Goal: Task Accomplishment & Management: Manage account settings

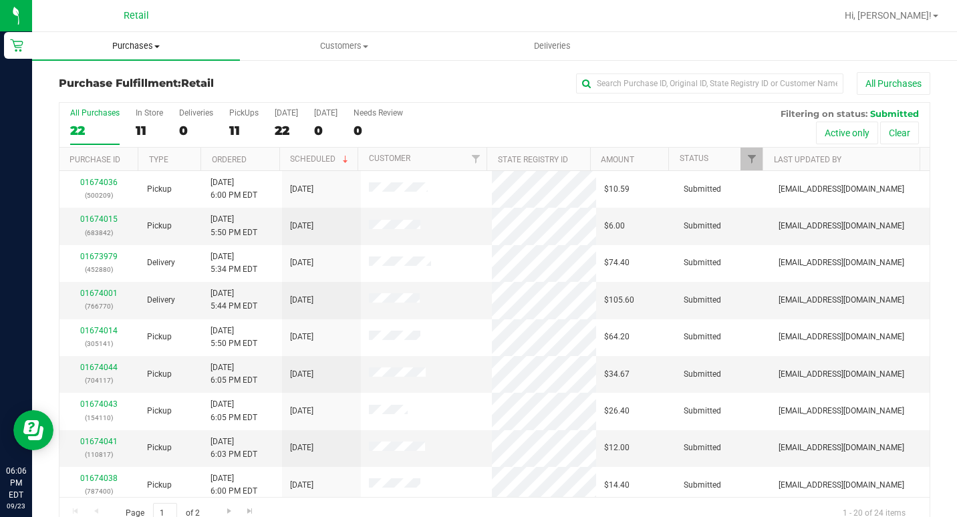
click at [132, 45] on span "Purchases" at bounding box center [136, 46] width 208 height 12
click at [145, 80] on span "Summary of purchases" at bounding box center [100, 80] width 137 height 11
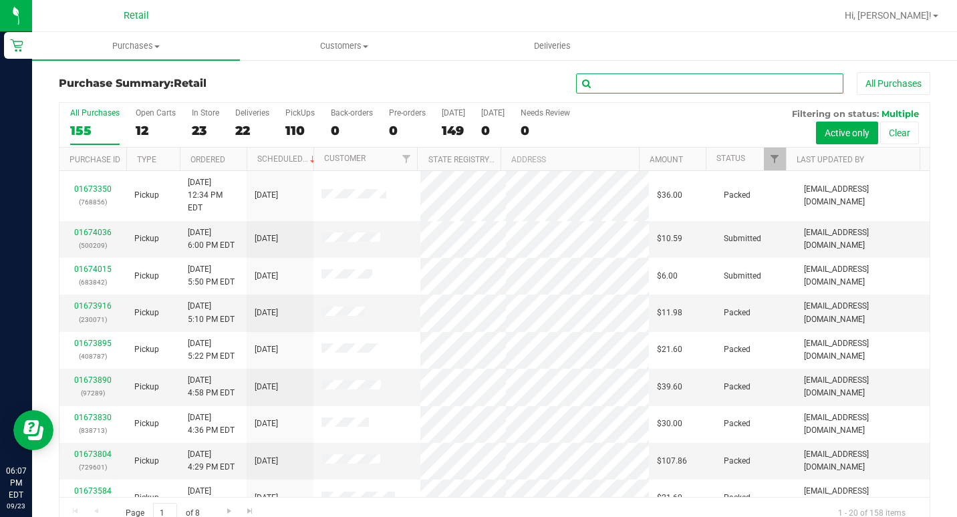
click at [787, 84] on input "text" at bounding box center [709, 84] width 267 height 20
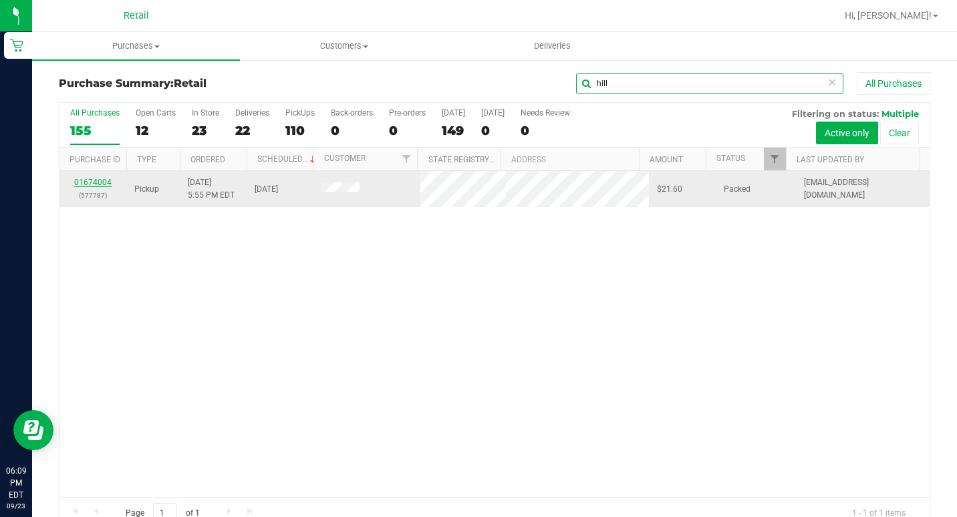
type input "hill"
click at [86, 182] on link "01674004" at bounding box center [92, 182] width 37 height 9
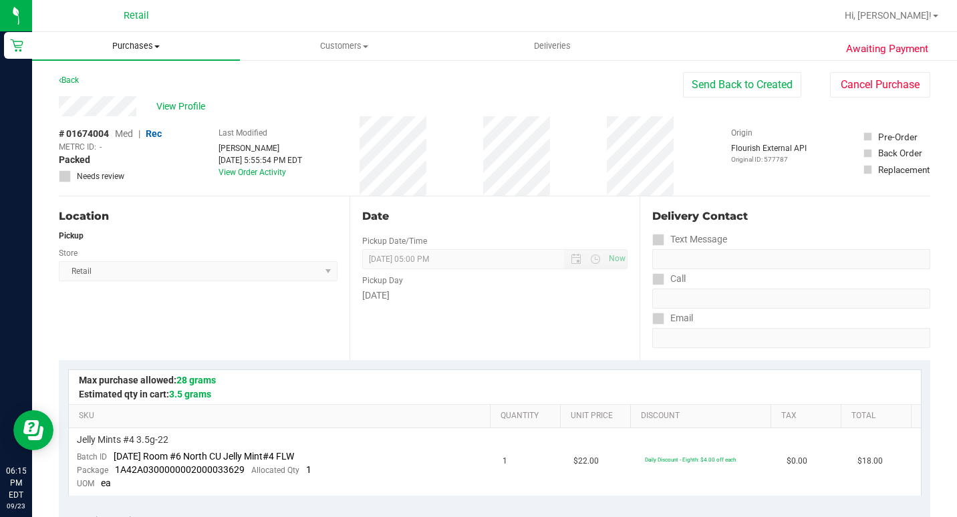
click at [151, 48] on span "Purchases" at bounding box center [136, 46] width 208 height 12
click at [136, 74] on li "Summary of purchases" at bounding box center [136, 81] width 208 height 16
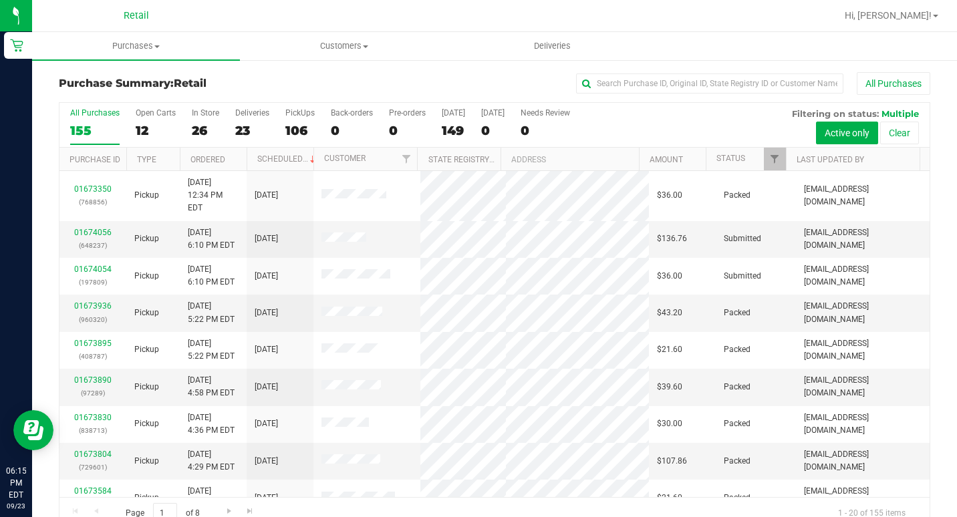
click at [636, 94] on div "All Purchases" at bounding box center [640, 83] width 581 height 23
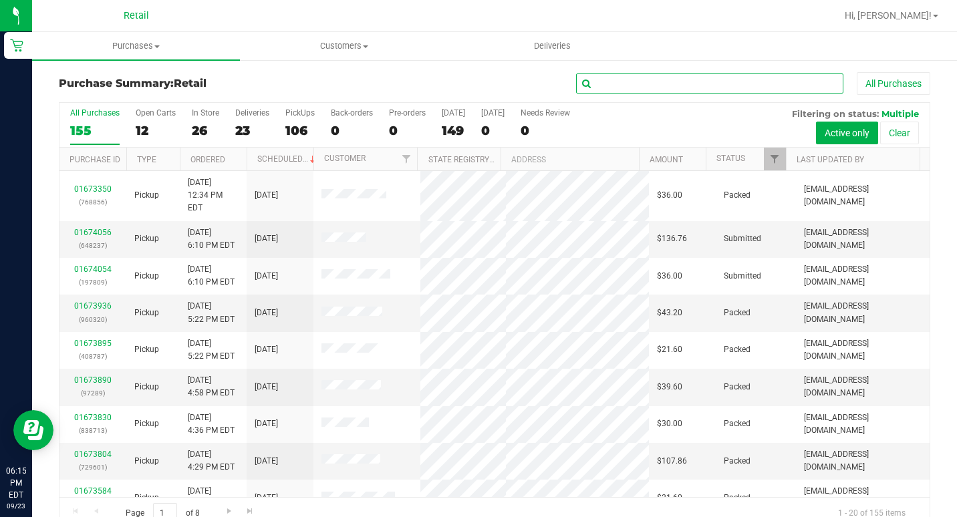
click at [637, 80] on input "text" at bounding box center [709, 84] width 267 height 20
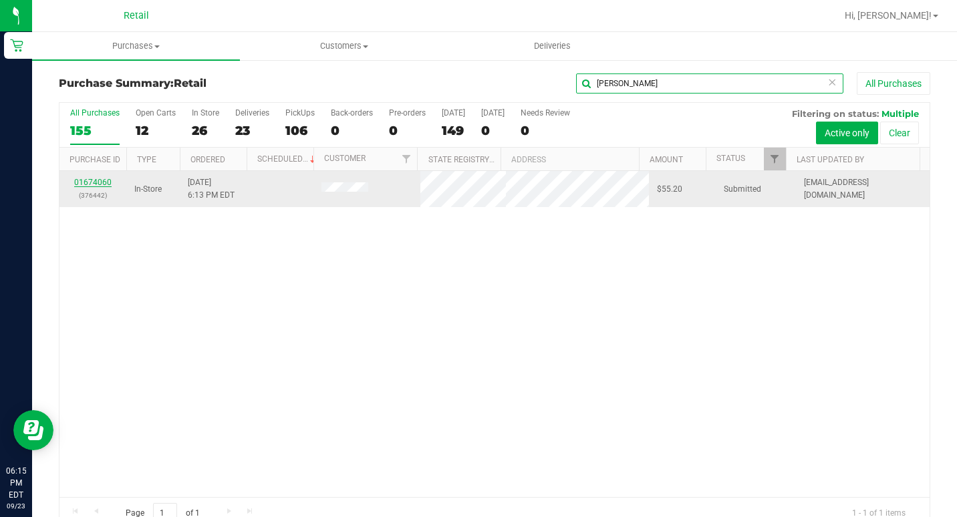
type input "[PERSON_NAME]"
click at [95, 179] on link "01674060" at bounding box center [92, 182] width 37 height 9
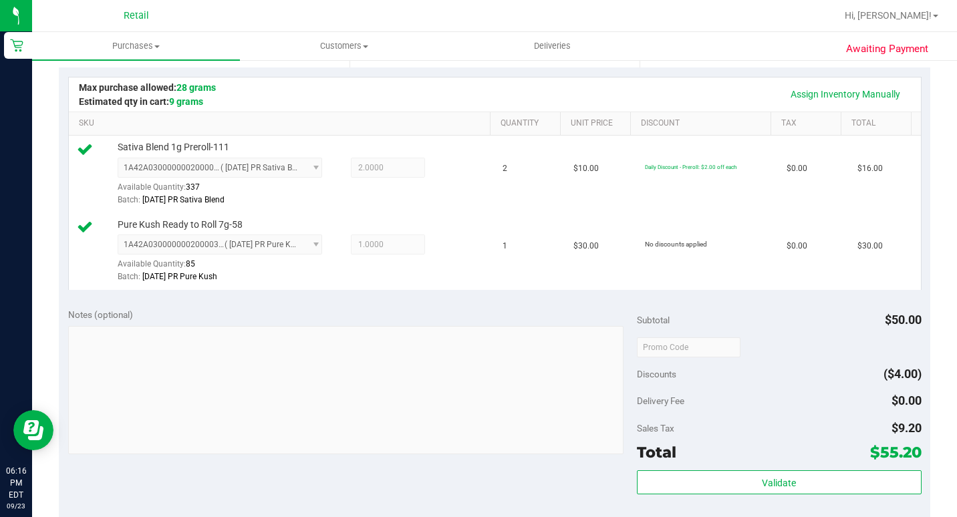
scroll to position [468, 0]
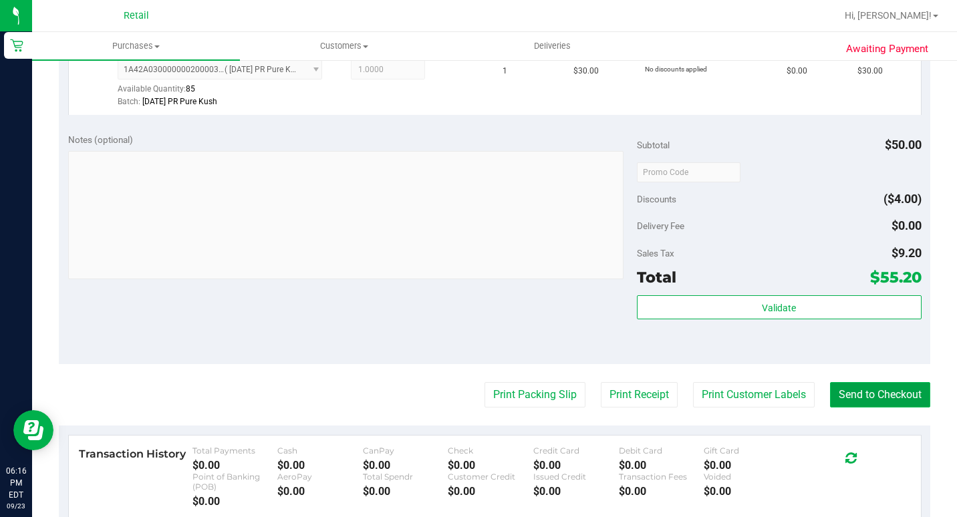
click at [862, 408] on button "Send to Checkout" at bounding box center [880, 394] width 100 height 25
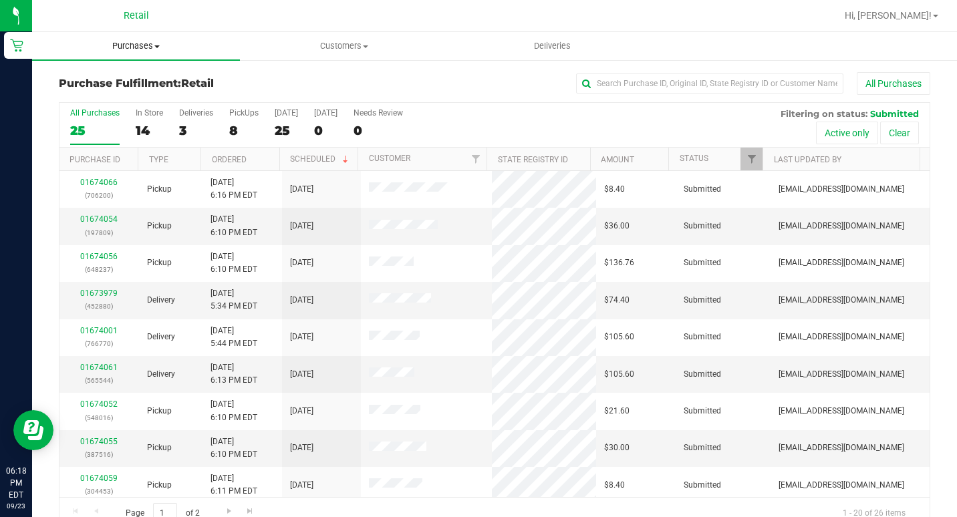
click at [146, 49] on span "Purchases" at bounding box center [136, 46] width 208 height 12
click at [123, 96] on li "Fulfillment" at bounding box center [136, 97] width 208 height 16
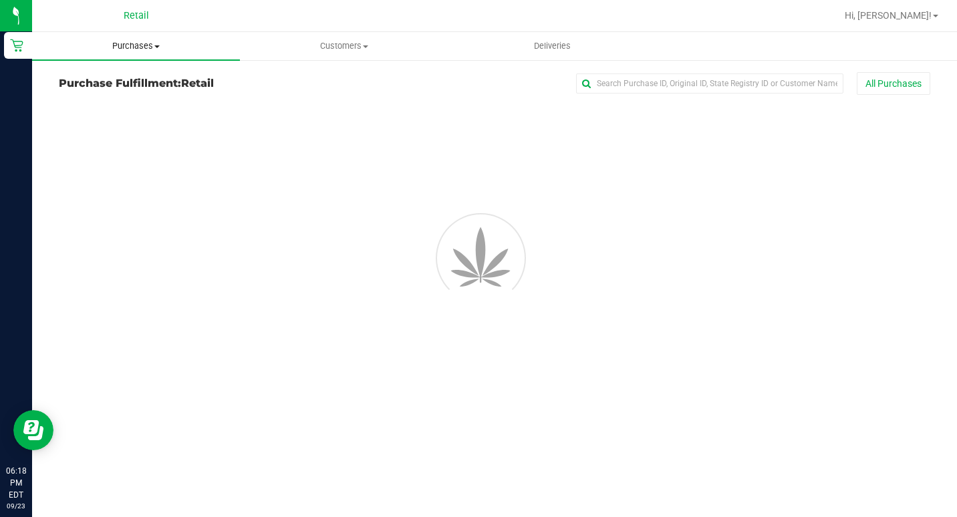
click at [153, 51] on span "Purchases" at bounding box center [136, 46] width 208 height 12
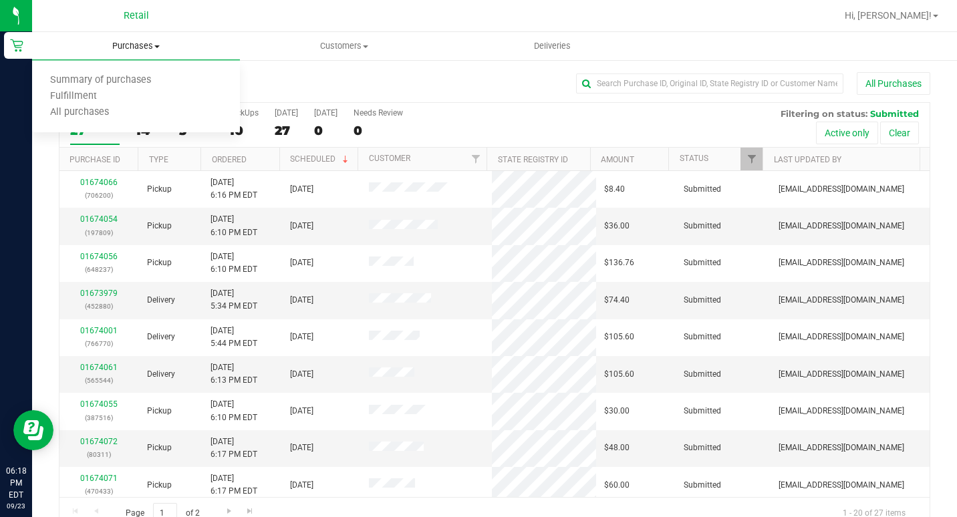
click at [154, 50] on span "Purchases" at bounding box center [136, 46] width 208 height 12
click at [153, 51] on span "Purchases" at bounding box center [136, 46] width 208 height 12
click at [129, 74] on li "Summary of purchases" at bounding box center [136, 81] width 208 height 16
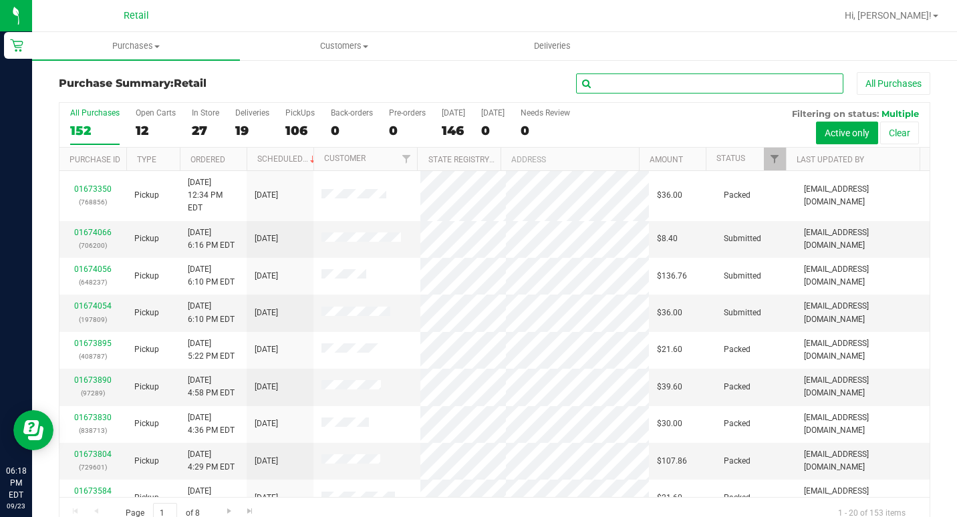
click at [665, 76] on input "text" at bounding box center [709, 84] width 267 height 20
type input "r"
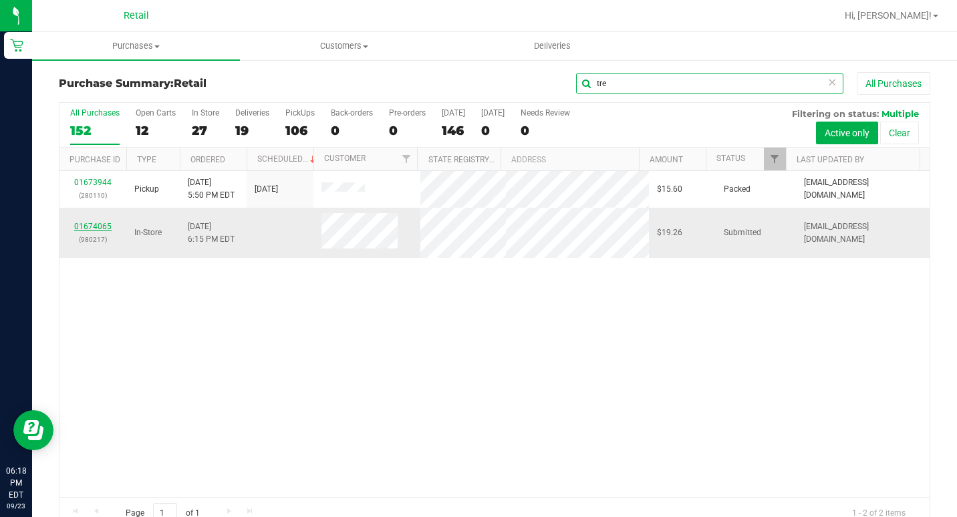
type input "tre"
click at [106, 225] on link "01674065" at bounding box center [92, 226] width 37 height 9
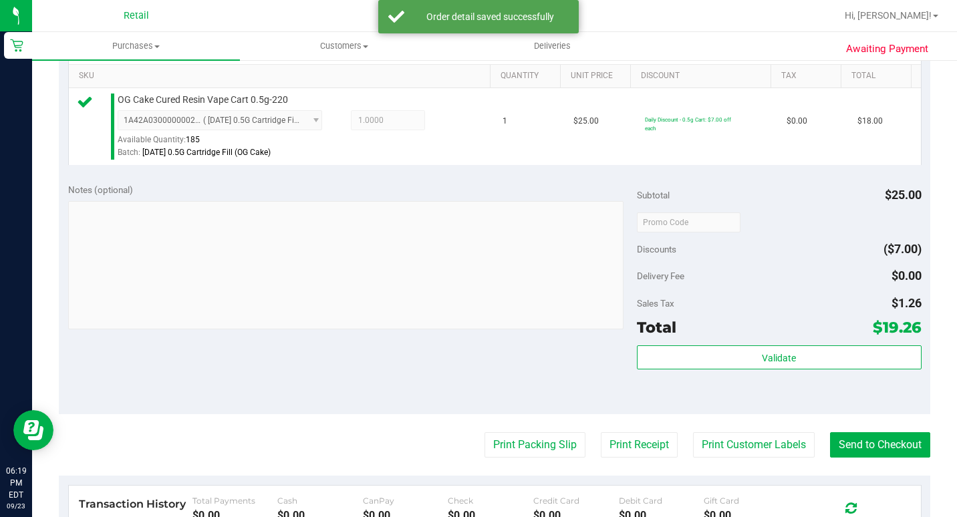
scroll to position [401, 0]
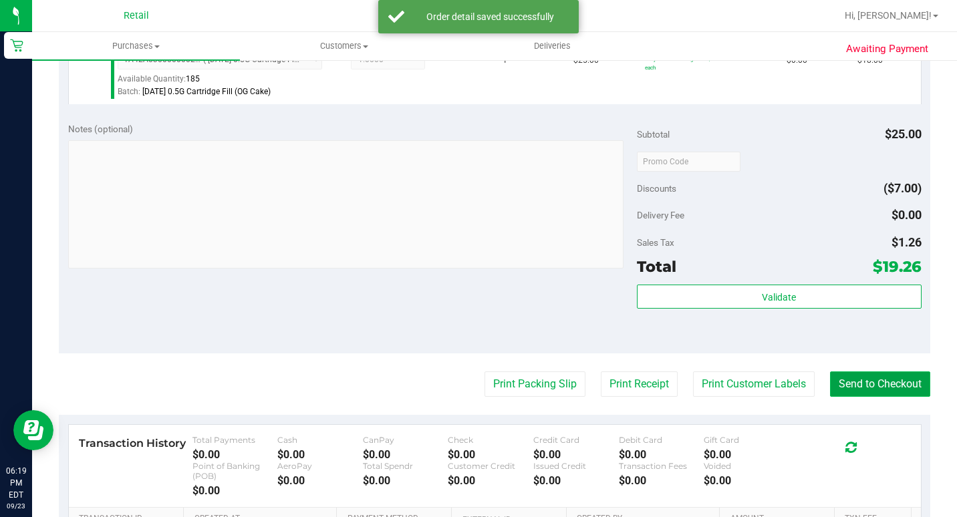
click at [857, 397] on button "Send to Checkout" at bounding box center [880, 384] width 100 height 25
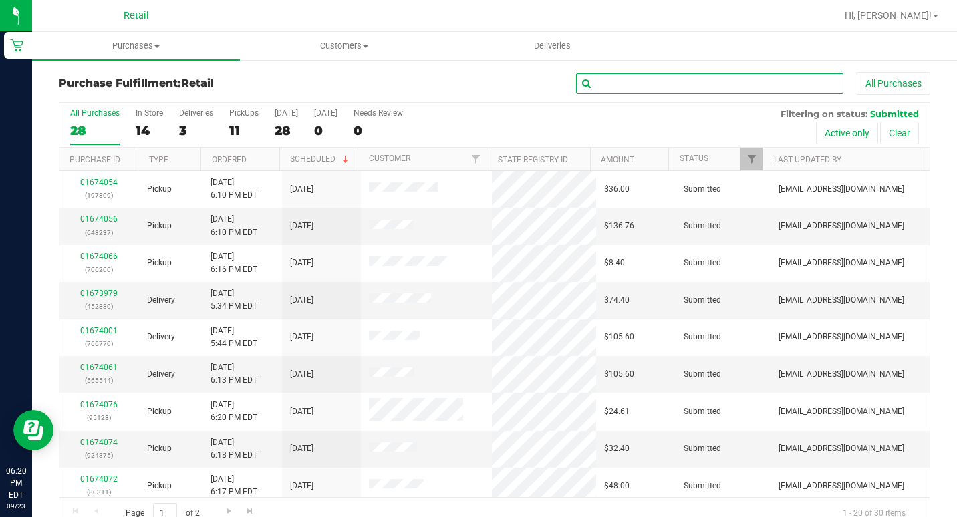
click at [614, 85] on input "text" at bounding box center [709, 84] width 267 height 20
type input "r"
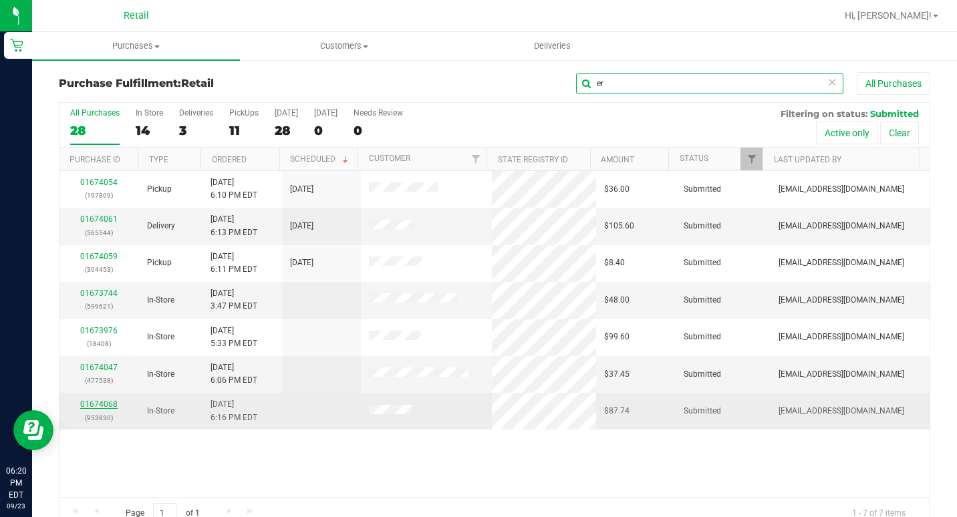
type input "er"
click at [85, 406] on link "01674068" at bounding box center [98, 404] width 37 height 9
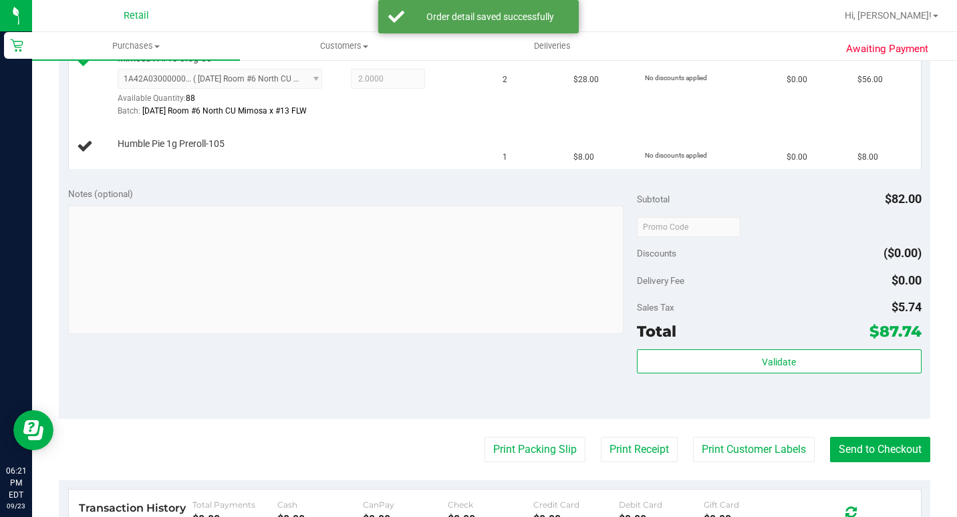
scroll to position [535, 0]
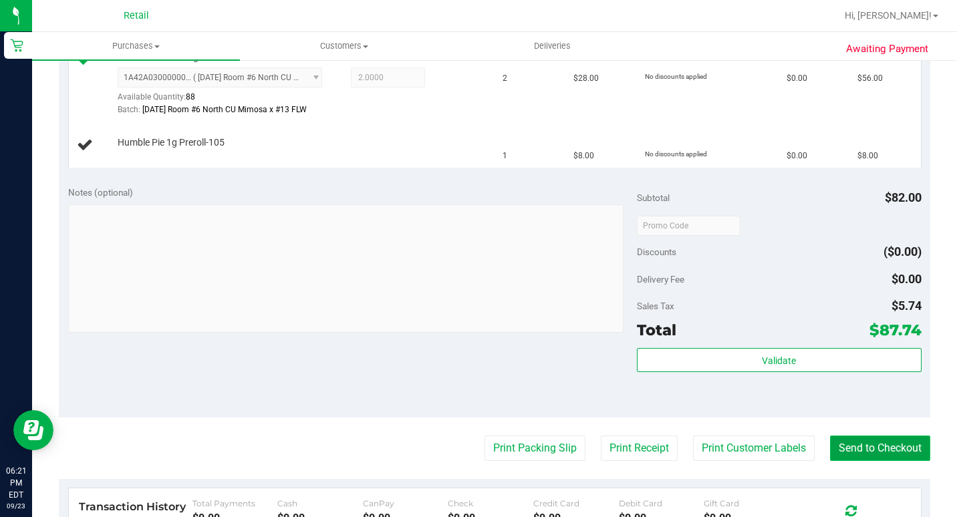
click at [895, 461] on button "Send to Checkout" at bounding box center [880, 448] width 100 height 25
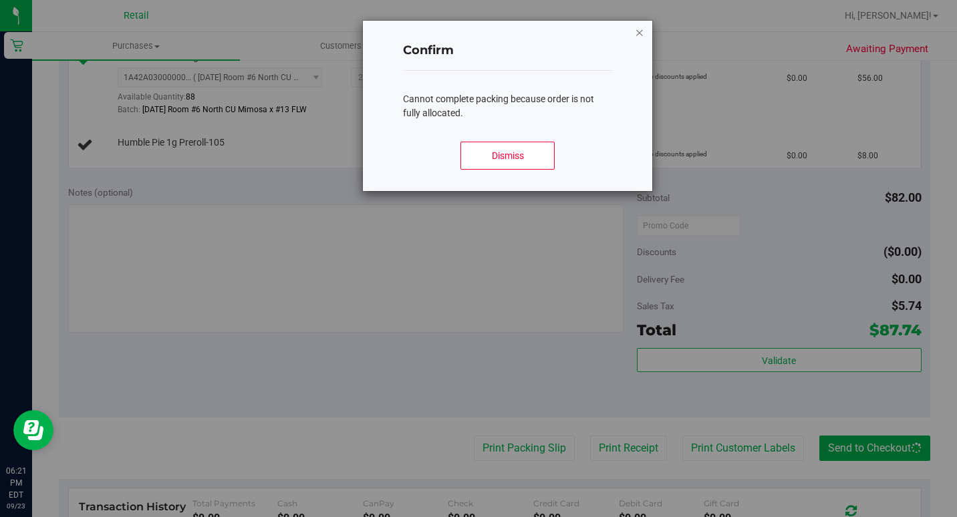
click at [642, 35] on icon "Close modal" at bounding box center [639, 32] width 9 height 16
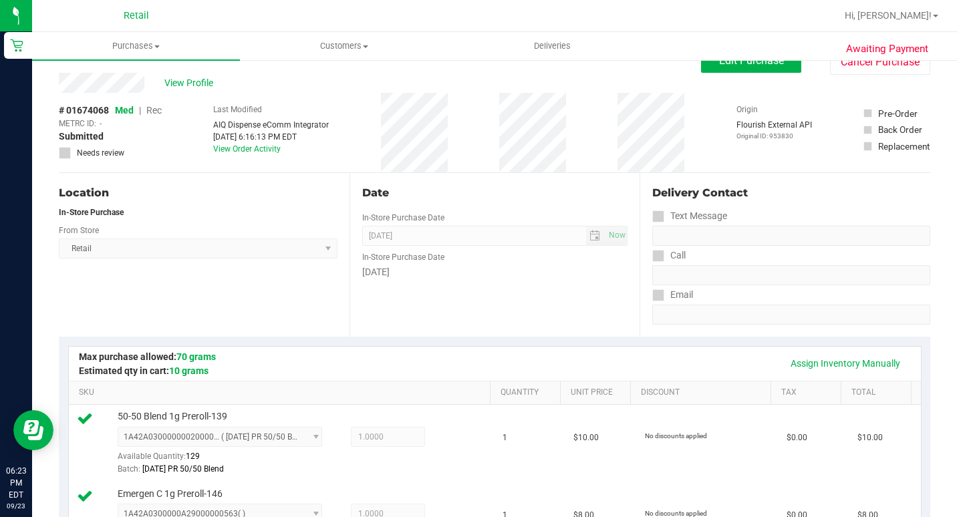
scroll to position [0, 0]
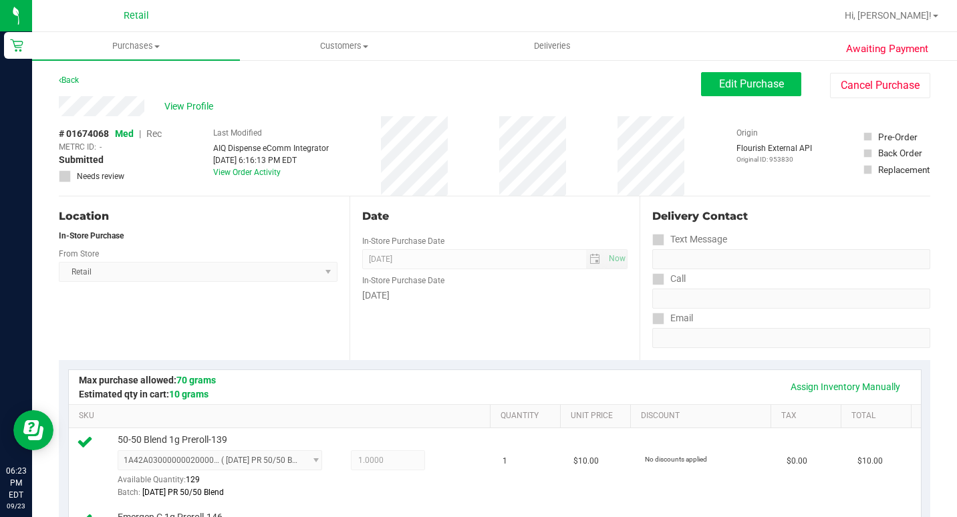
click at [731, 73] on button "Edit Purchase" at bounding box center [751, 84] width 100 height 24
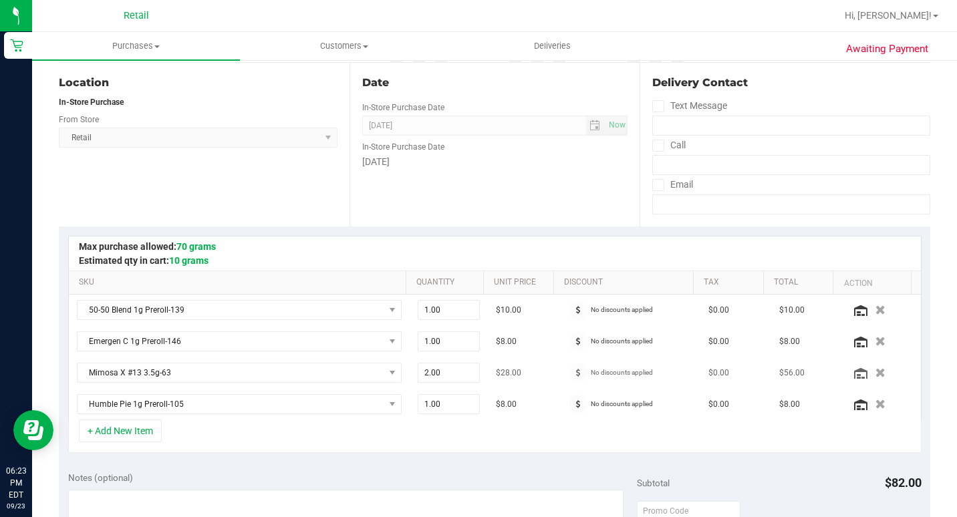
scroll to position [267, 0]
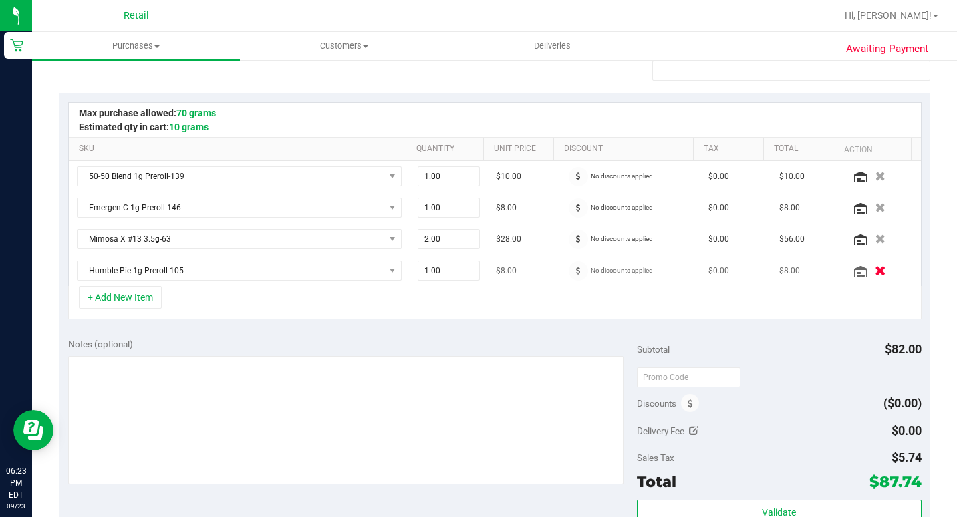
click at [869, 273] on button "button" at bounding box center [880, 270] width 23 height 14
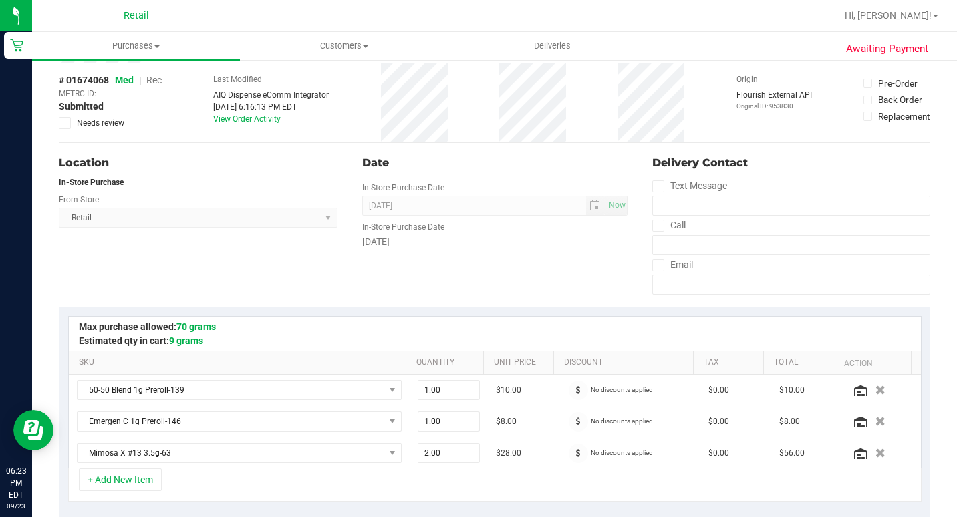
scroll to position [0, 0]
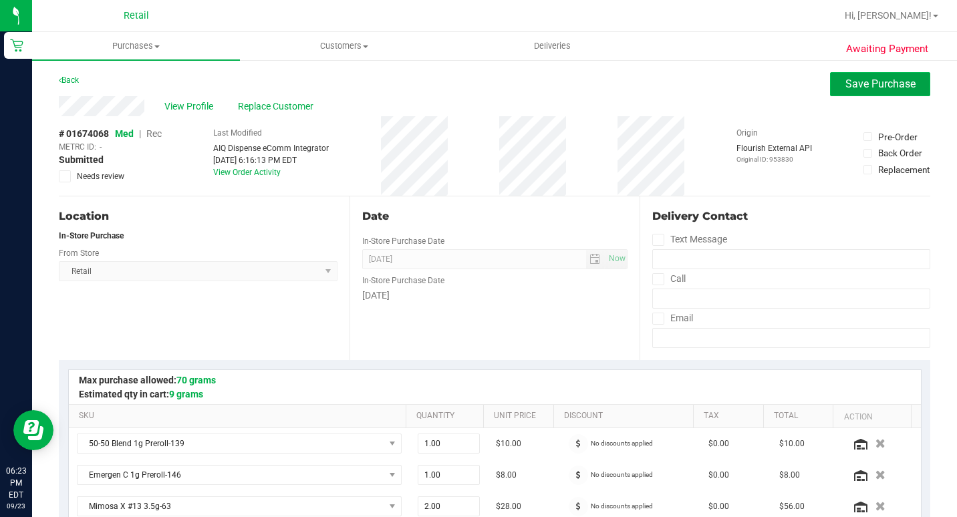
click at [834, 82] on button "Save Purchase" at bounding box center [880, 84] width 100 height 24
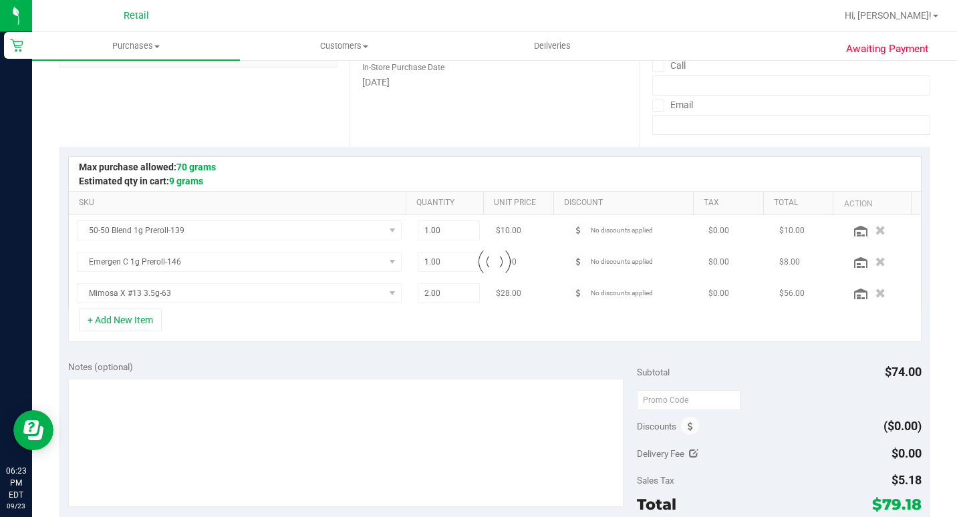
scroll to position [334, 0]
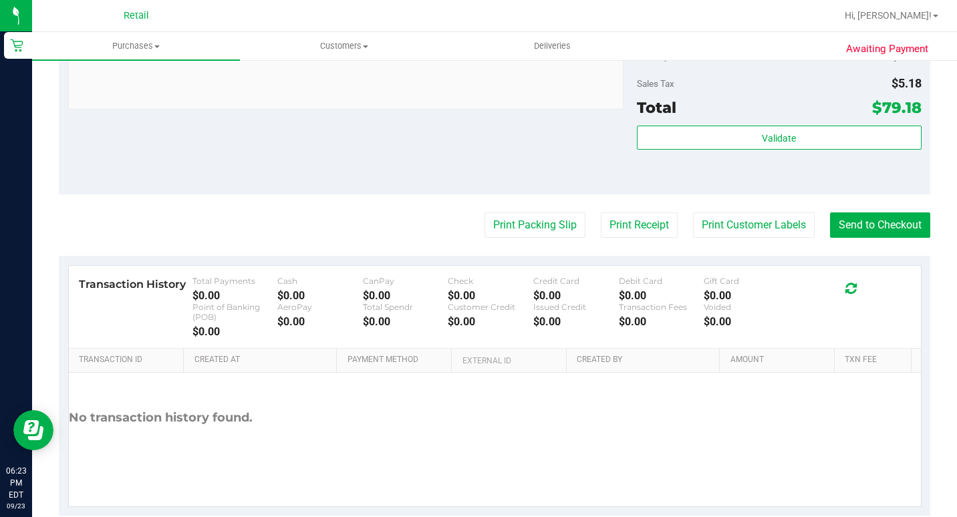
scroll to position [735, 0]
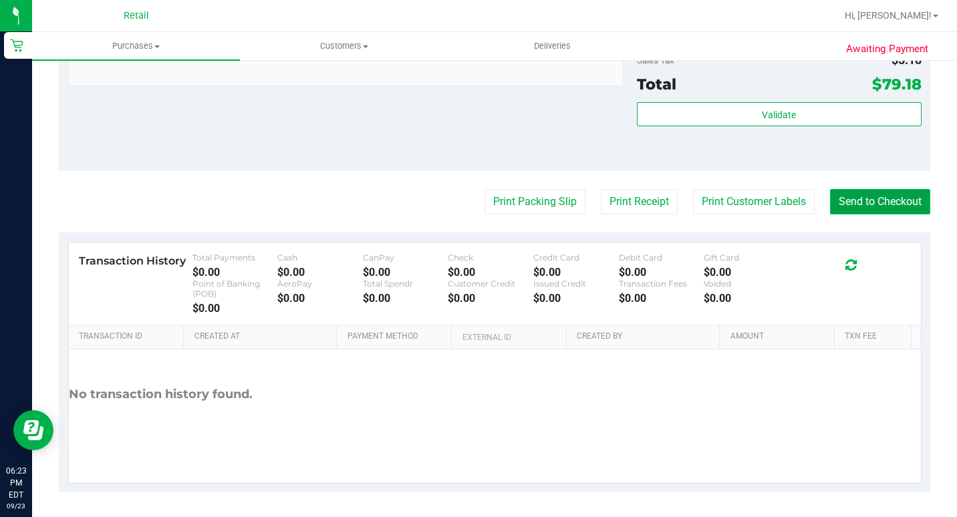
click at [861, 215] on button "Send to Checkout" at bounding box center [880, 201] width 100 height 25
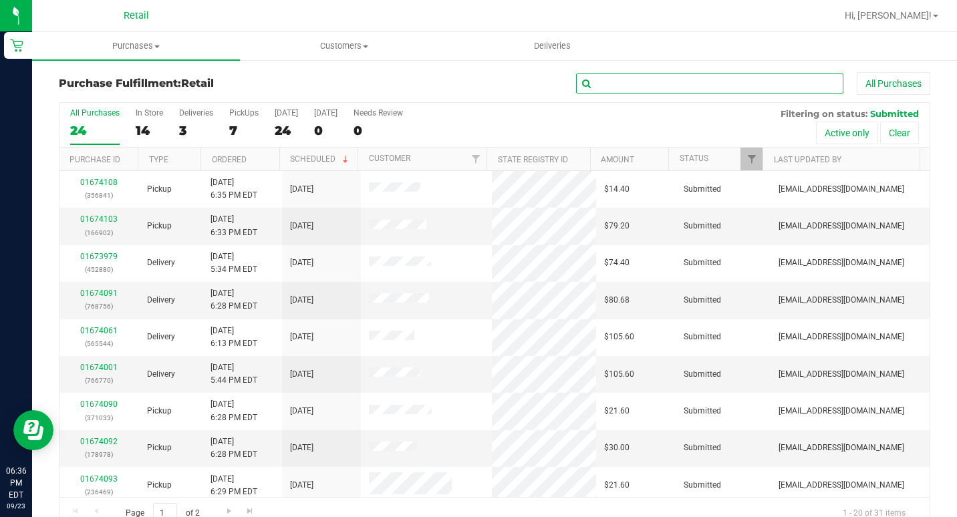
click at [602, 84] on input "text" at bounding box center [709, 84] width 267 height 20
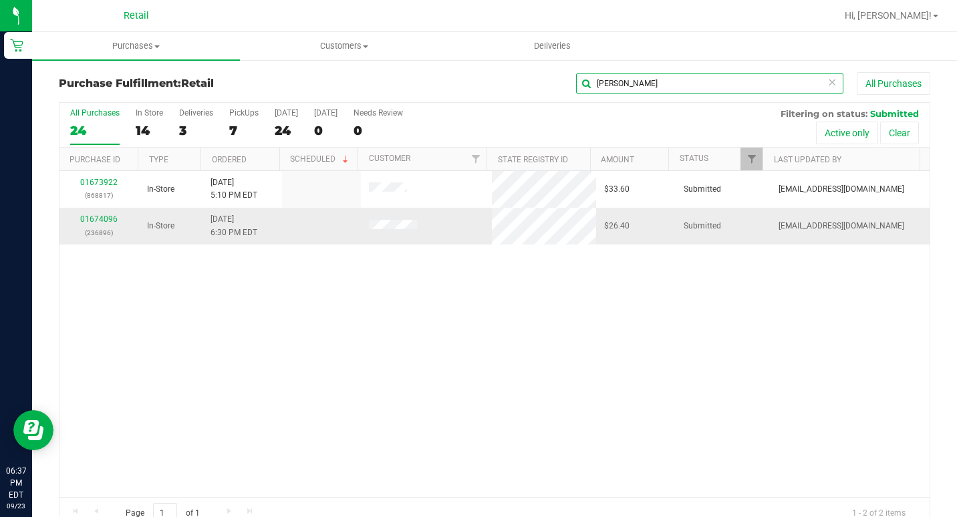
type input "[PERSON_NAME]"
click at [101, 213] on td "01674096 (236896)" at bounding box center [99, 226] width 80 height 36
click at [96, 216] on link "01674096" at bounding box center [98, 219] width 37 height 9
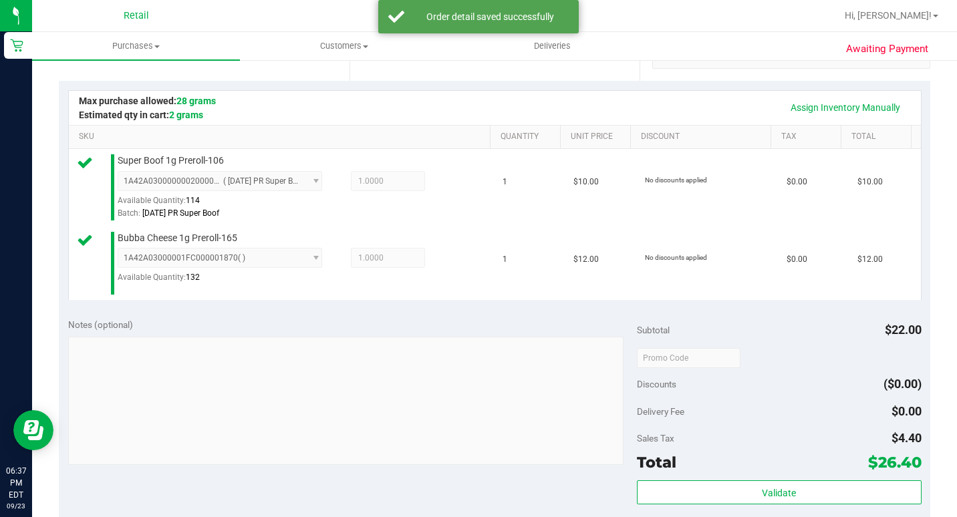
scroll to position [401, 0]
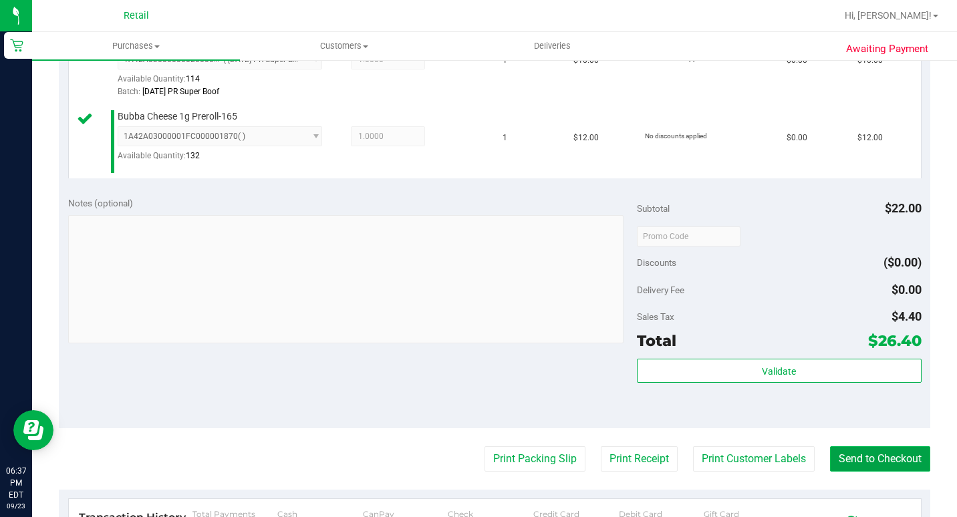
click at [864, 472] on button "Send to Checkout" at bounding box center [880, 459] width 100 height 25
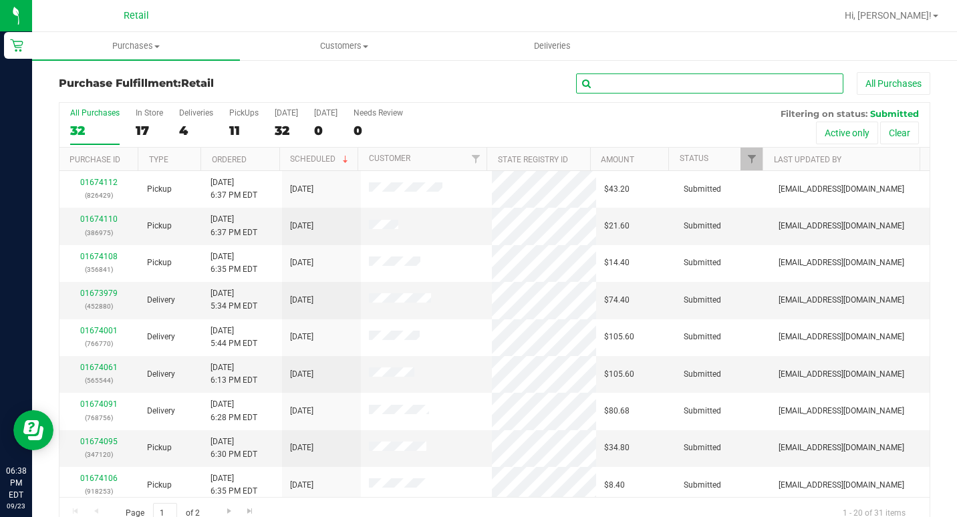
click at [672, 85] on input "text" at bounding box center [709, 84] width 267 height 20
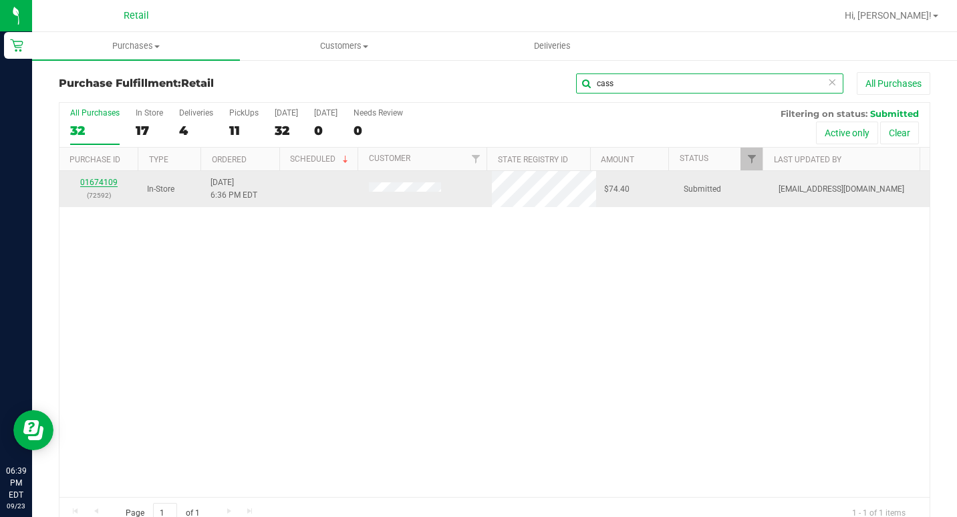
type input "cass"
click at [107, 182] on link "01674109" at bounding box center [98, 182] width 37 height 9
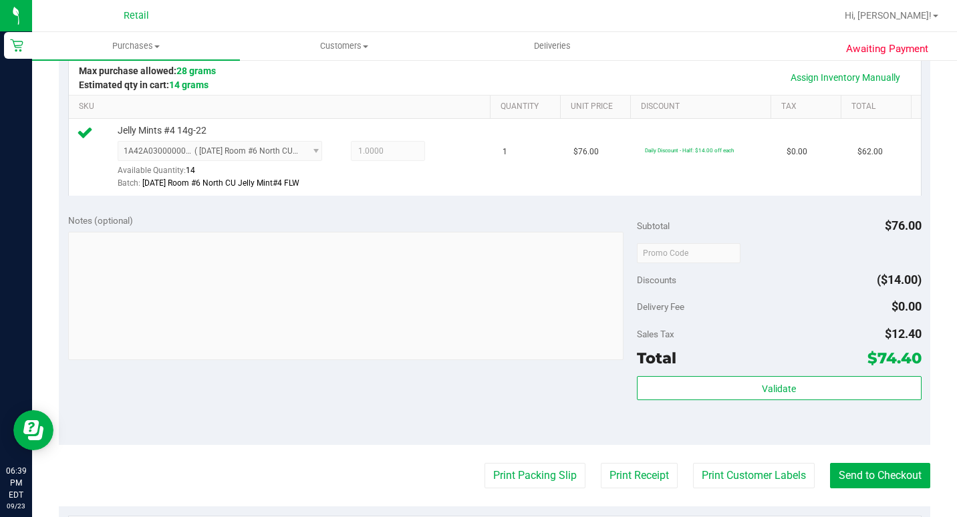
scroll to position [401, 0]
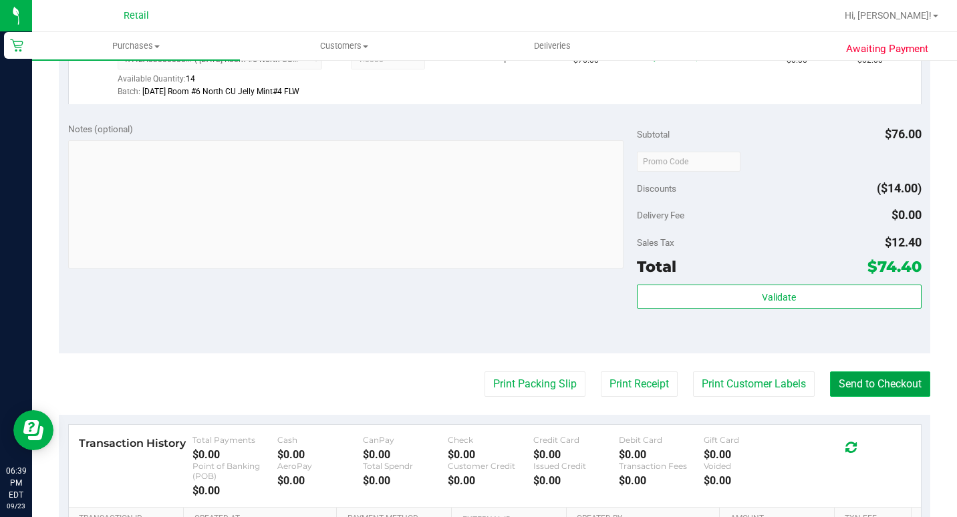
click at [846, 397] on button "Send to Checkout" at bounding box center [880, 384] width 100 height 25
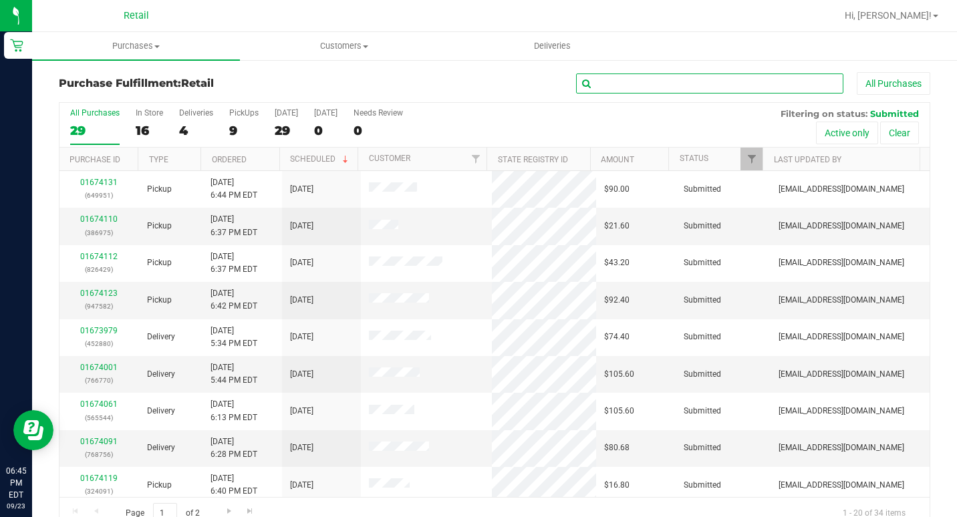
click at [622, 82] on input "text" at bounding box center [709, 84] width 267 height 20
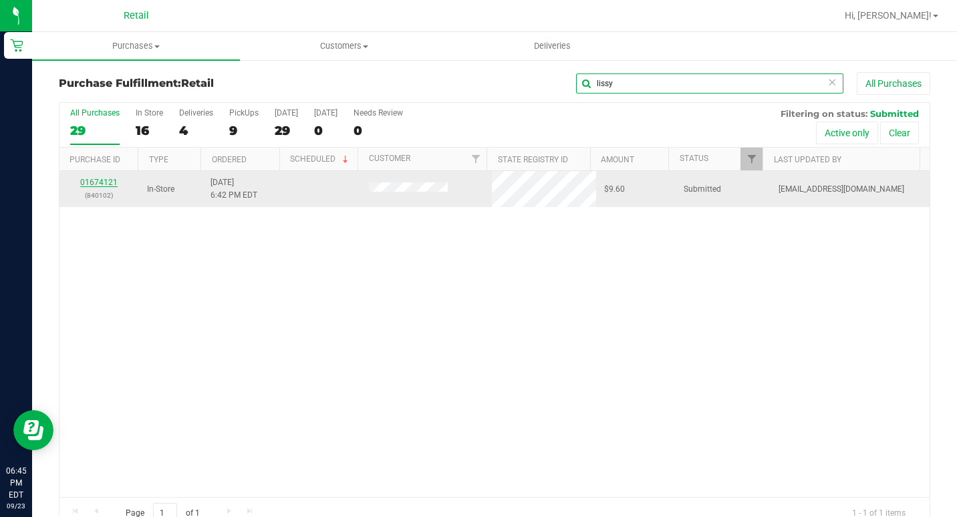
type input "lissy"
click at [104, 181] on link "01674121" at bounding box center [98, 182] width 37 height 9
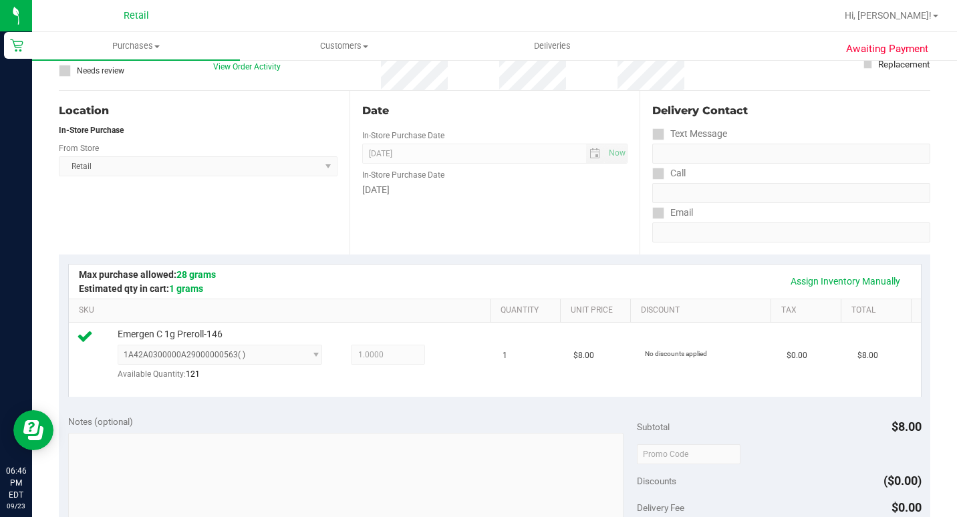
scroll to position [334, 0]
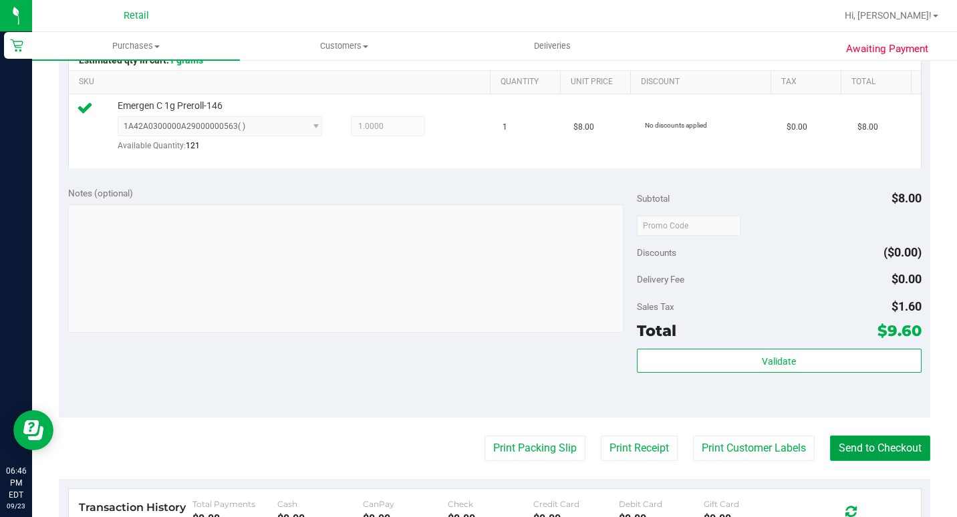
click at [847, 461] on button "Send to Checkout" at bounding box center [880, 448] width 100 height 25
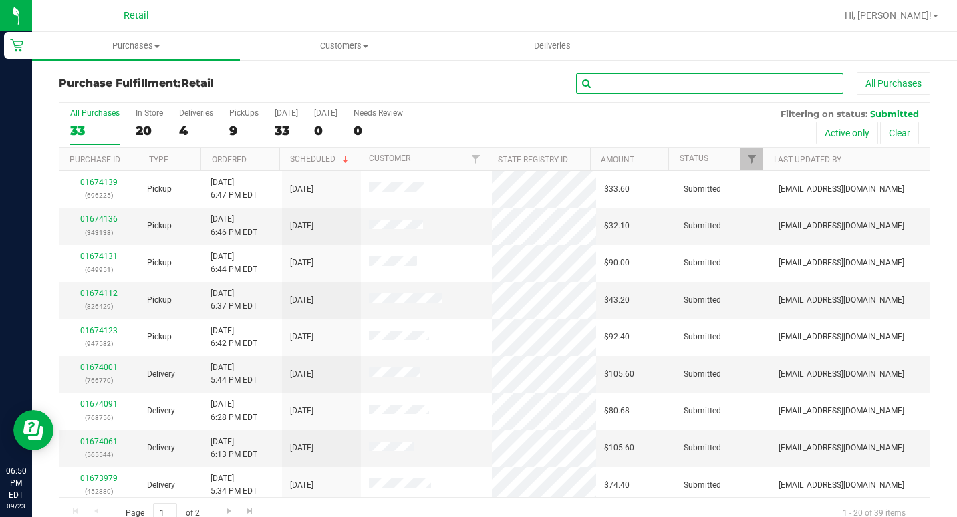
click at [652, 84] on input "text" at bounding box center [709, 84] width 267 height 20
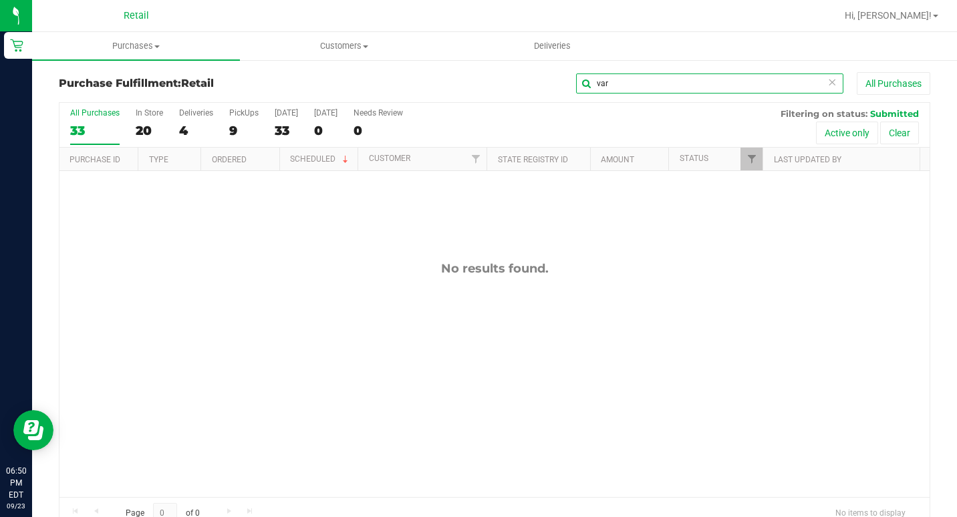
type input "var"
click at [828, 84] on icon at bounding box center [832, 82] width 9 height 16
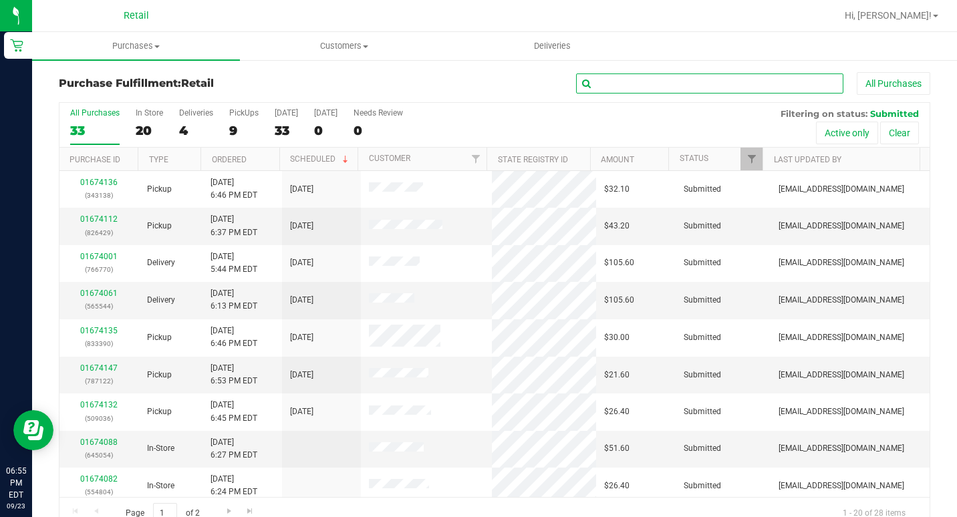
click at [762, 81] on input "text" at bounding box center [709, 84] width 267 height 20
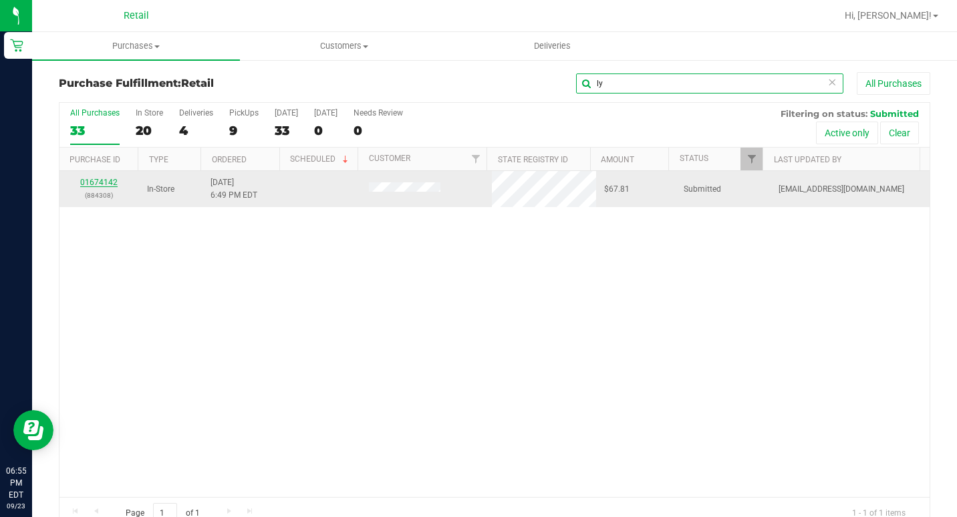
type input "ly"
click at [101, 180] on link "01674142" at bounding box center [98, 182] width 37 height 9
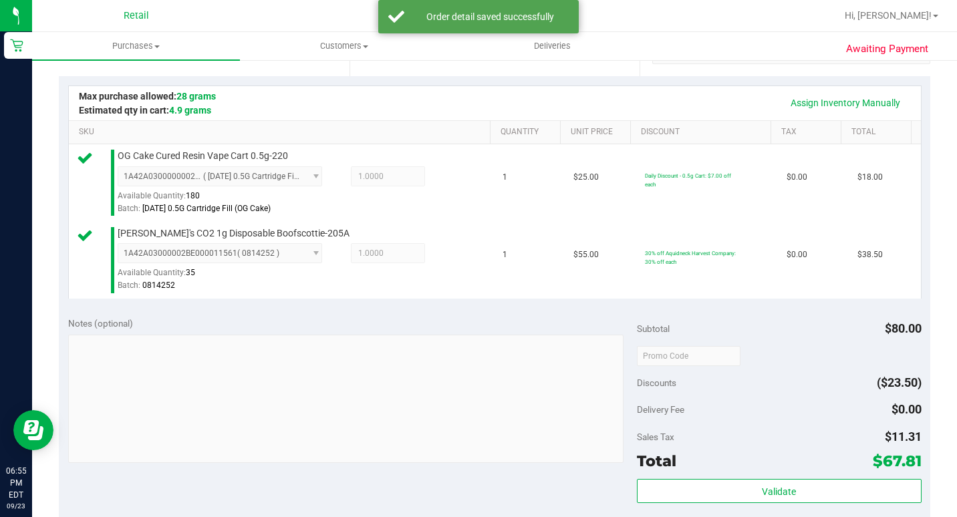
scroll to position [468, 0]
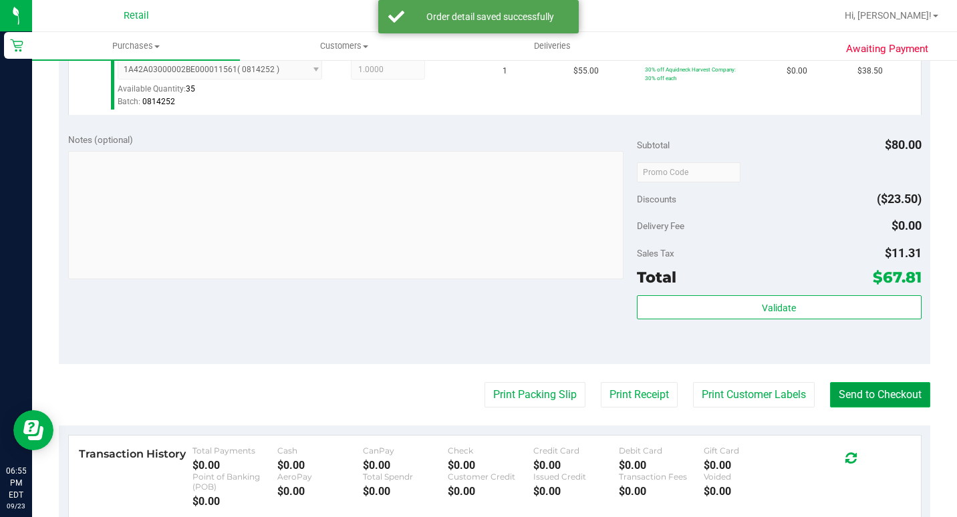
click at [849, 408] on button "Send to Checkout" at bounding box center [880, 394] width 100 height 25
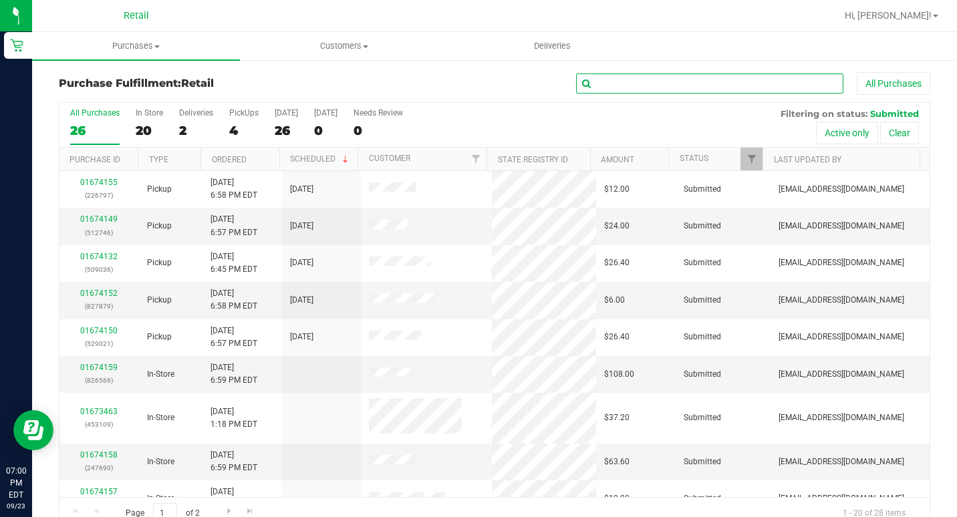
click at [676, 90] on input "text" at bounding box center [709, 84] width 267 height 20
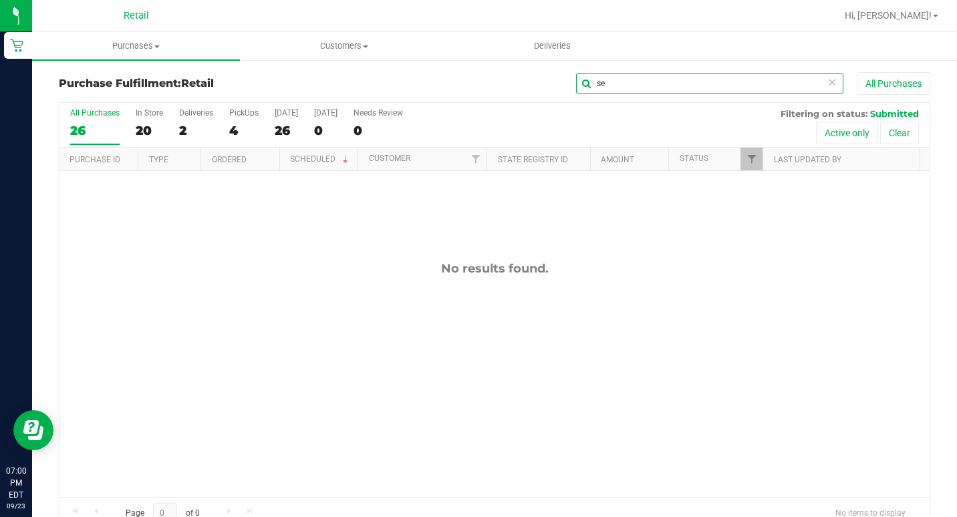
type input "s"
type input "lauren"
click at [144, 53] on uib-tab-heading "Purchases Summary of purchases Fulfillment All purchases" at bounding box center [136, 46] width 208 height 28
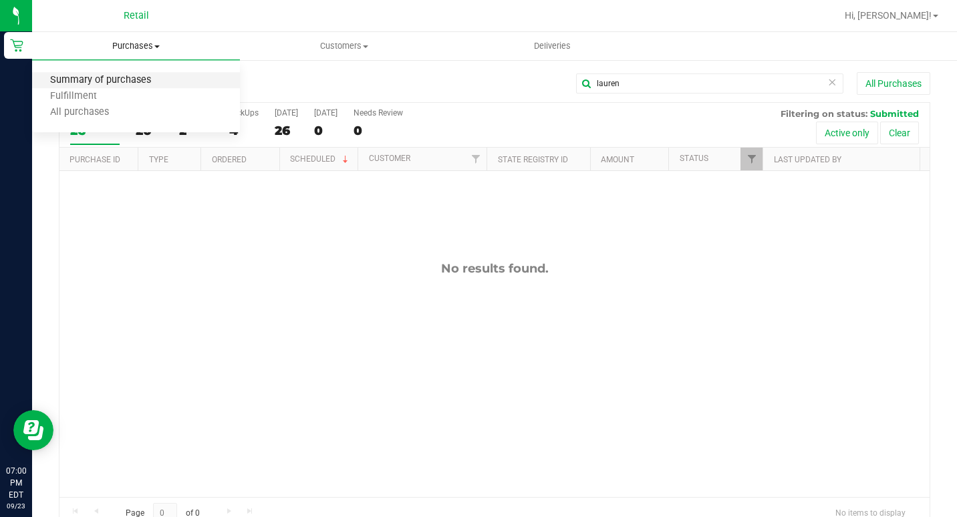
click at [134, 85] on span "Summary of purchases" at bounding box center [100, 80] width 137 height 11
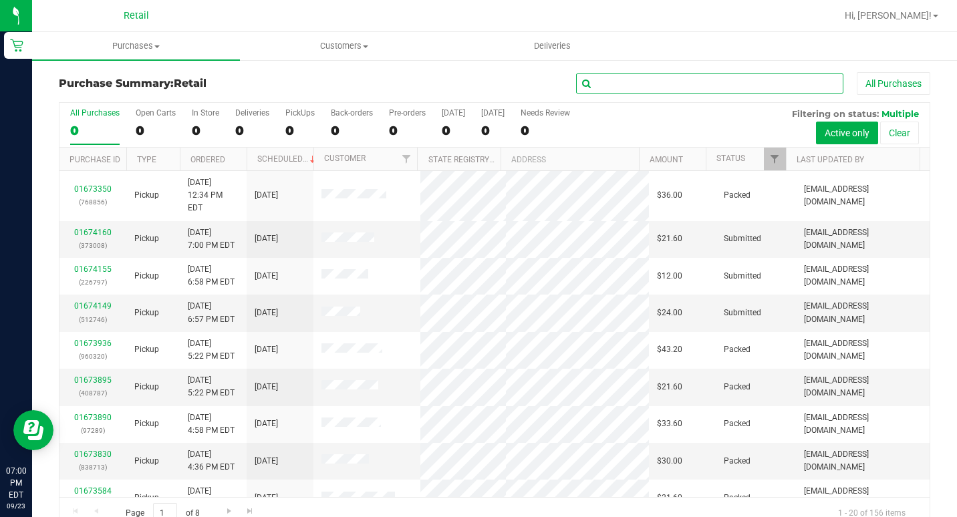
click at [696, 80] on input "text" at bounding box center [709, 84] width 267 height 20
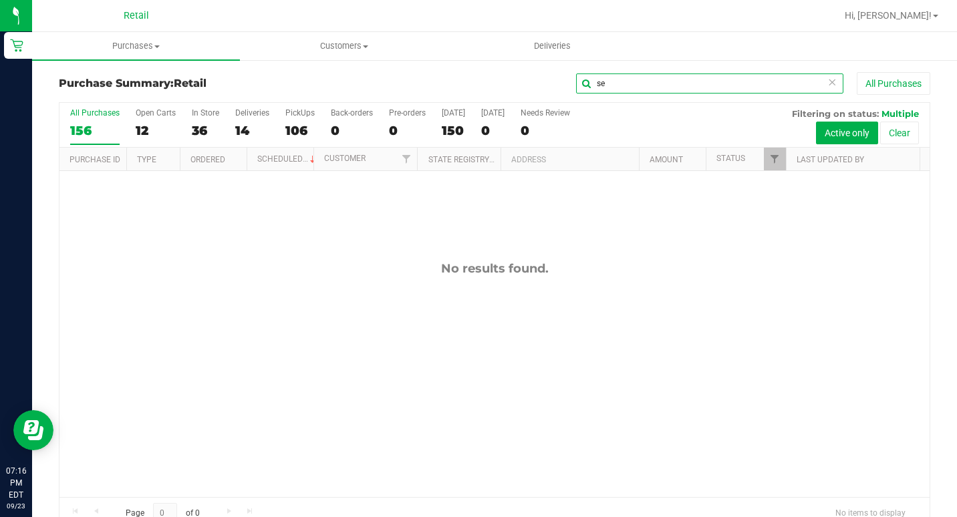
type input "s"
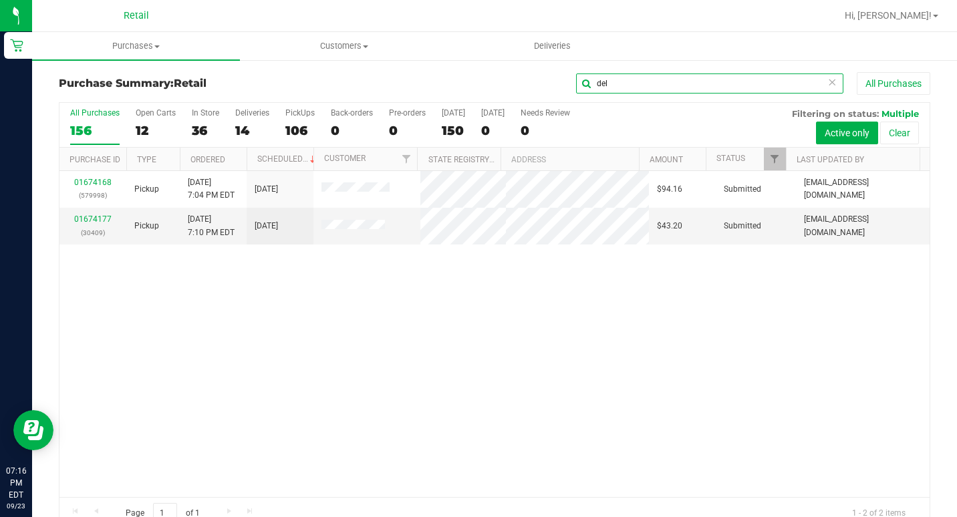
type input "del"
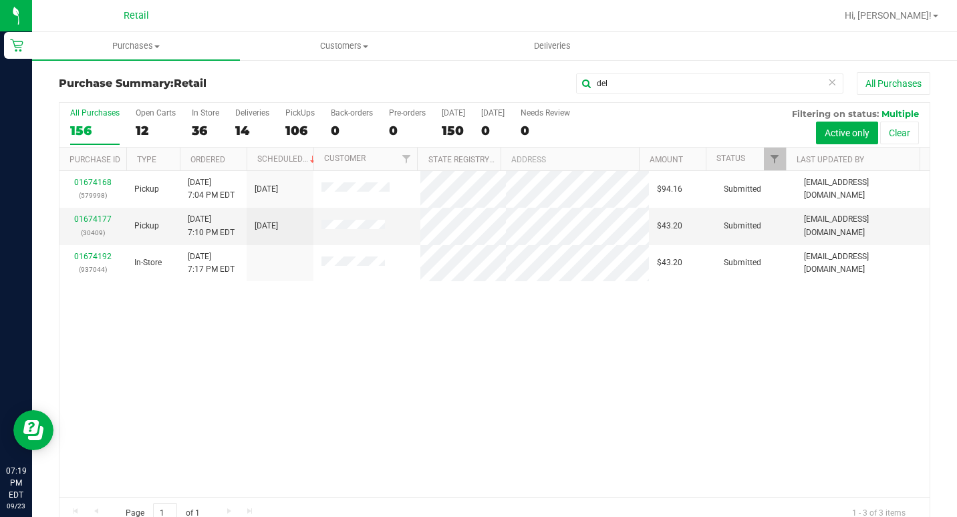
click at [828, 80] on icon at bounding box center [832, 82] width 9 height 16
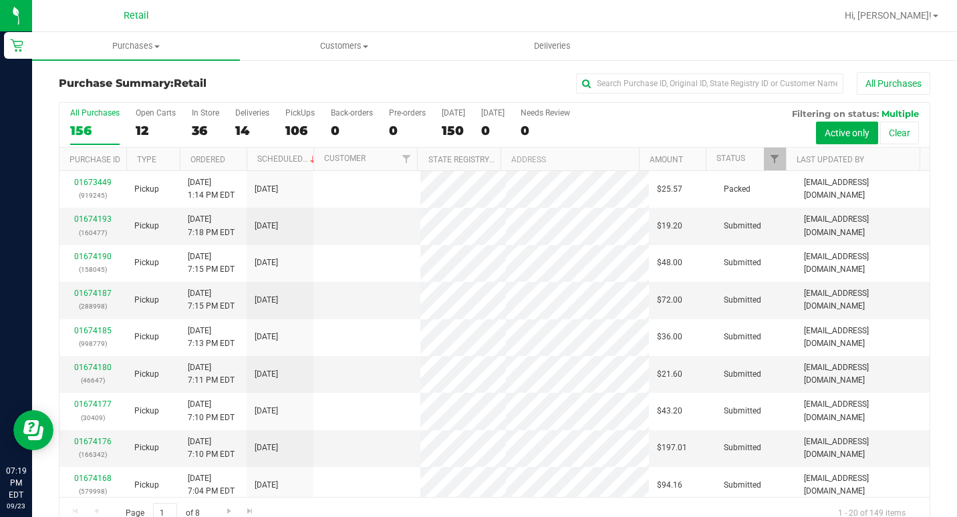
click at [779, 72] on div "All Purchases" at bounding box center [640, 83] width 581 height 23
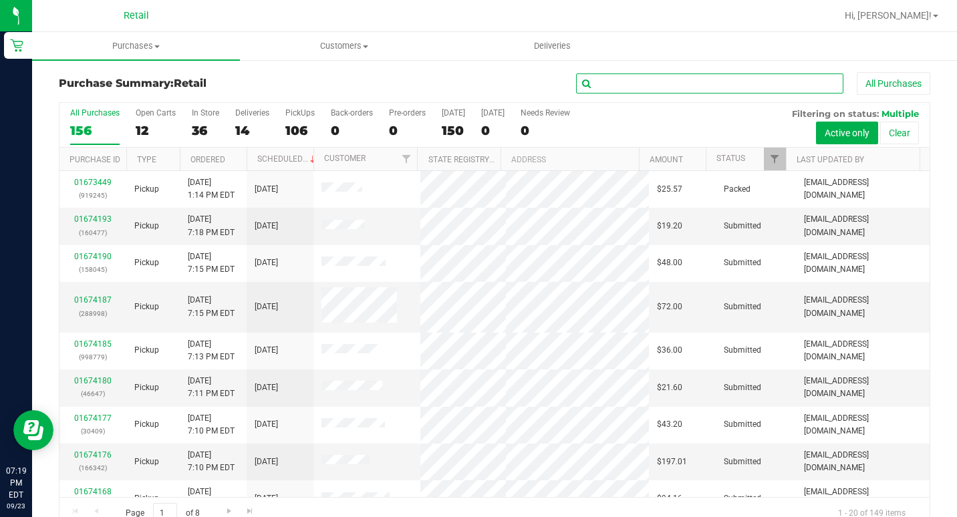
click at [777, 78] on input "text" at bounding box center [709, 84] width 267 height 20
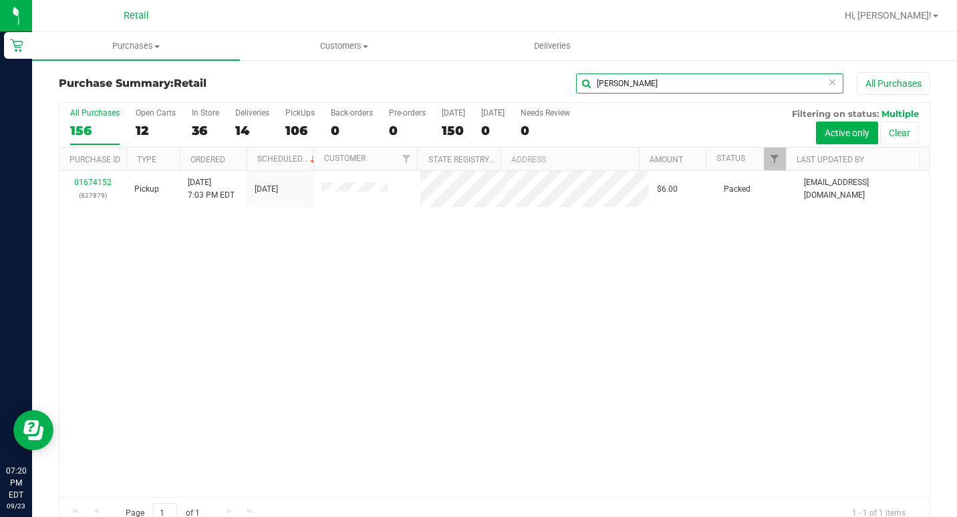
type input "[PERSON_NAME]"
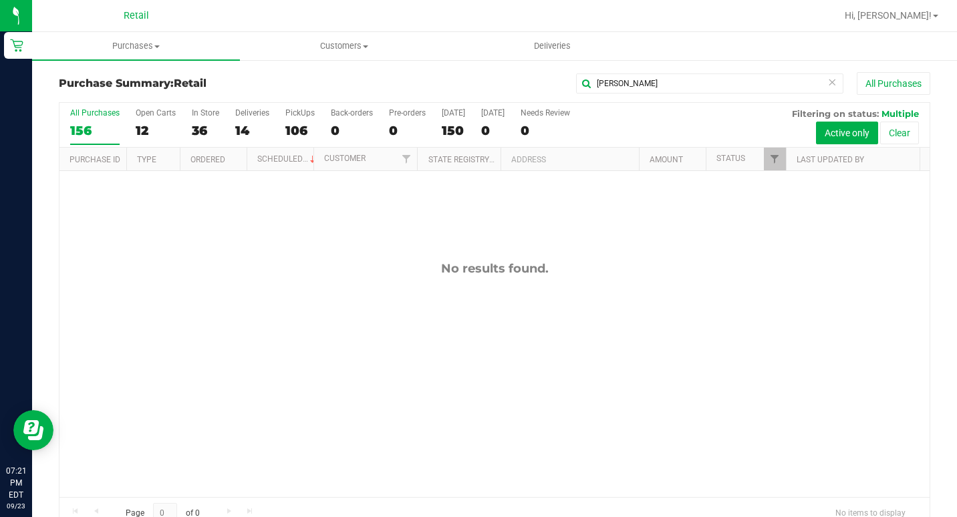
click at [828, 83] on icon at bounding box center [832, 82] width 9 height 16
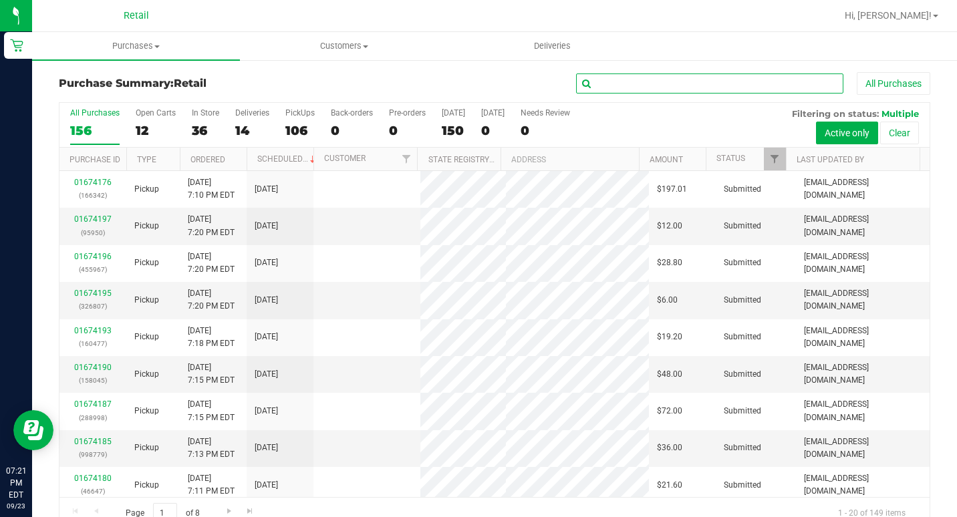
click at [755, 85] on input "text" at bounding box center [709, 84] width 267 height 20
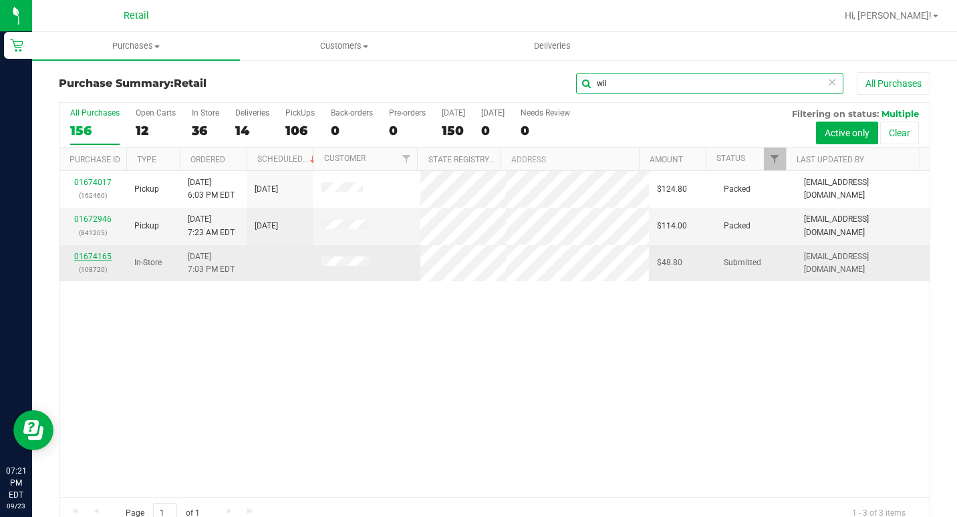
type input "wil"
click at [83, 257] on link "01674165" at bounding box center [92, 256] width 37 height 9
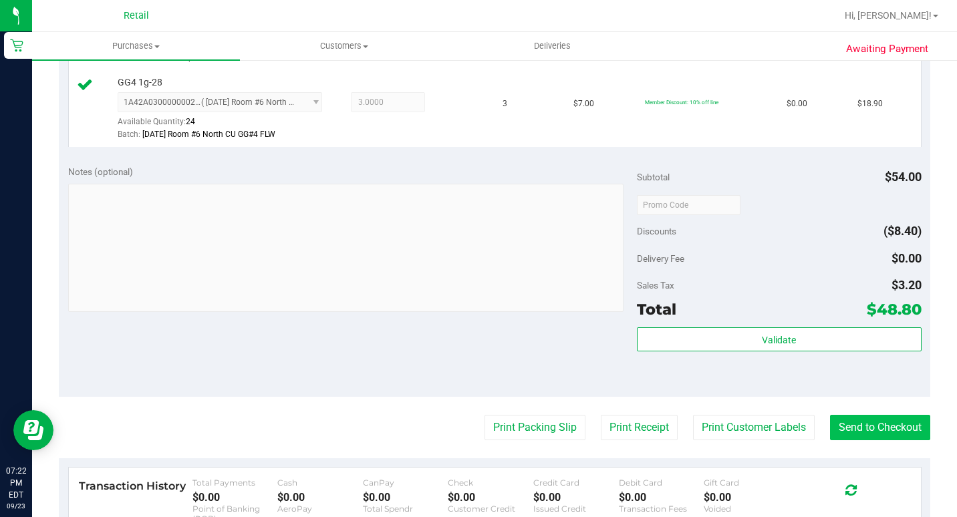
scroll to position [802, 0]
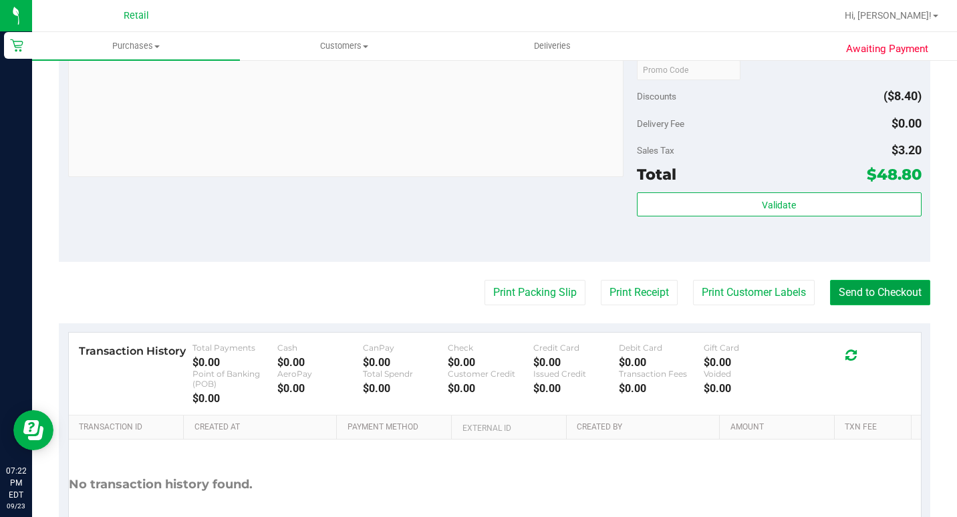
click at [859, 305] on button "Send to Checkout" at bounding box center [880, 292] width 100 height 25
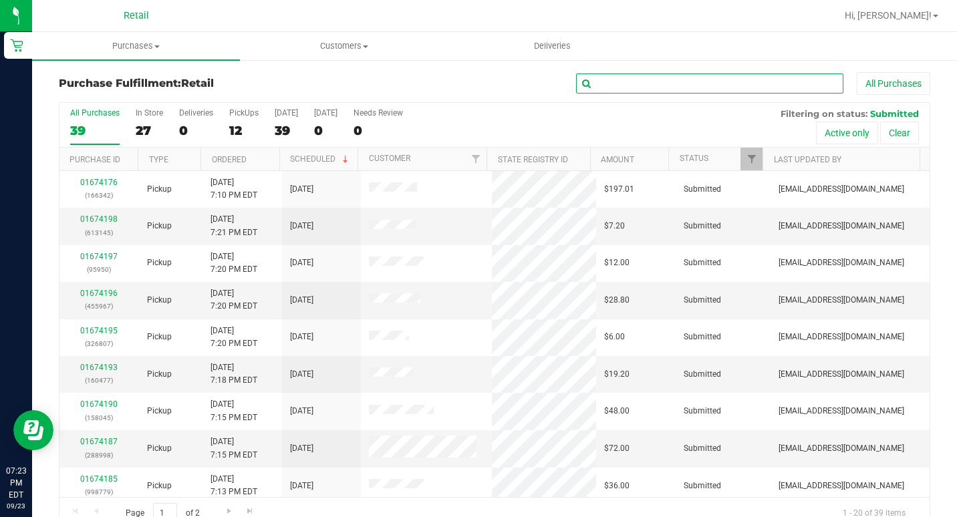
click at [609, 86] on input "text" at bounding box center [709, 84] width 267 height 20
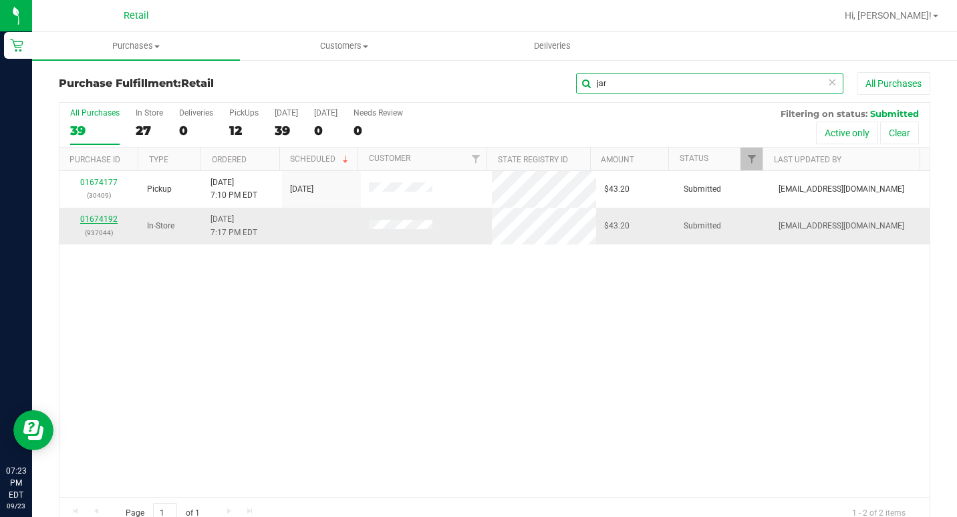
type input "jar"
click at [104, 218] on link "01674192" at bounding box center [98, 219] width 37 height 9
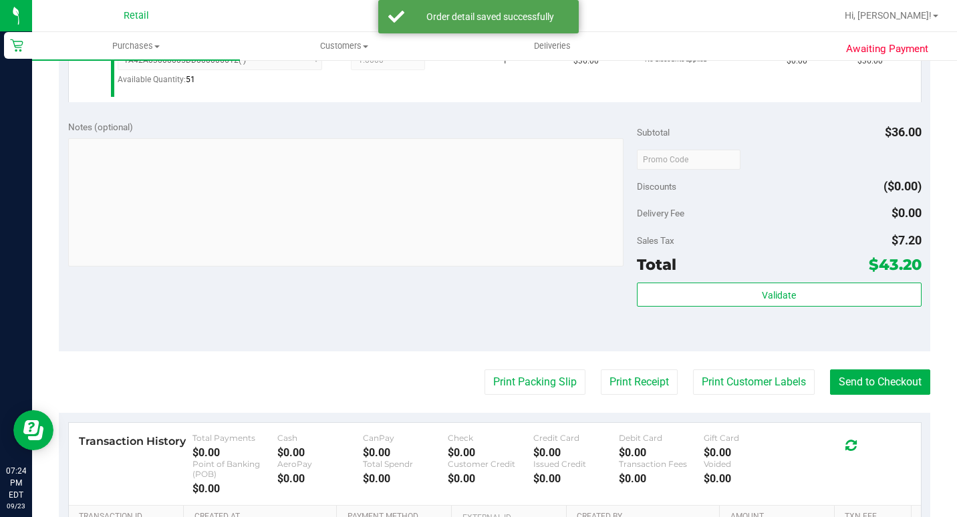
scroll to position [401, 0]
click at [880, 394] on button "Send to Checkout" at bounding box center [880, 381] width 100 height 25
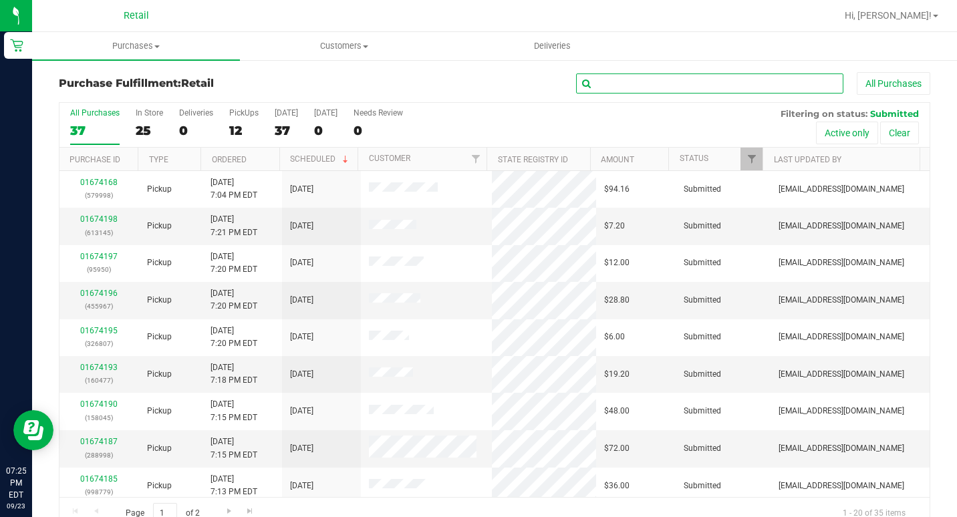
click at [674, 78] on input "text" at bounding box center [709, 84] width 267 height 20
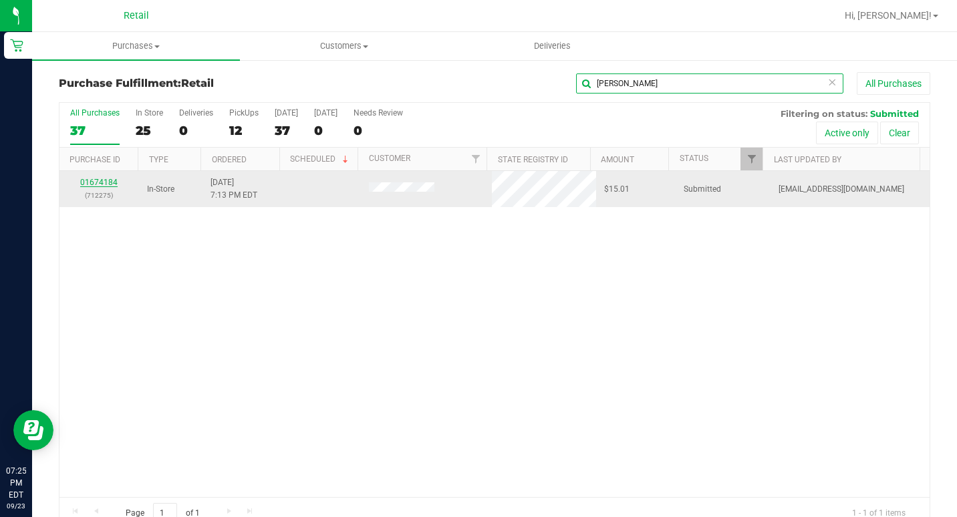
type input "[PERSON_NAME]"
click at [91, 183] on link "01674184" at bounding box center [98, 182] width 37 height 9
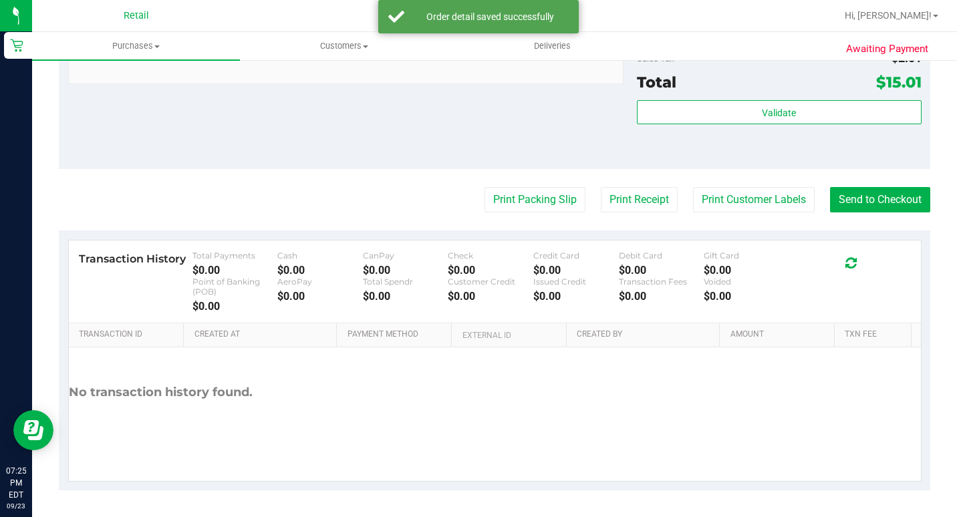
scroll to position [604, 0]
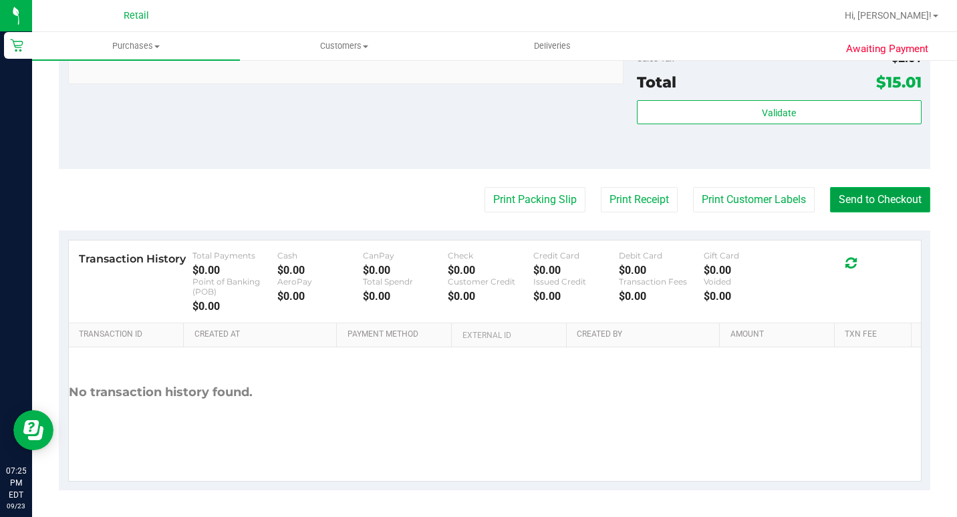
click at [868, 197] on button "Send to Checkout" at bounding box center [880, 199] width 100 height 25
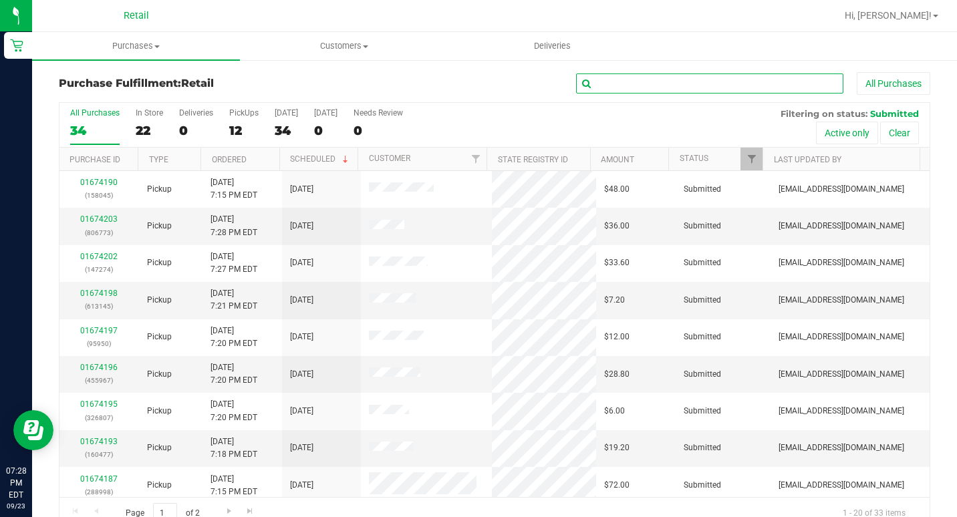
click at [684, 90] on input "text" at bounding box center [709, 84] width 267 height 20
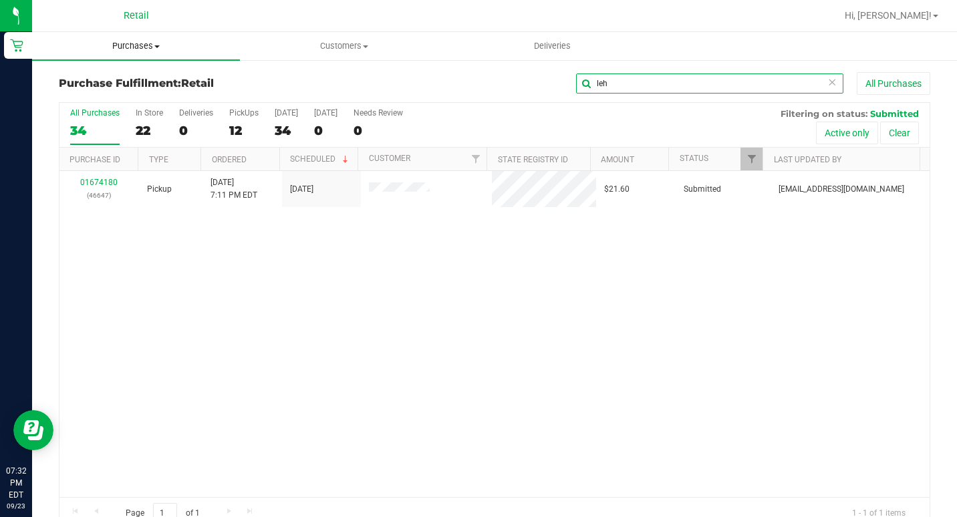
type input "leh"
click at [144, 43] on span "Purchases" at bounding box center [136, 46] width 208 height 12
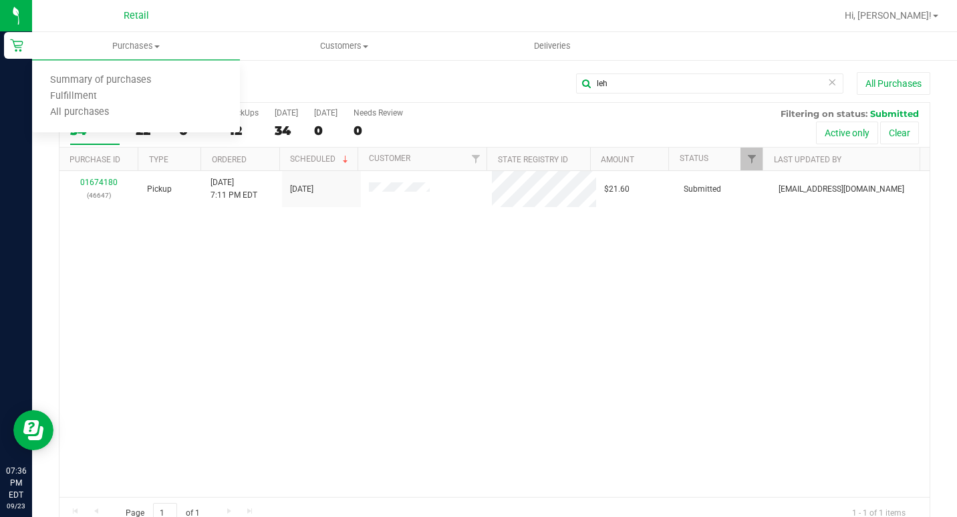
click at [828, 77] on icon at bounding box center [832, 82] width 9 height 16
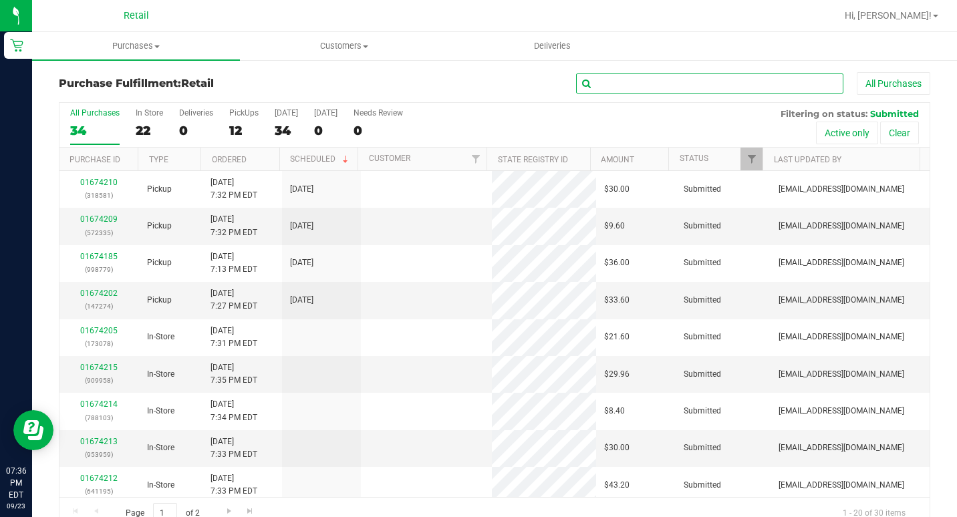
click at [793, 84] on input "text" at bounding box center [709, 84] width 267 height 20
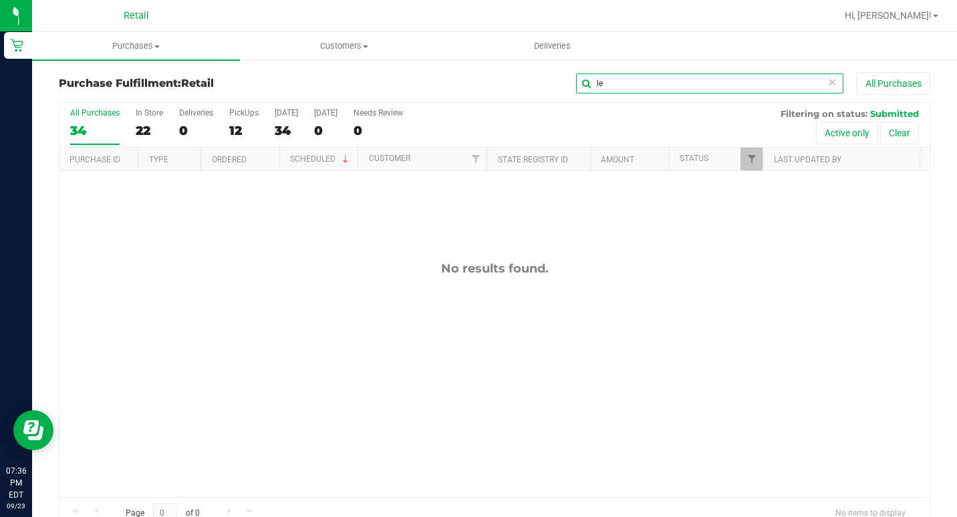
type input "l"
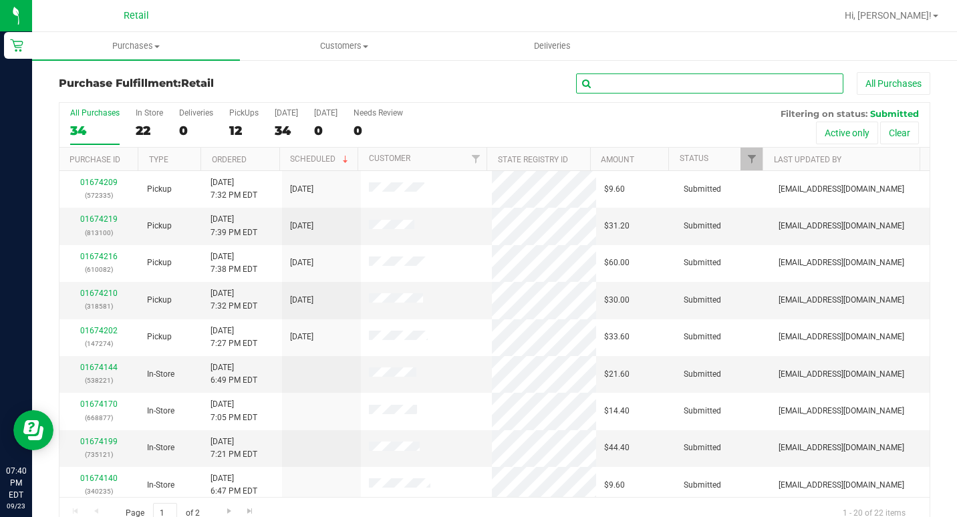
click at [717, 81] on input "text" at bounding box center [709, 84] width 267 height 20
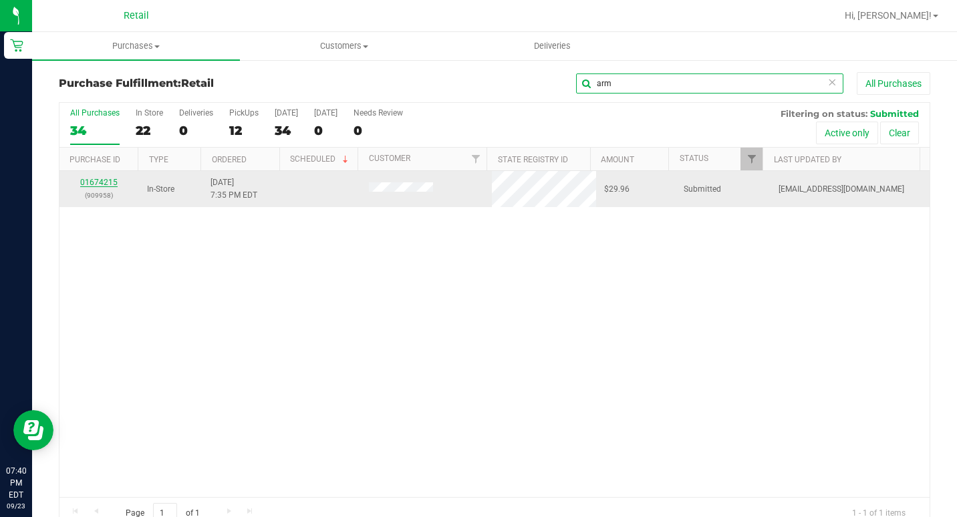
type input "arm"
click at [102, 184] on link "01674215" at bounding box center [98, 182] width 37 height 9
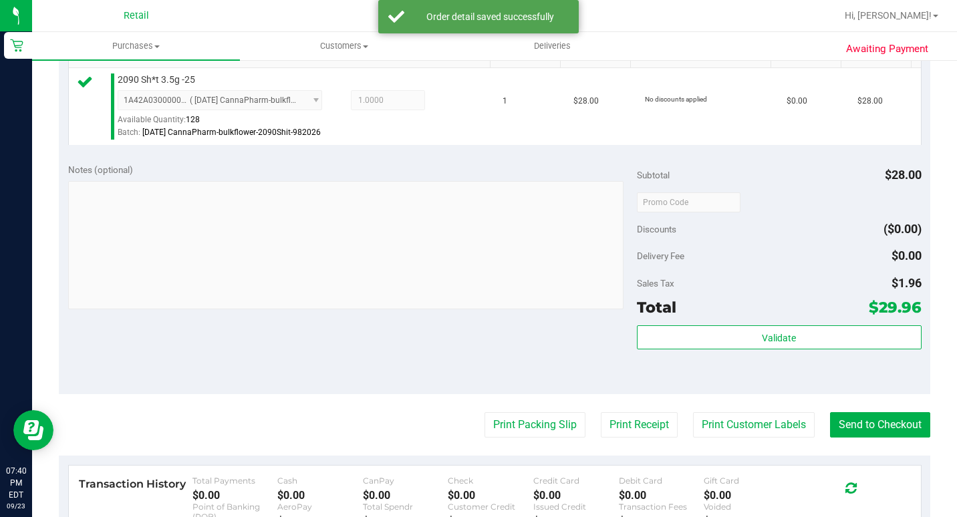
scroll to position [535, 0]
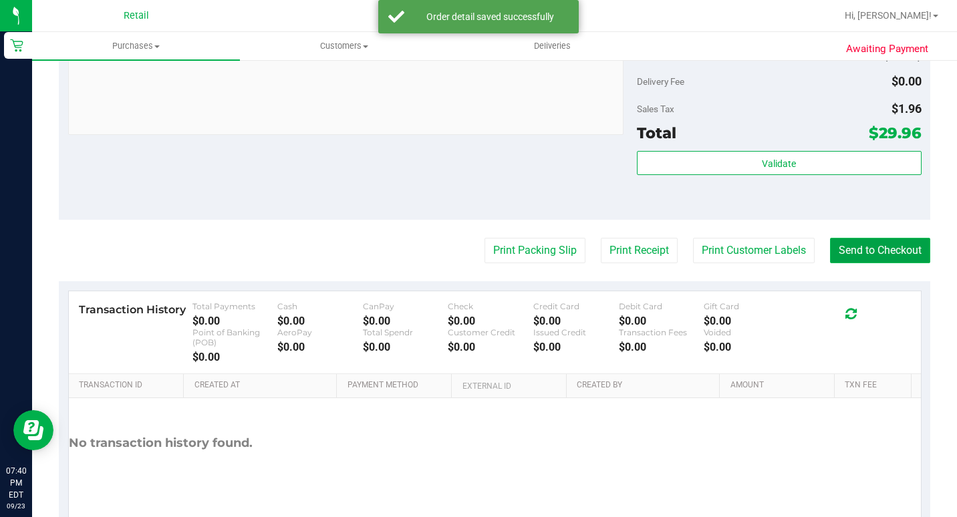
click at [858, 263] on button "Send to Checkout" at bounding box center [880, 250] width 100 height 25
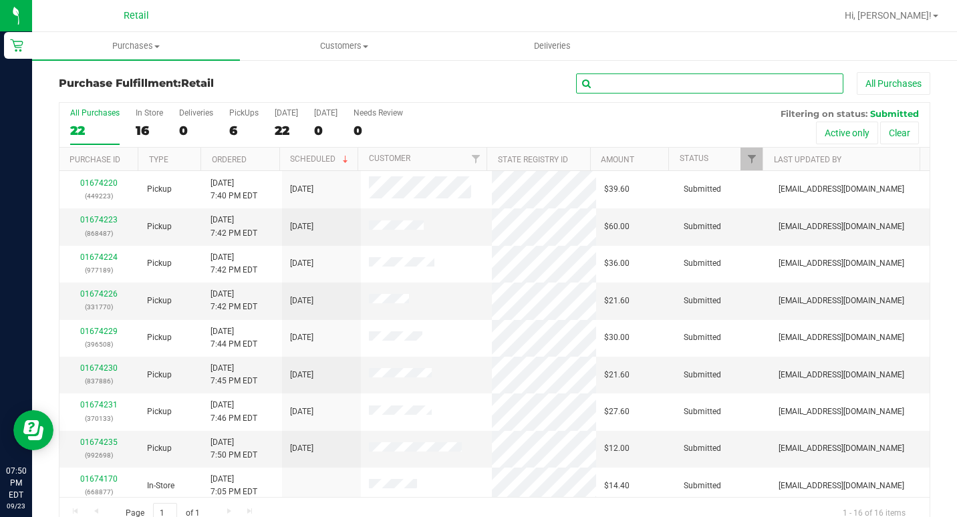
click at [671, 81] on input "text" at bounding box center [709, 84] width 267 height 20
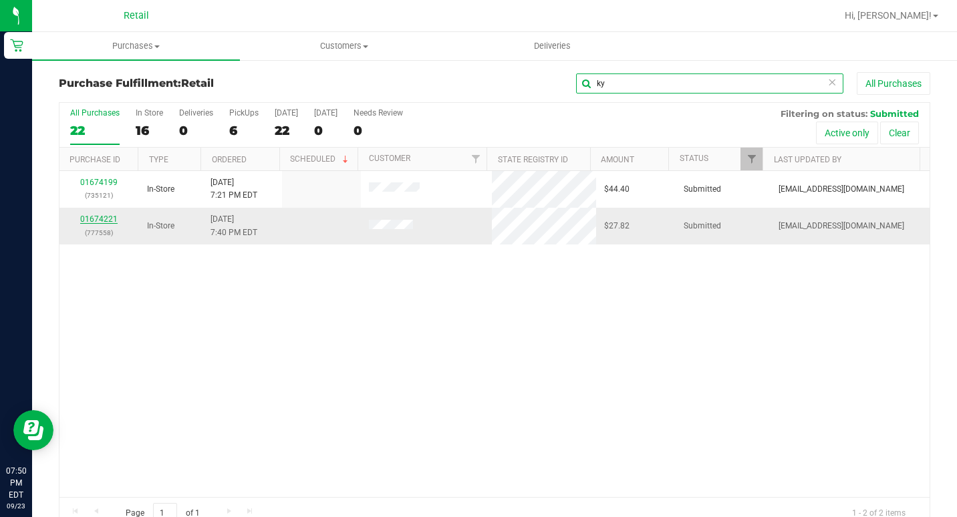
type input "ky"
click at [100, 220] on link "01674221" at bounding box center [98, 219] width 37 height 9
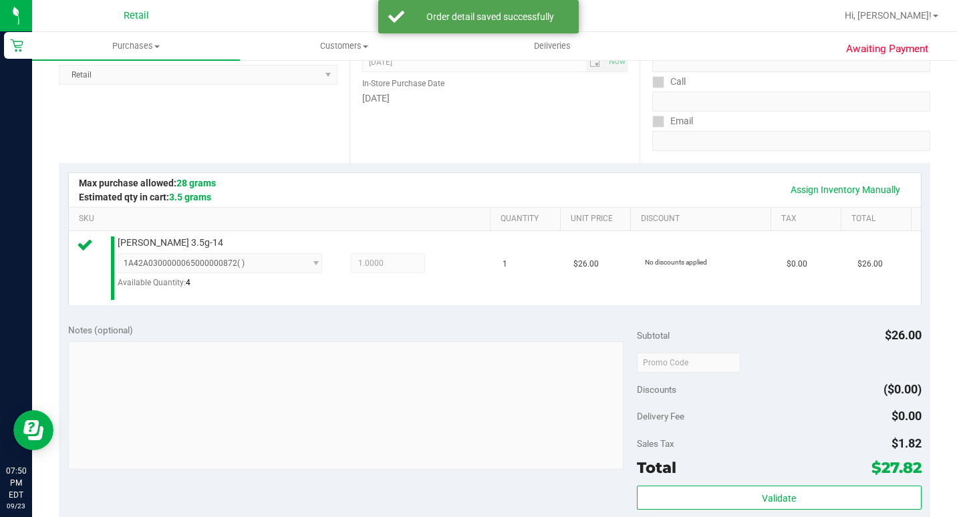
scroll to position [401, 0]
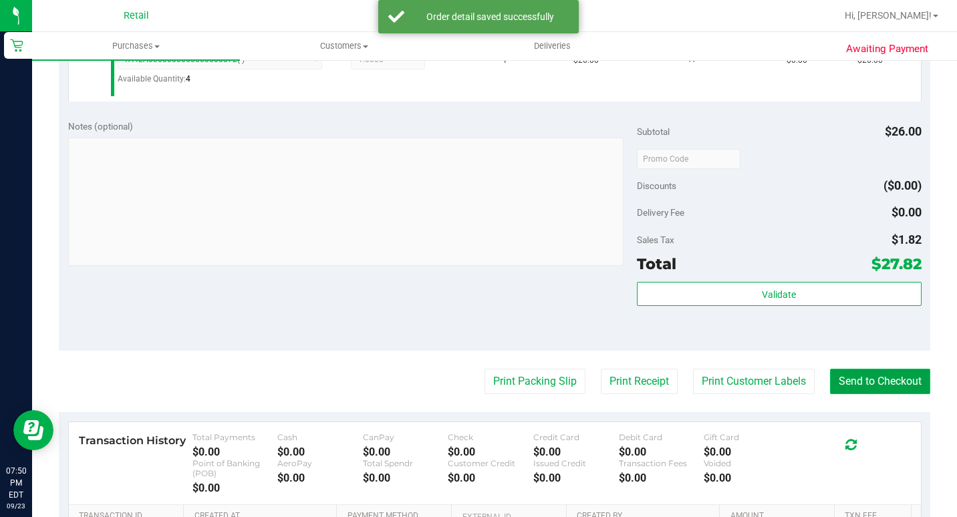
click at [836, 394] on button "Send to Checkout" at bounding box center [880, 381] width 100 height 25
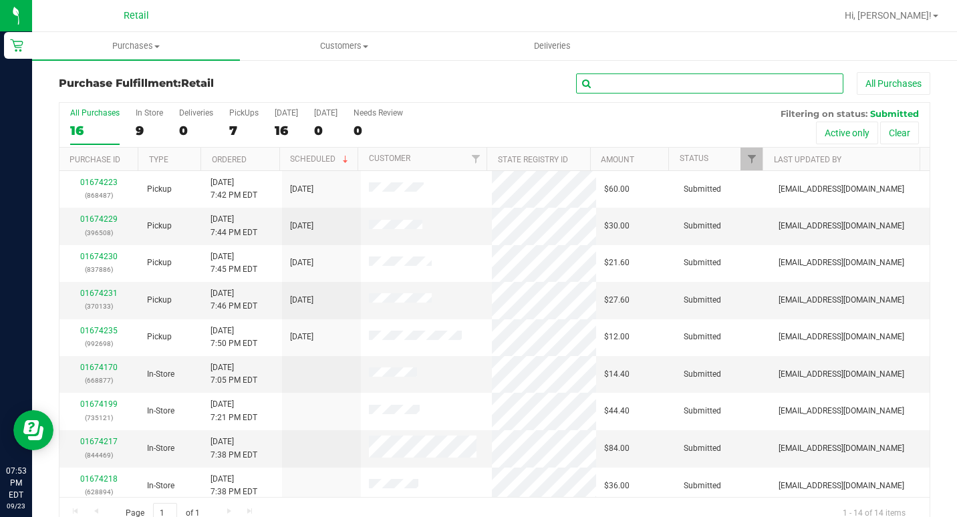
click at [614, 80] on input "text" at bounding box center [709, 84] width 267 height 20
type input "em"
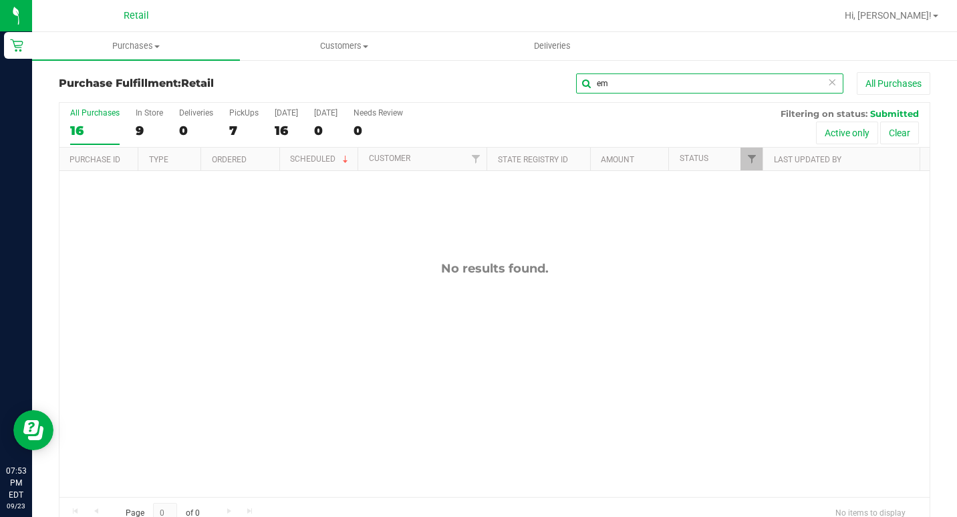
drag, startPoint x: 626, startPoint y: 88, endPoint x: 568, endPoint y: 86, distance: 58.2
click at [576, 86] on input "em" at bounding box center [709, 84] width 267 height 20
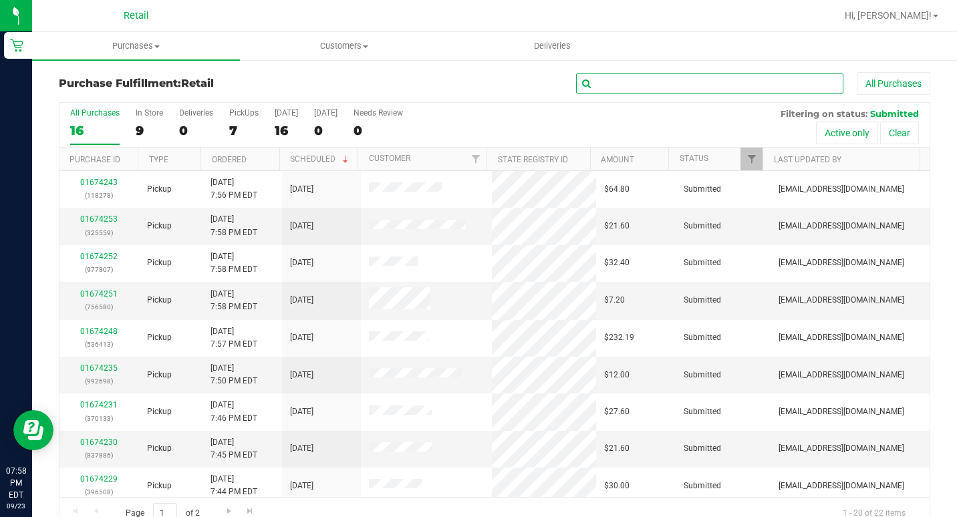
click at [610, 84] on input "text" at bounding box center [709, 84] width 267 height 20
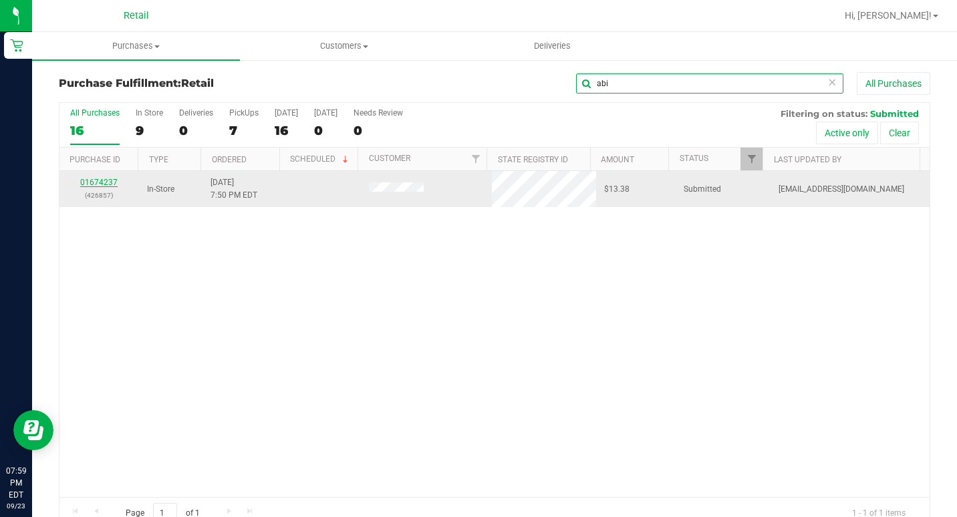
type input "abi"
click at [94, 181] on link "01674237" at bounding box center [98, 182] width 37 height 9
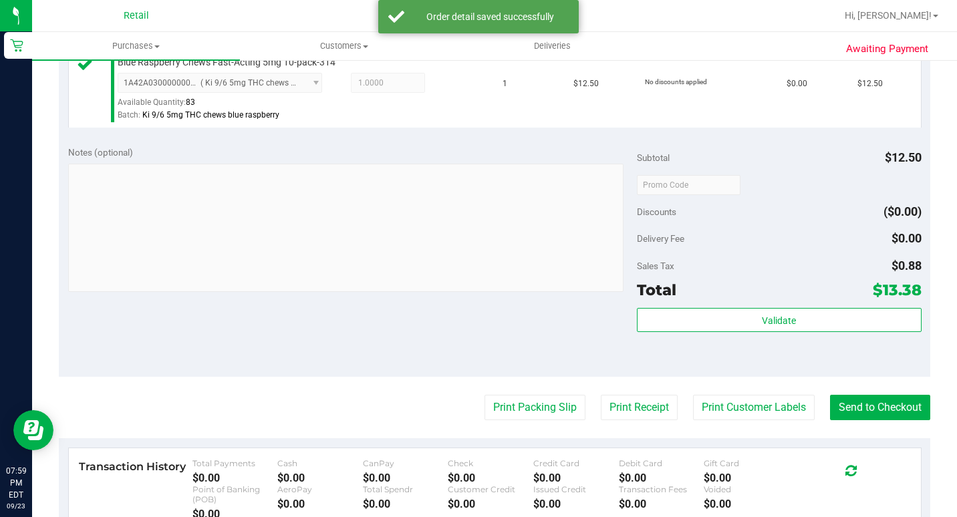
scroll to position [401, 0]
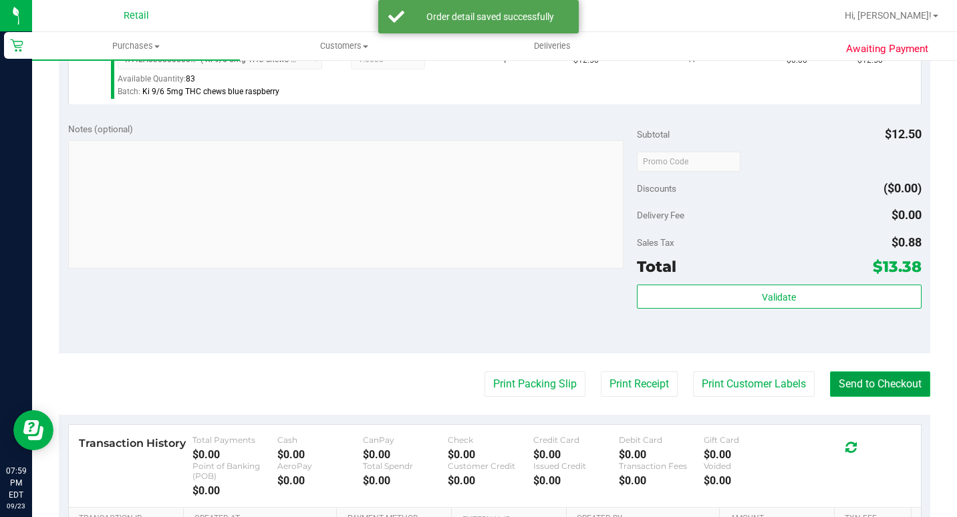
click at [869, 397] on button "Send to Checkout" at bounding box center [880, 384] width 100 height 25
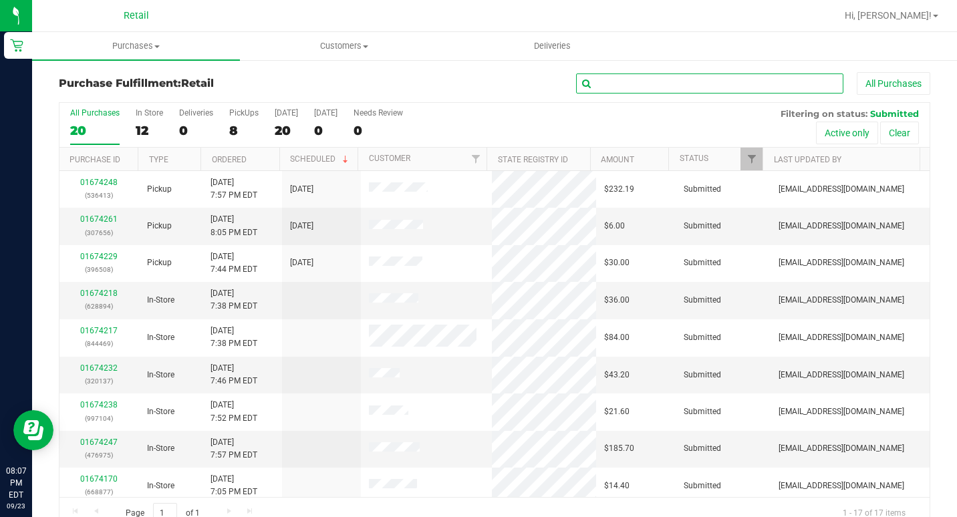
click at [634, 88] on input "text" at bounding box center [709, 84] width 267 height 20
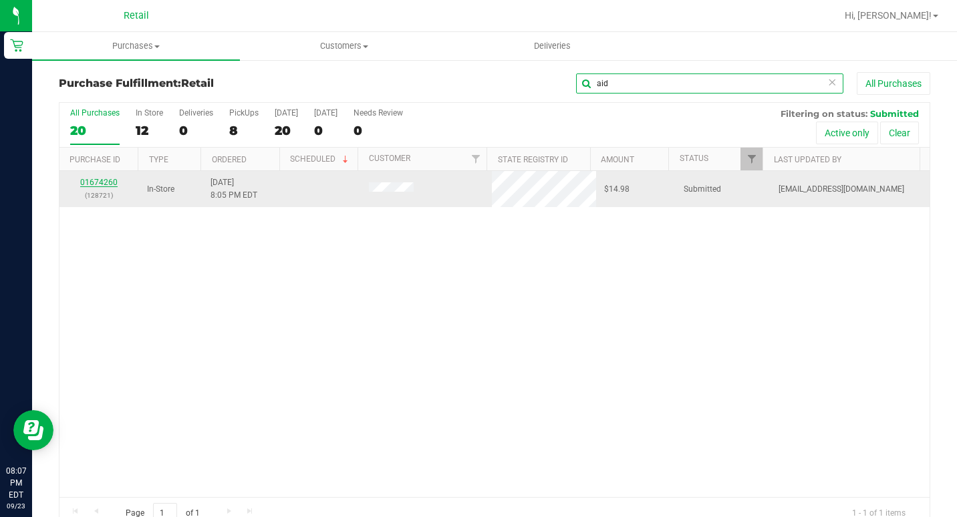
type input "aid"
click at [112, 185] on link "01674260" at bounding box center [98, 182] width 37 height 9
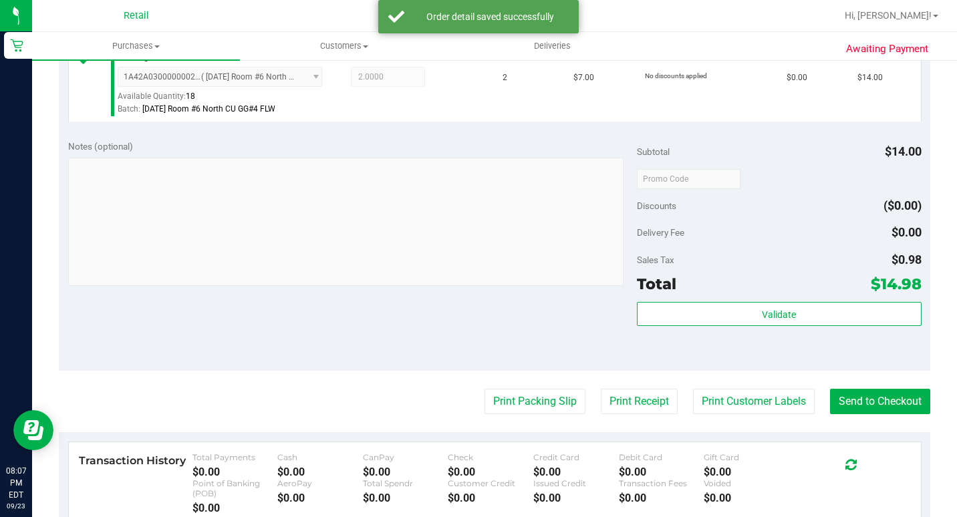
scroll to position [401, 0]
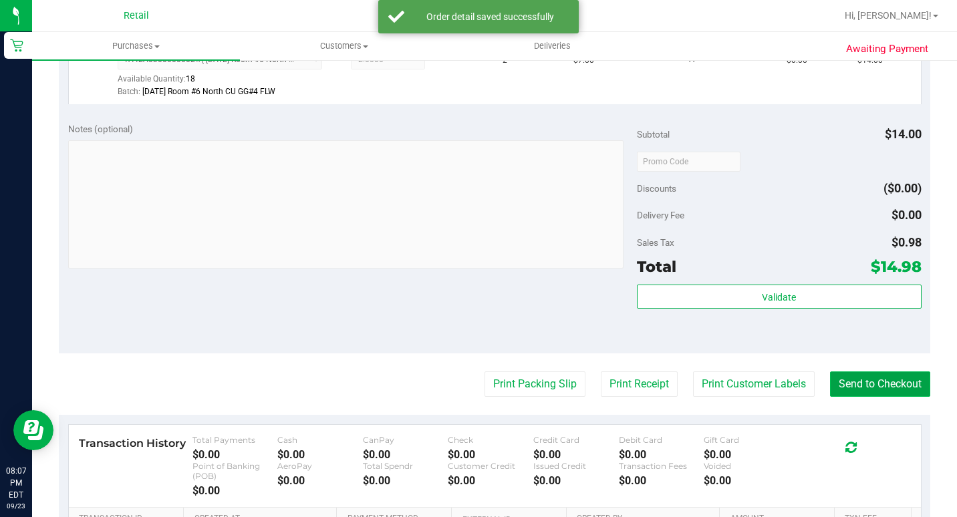
click at [861, 397] on button "Send to Checkout" at bounding box center [880, 384] width 100 height 25
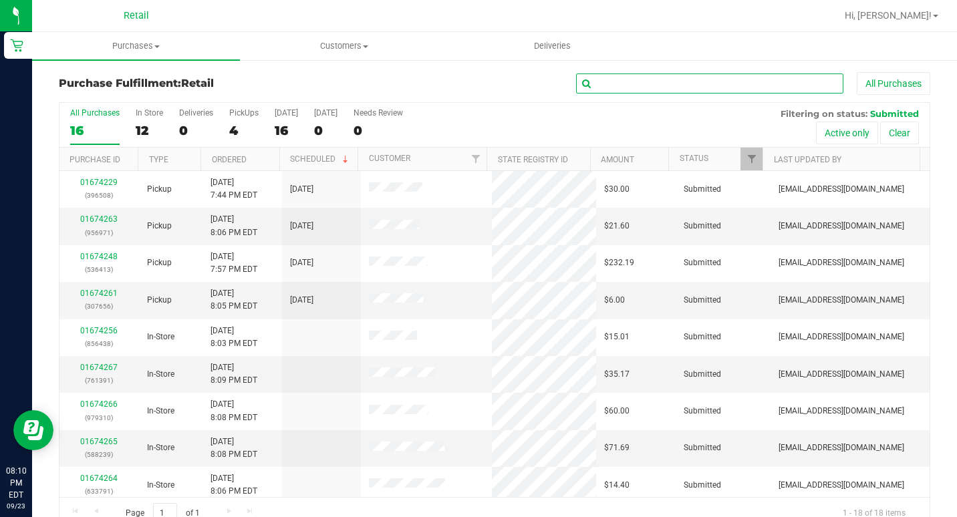
click at [674, 85] on input "text" at bounding box center [709, 84] width 267 height 20
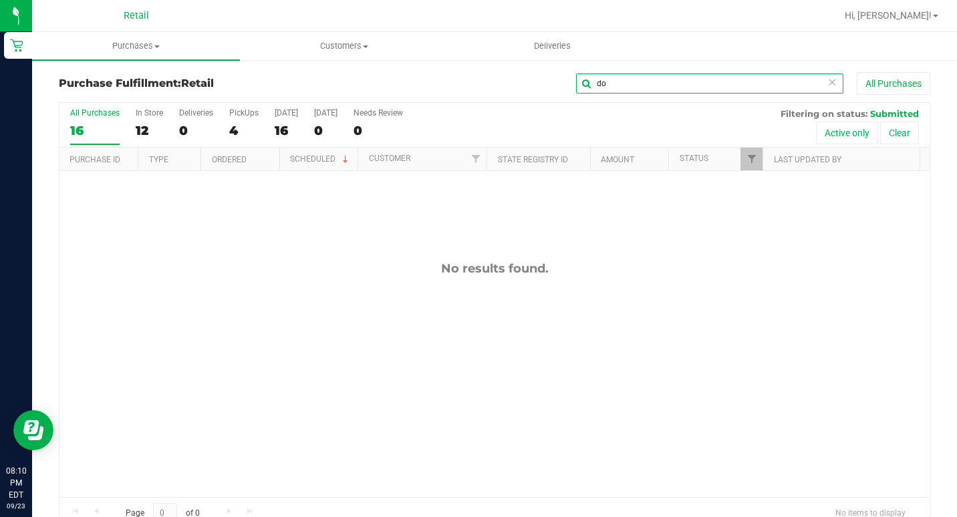
type input "d"
type input "jac"
click at [146, 49] on span "Purchases" at bounding box center [136, 46] width 208 height 12
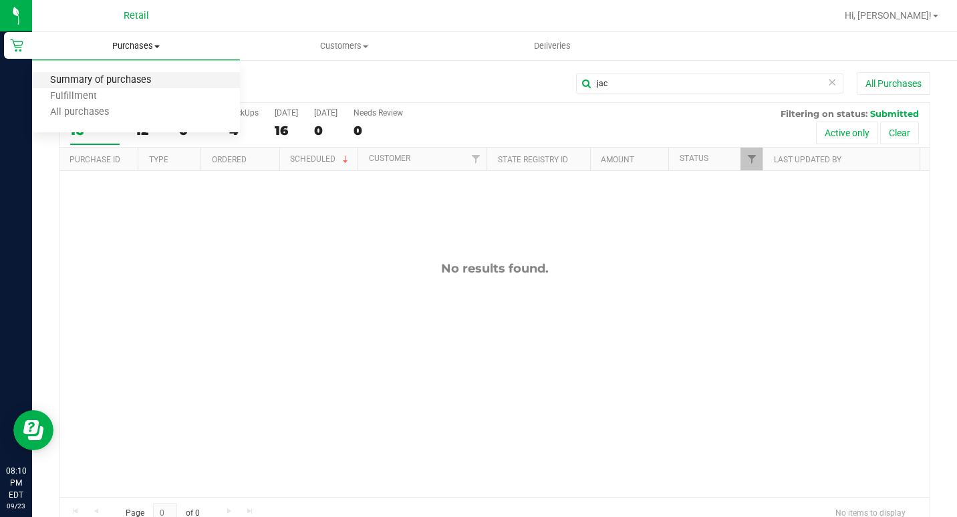
click at [135, 84] on span "Summary of purchases" at bounding box center [100, 80] width 137 height 11
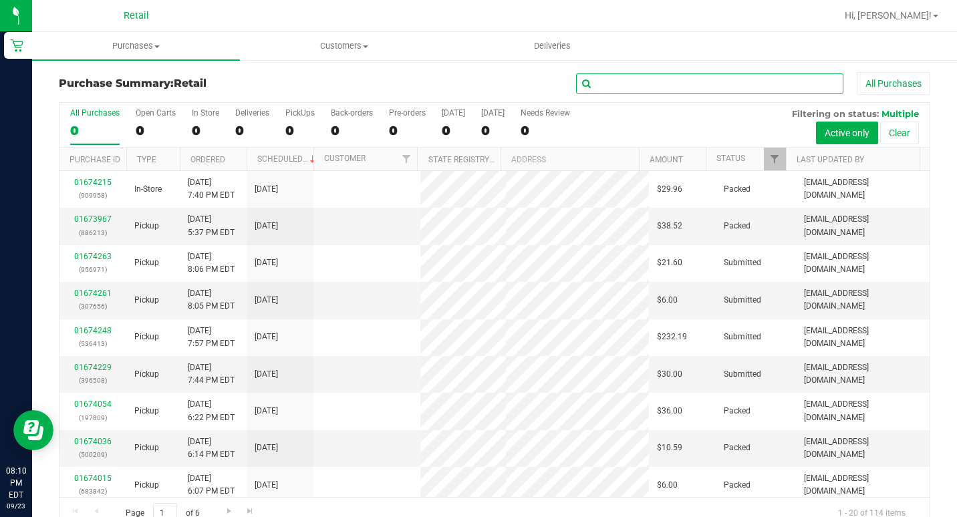
click at [680, 82] on input "text" at bounding box center [709, 84] width 267 height 20
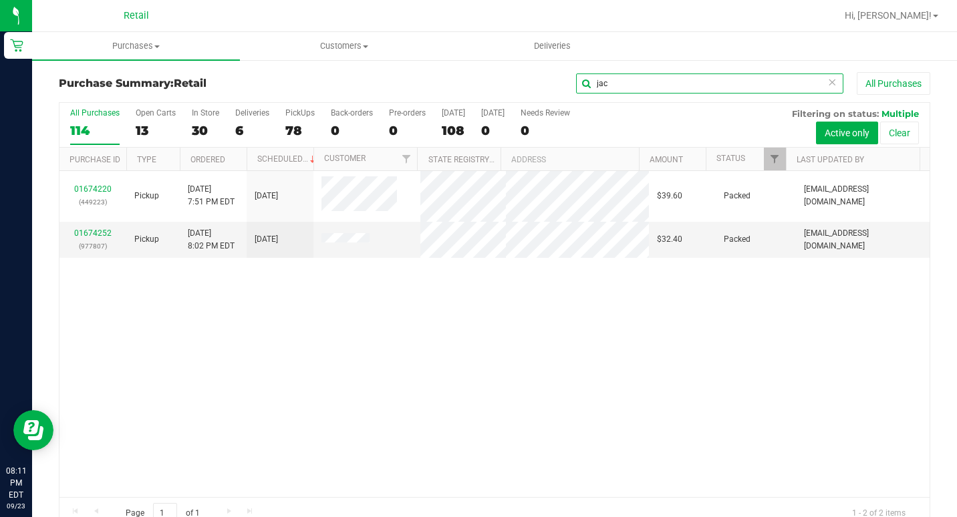
type input "jac"
click at [828, 81] on icon at bounding box center [832, 82] width 9 height 16
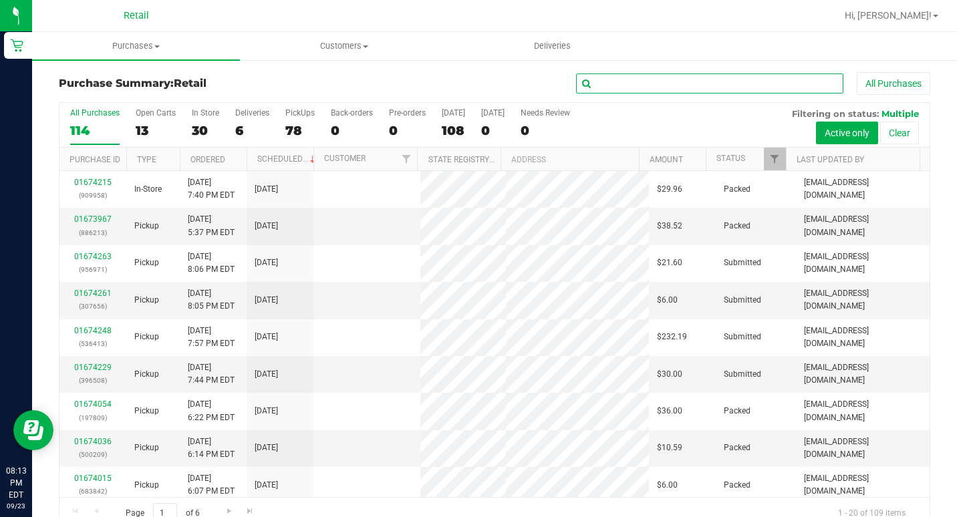
click at [790, 84] on input "text" at bounding box center [709, 84] width 267 height 20
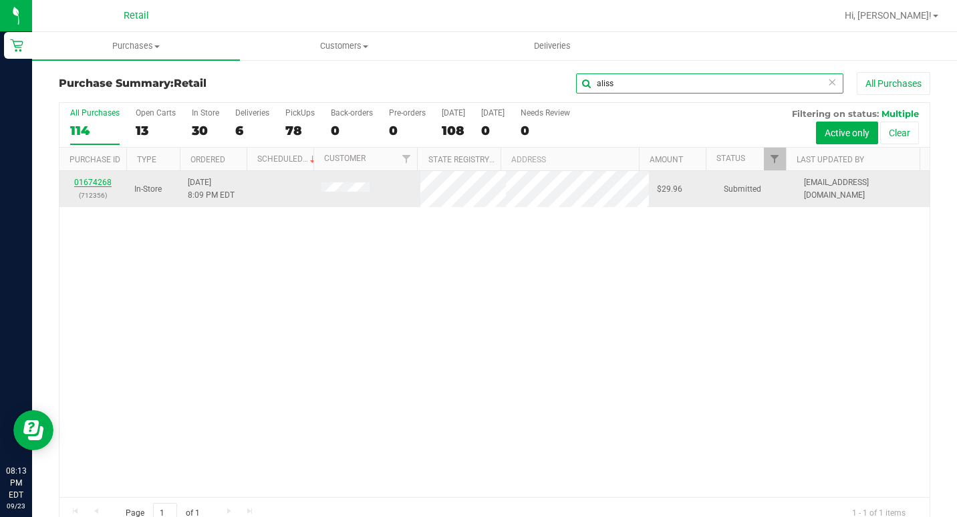
type input "aliss"
click at [99, 184] on link "01674268" at bounding box center [92, 182] width 37 height 9
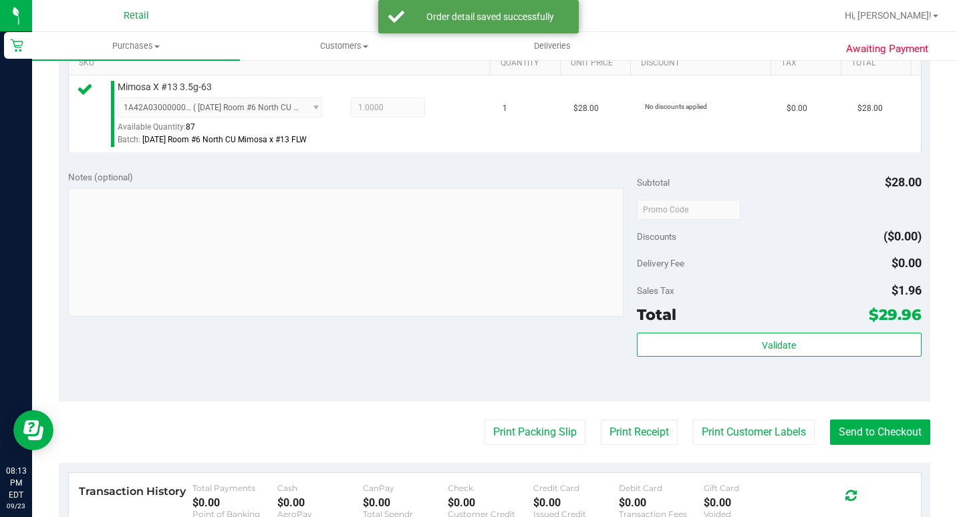
scroll to position [401, 0]
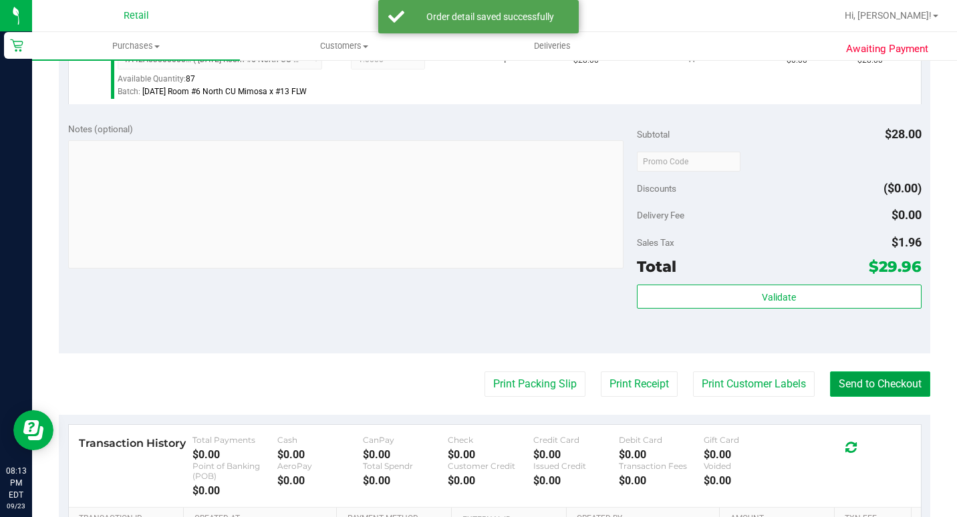
click at [904, 397] on button "Send to Checkout" at bounding box center [880, 384] width 100 height 25
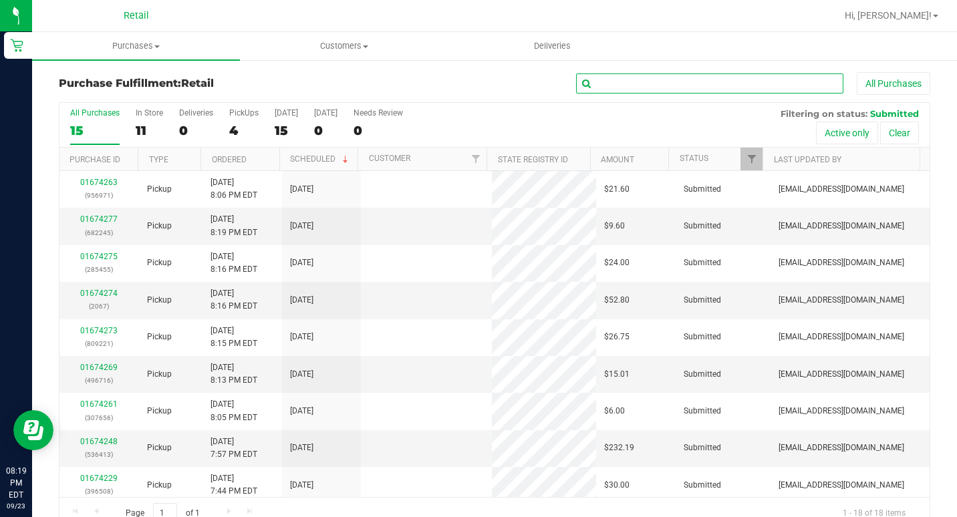
click at [614, 77] on input "text" at bounding box center [709, 84] width 267 height 20
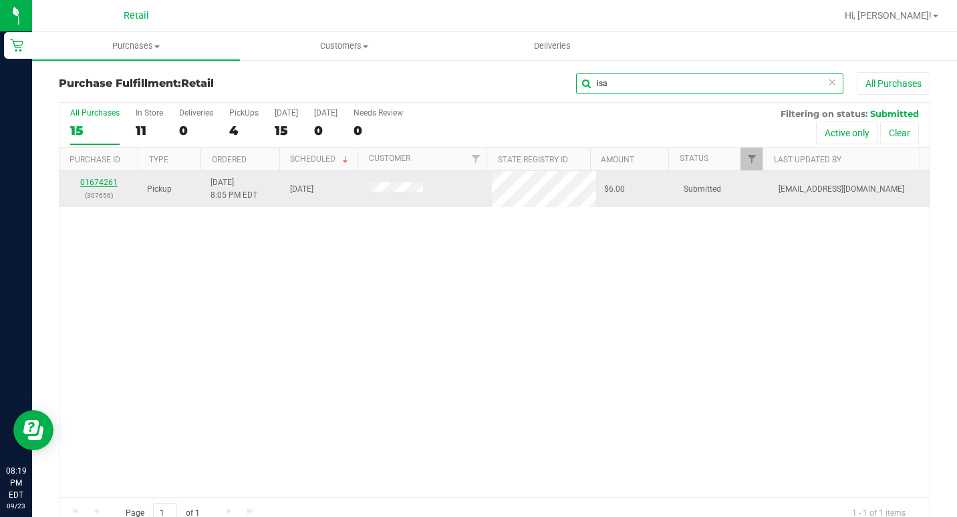
type input "isa"
click at [96, 178] on link "01674261" at bounding box center [98, 182] width 37 height 9
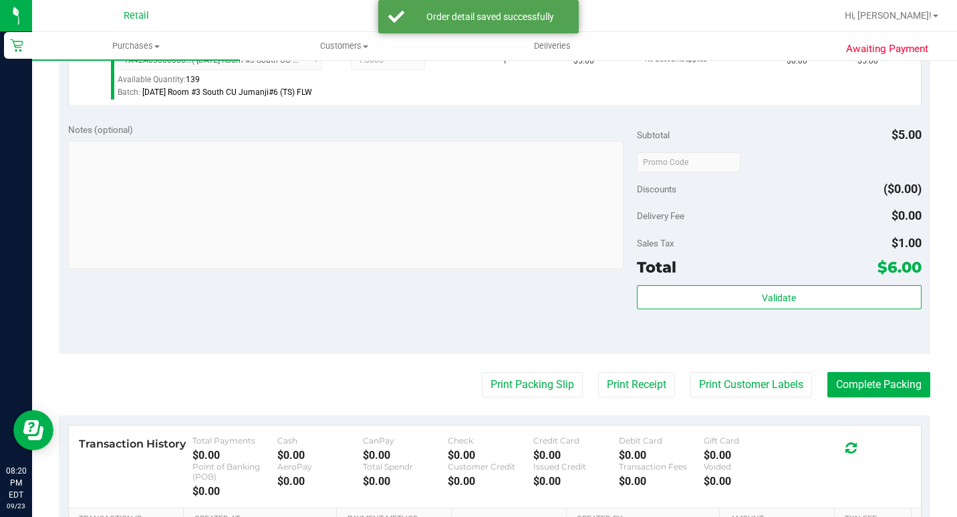
scroll to position [401, 0]
click at [880, 397] on button "Complete Packing" at bounding box center [879, 384] width 103 height 25
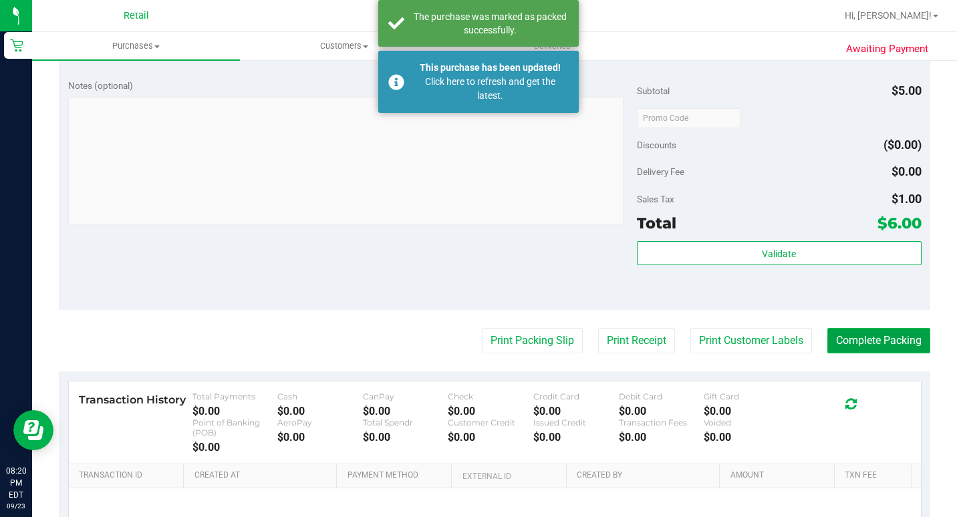
scroll to position [468, 0]
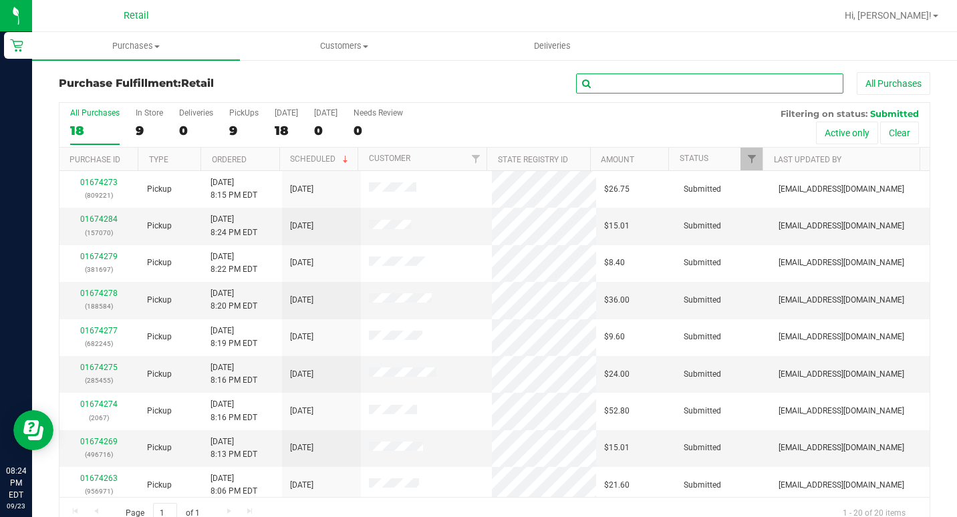
click at [640, 89] on input "text" at bounding box center [709, 84] width 267 height 20
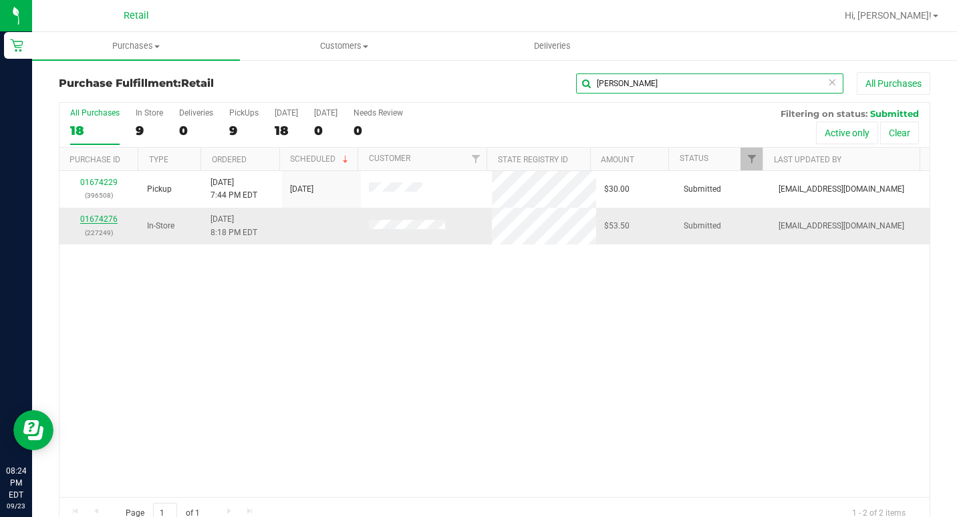
type input "[PERSON_NAME]"
click at [101, 220] on link "01674276" at bounding box center [98, 219] width 37 height 9
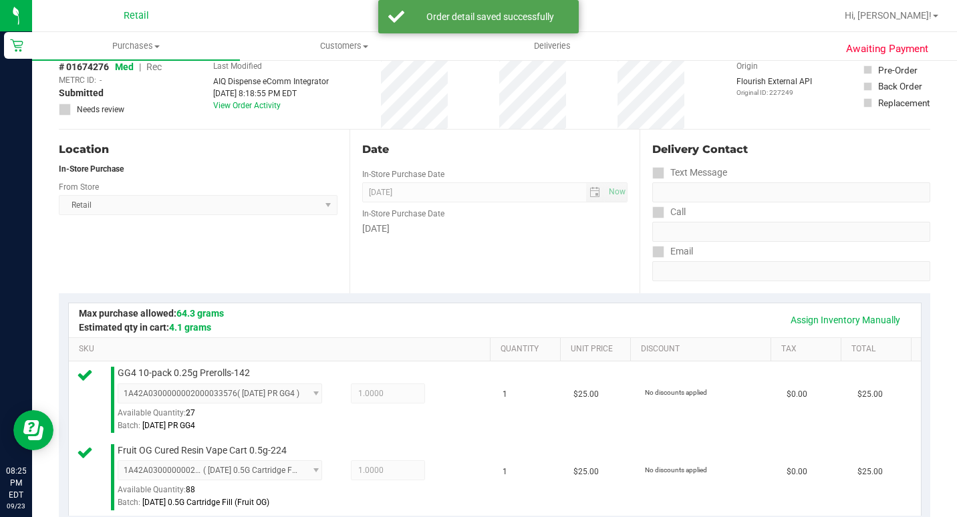
scroll to position [401, 0]
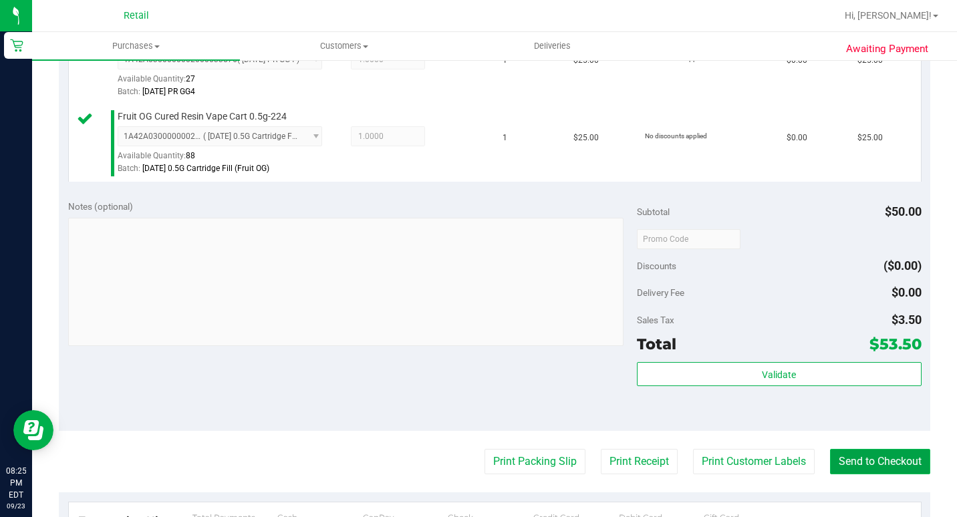
click at [894, 475] on button "Send to Checkout" at bounding box center [880, 461] width 100 height 25
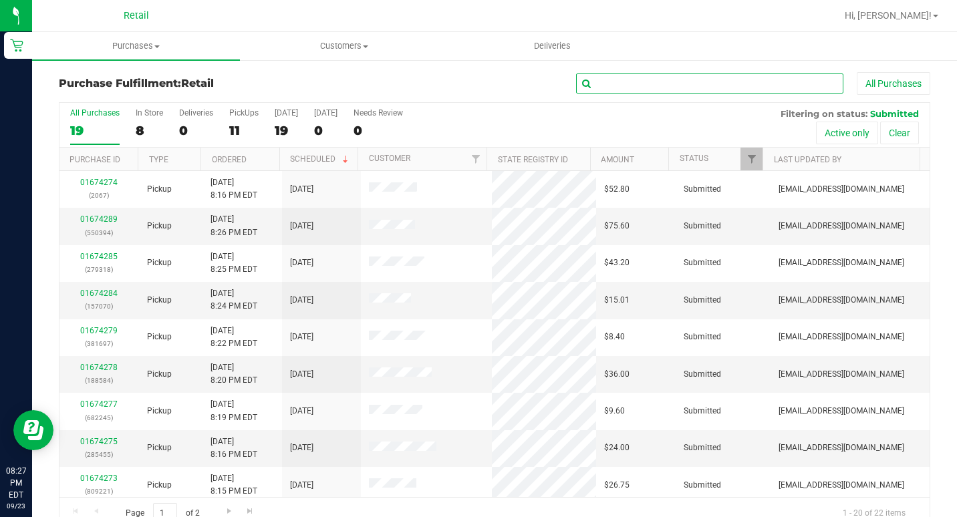
click at [612, 92] on input "text" at bounding box center [709, 84] width 267 height 20
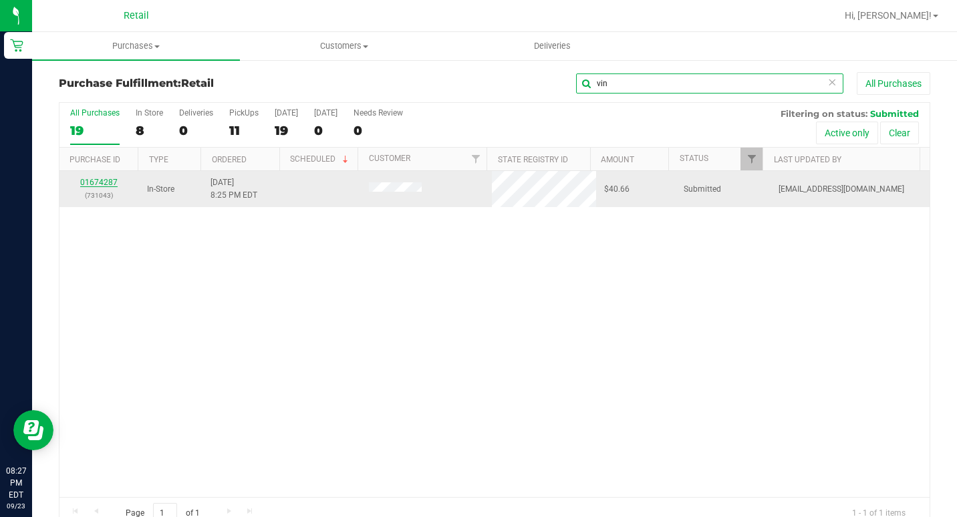
type input "vin"
click at [104, 185] on link "01674287" at bounding box center [98, 182] width 37 height 9
click at [106, 180] on link "01674287" at bounding box center [98, 182] width 37 height 9
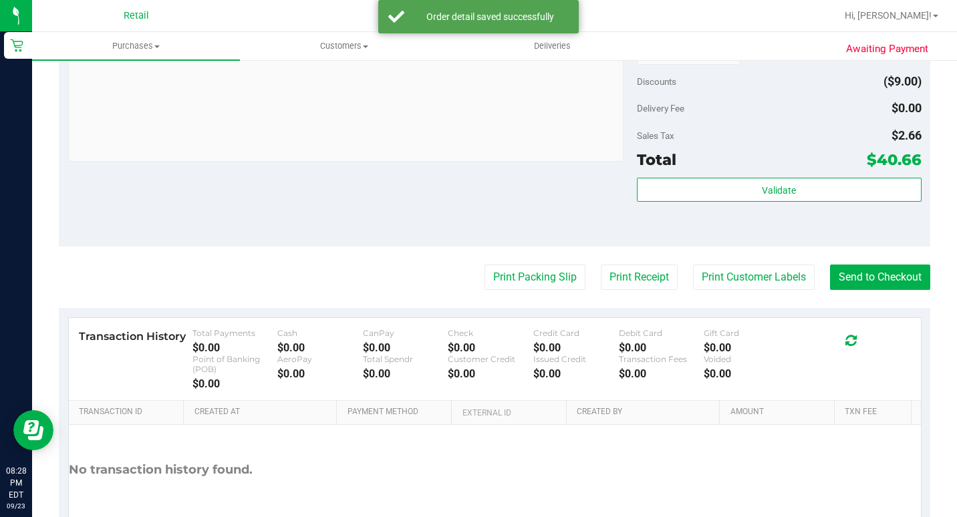
scroll to position [735, 0]
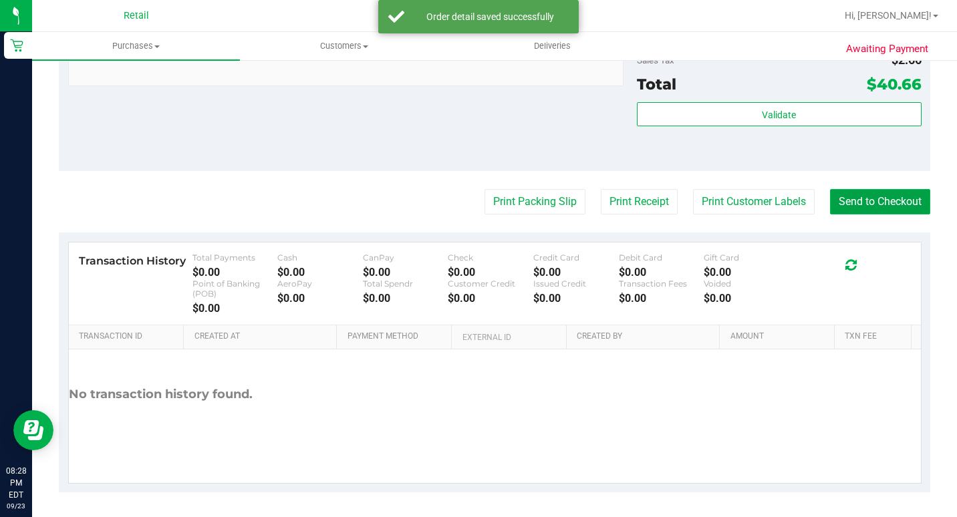
drag, startPoint x: 850, startPoint y: 250, endPoint x: 843, endPoint y: 250, distance: 7.4
click at [851, 215] on button "Send to Checkout" at bounding box center [880, 201] width 100 height 25
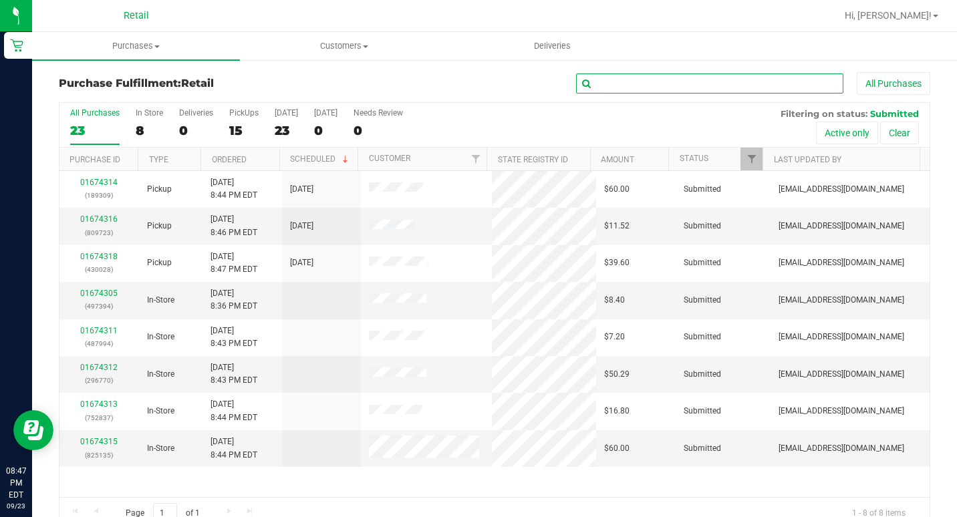
click at [652, 84] on input "text" at bounding box center [709, 84] width 267 height 20
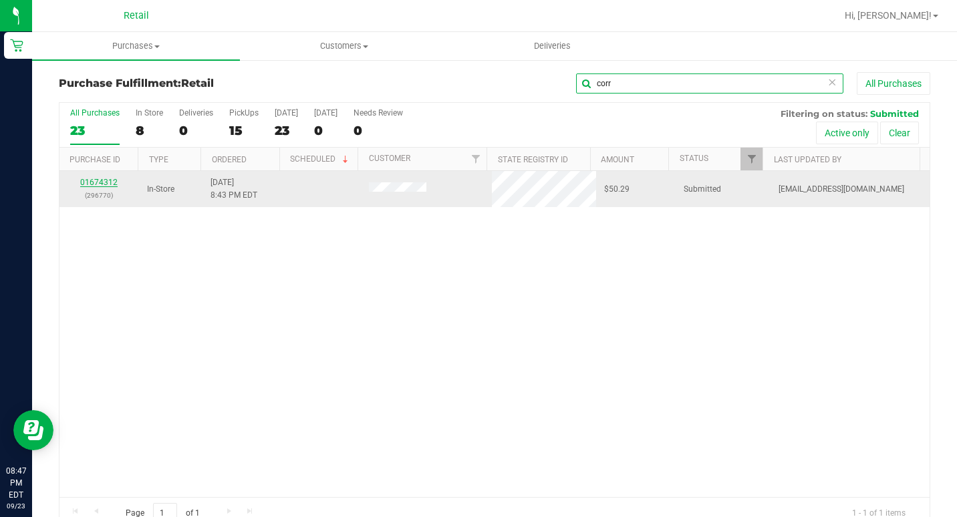
type input "corr"
click at [114, 183] on link "01674312" at bounding box center [98, 182] width 37 height 9
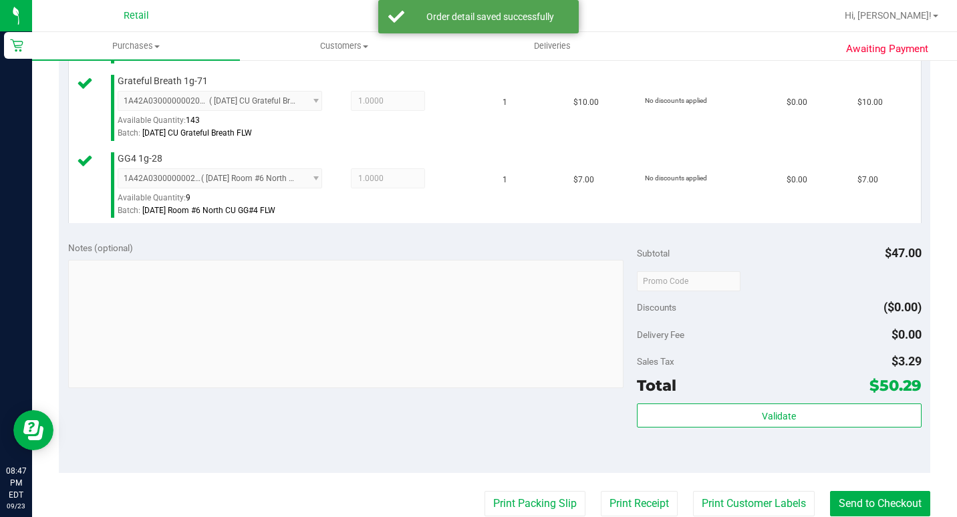
scroll to position [535, 0]
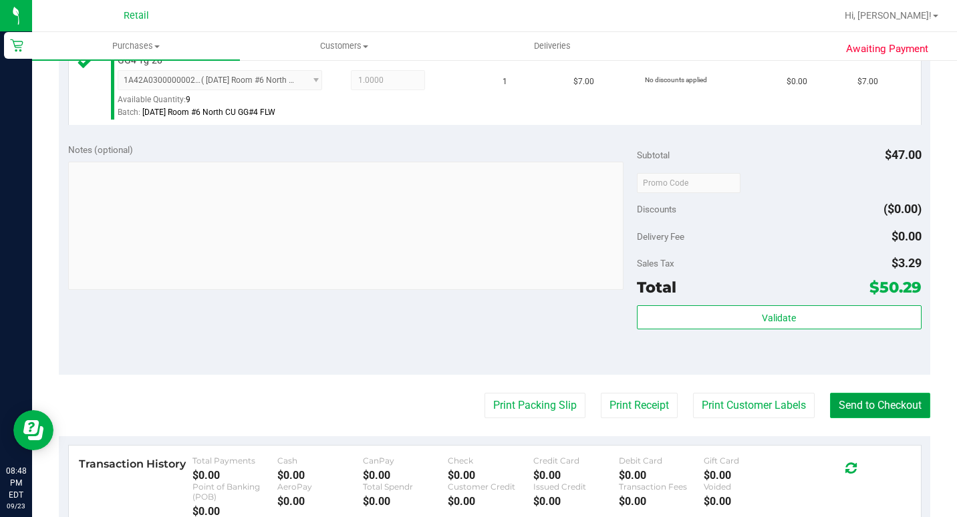
click at [866, 418] on button "Send to Checkout" at bounding box center [880, 405] width 100 height 25
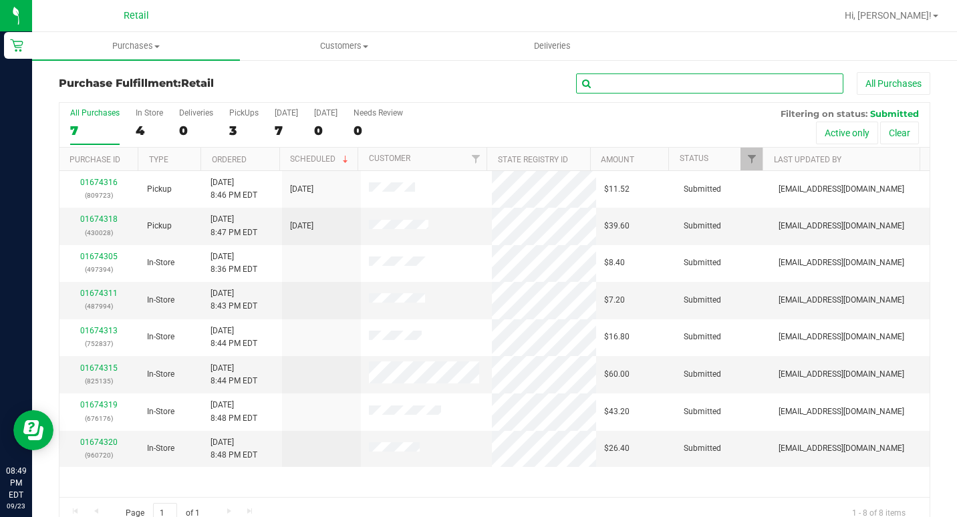
click at [606, 85] on input "text" at bounding box center [709, 84] width 267 height 20
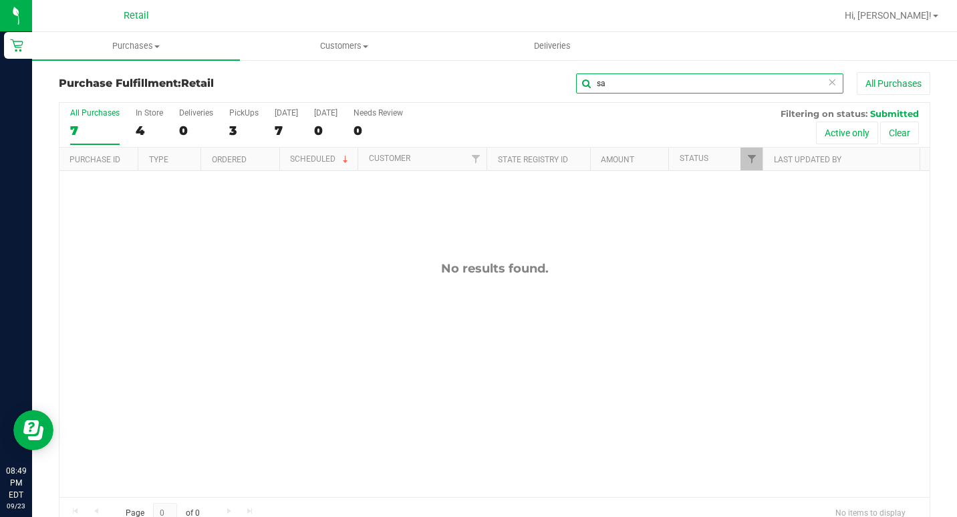
type input "s"
type input "antw"
click at [828, 83] on icon at bounding box center [832, 82] width 9 height 16
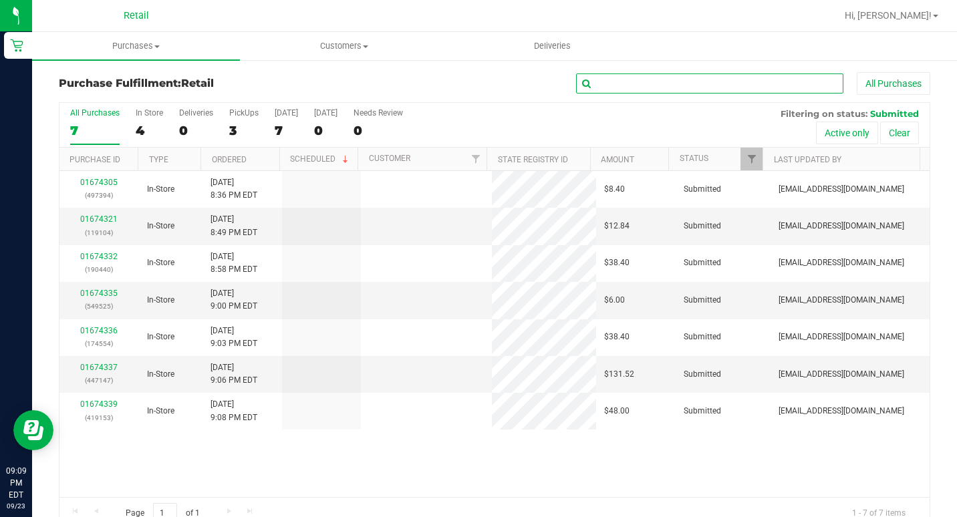
click at [789, 78] on input "text" at bounding box center [709, 84] width 267 height 20
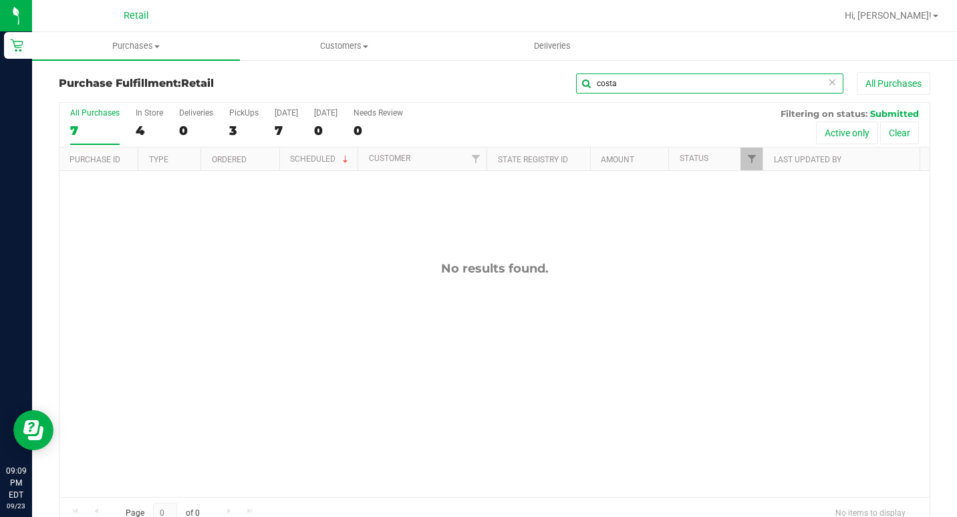
type input "costa"
click at [156, 45] on span at bounding box center [156, 46] width 5 height 3
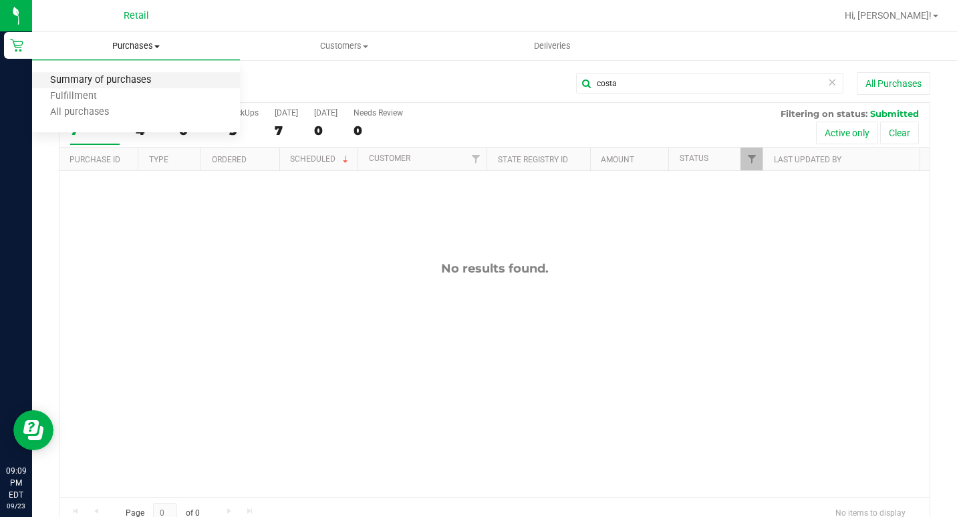
click at [140, 76] on span "Summary of purchases" at bounding box center [100, 80] width 137 height 11
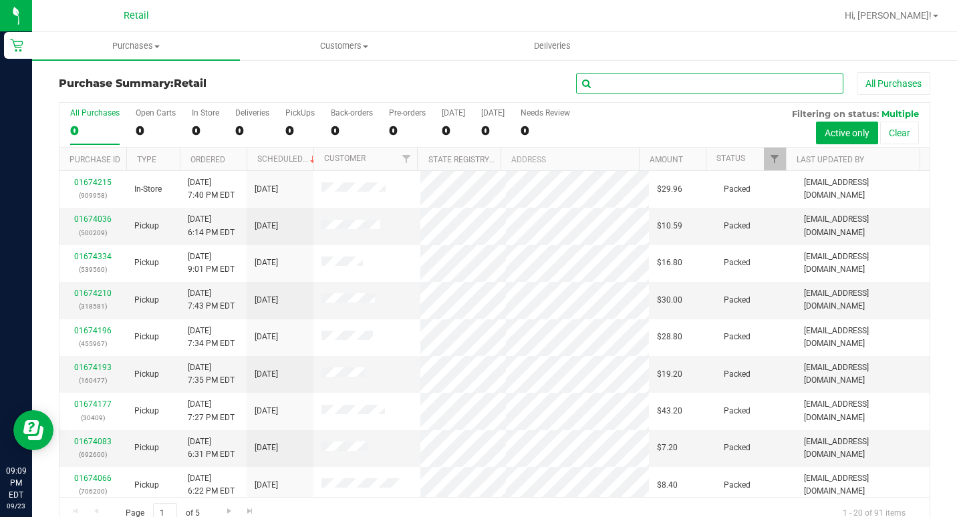
click at [692, 85] on input "text" at bounding box center [709, 84] width 267 height 20
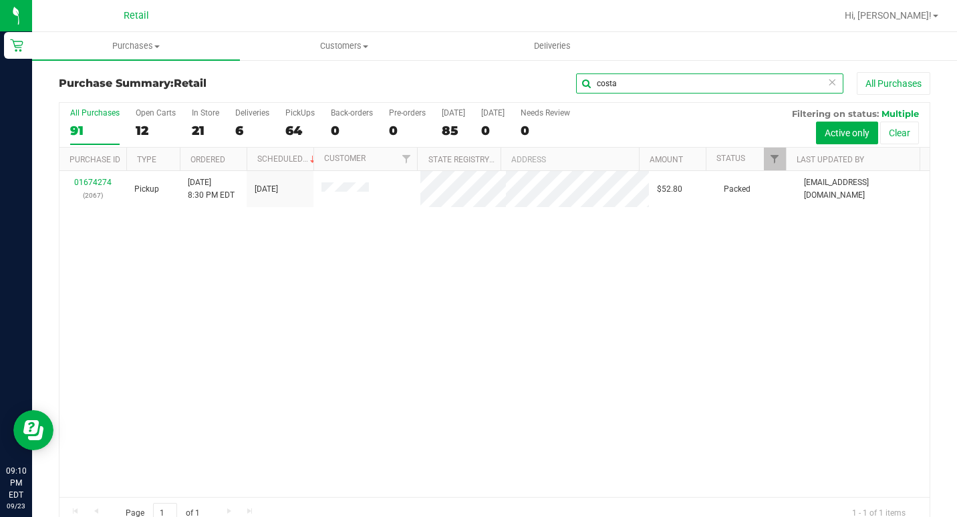
type input "costa"
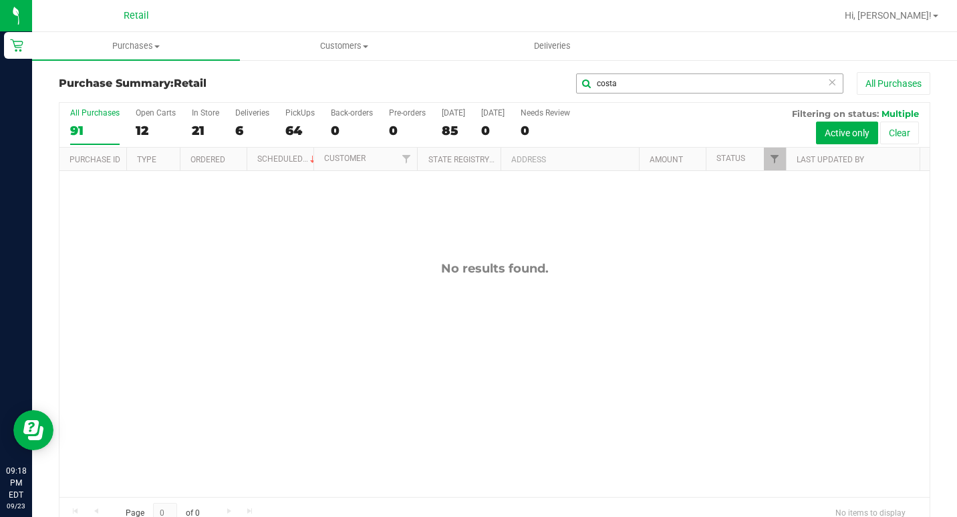
drag, startPoint x: 824, startPoint y: 86, endPoint x: 817, endPoint y: 85, distance: 6.8
click at [828, 86] on icon at bounding box center [832, 82] width 9 height 16
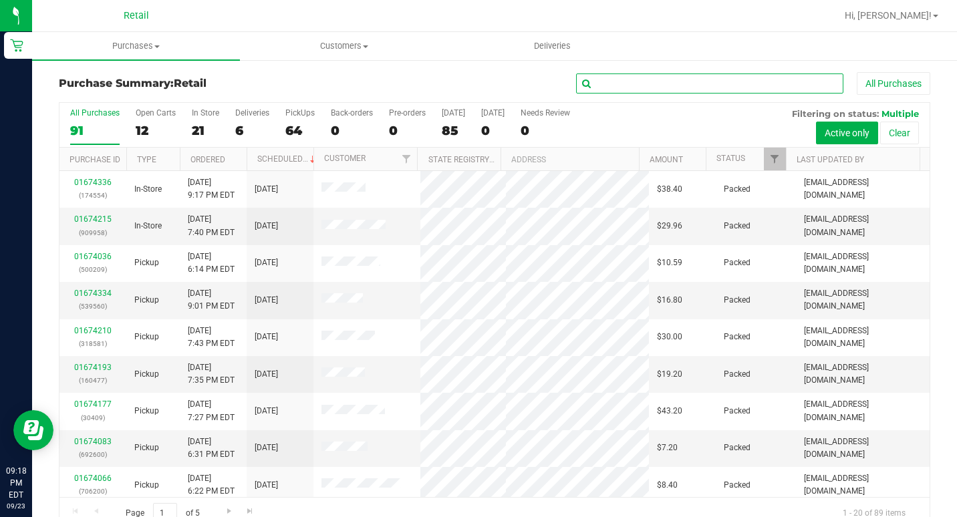
click at [773, 83] on input "text" at bounding box center [709, 84] width 267 height 20
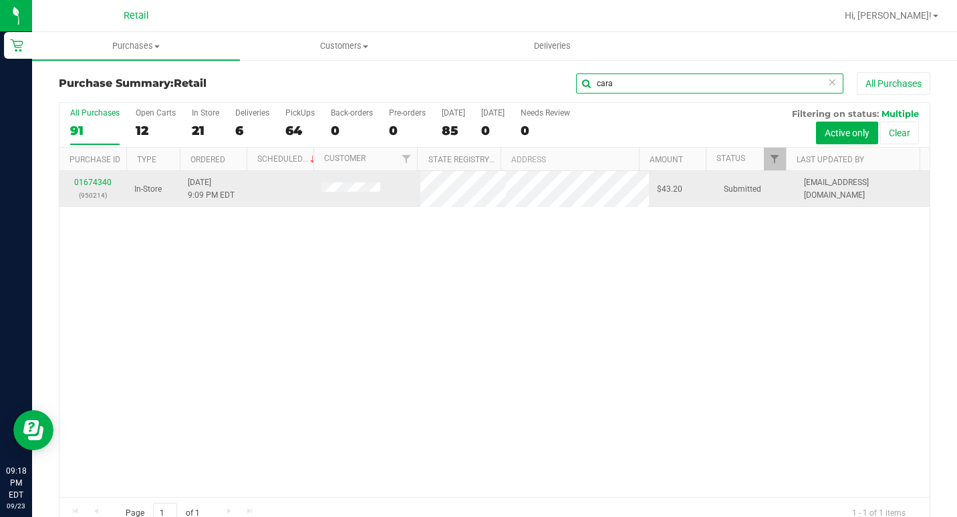
type input "cara"
click at [105, 176] on div "01674340 (950214)" at bounding box center [93, 188] width 51 height 25
click at [92, 179] on link "01674340" at bounding box center [92, 182] width 37 height 9
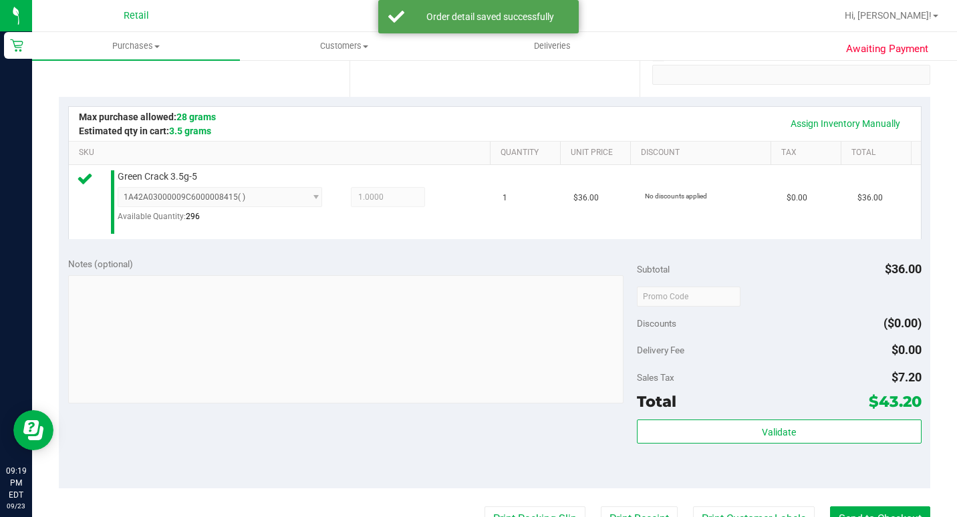
scroll to position [468, 0]
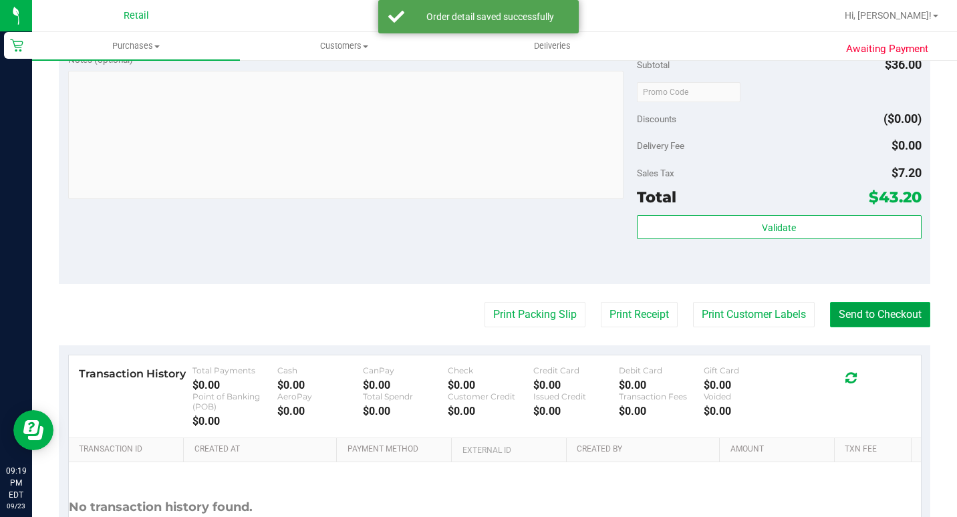
click at [858, 322] on button "Send to Checkout" at bounding box center [880, 314] width 100 height 25
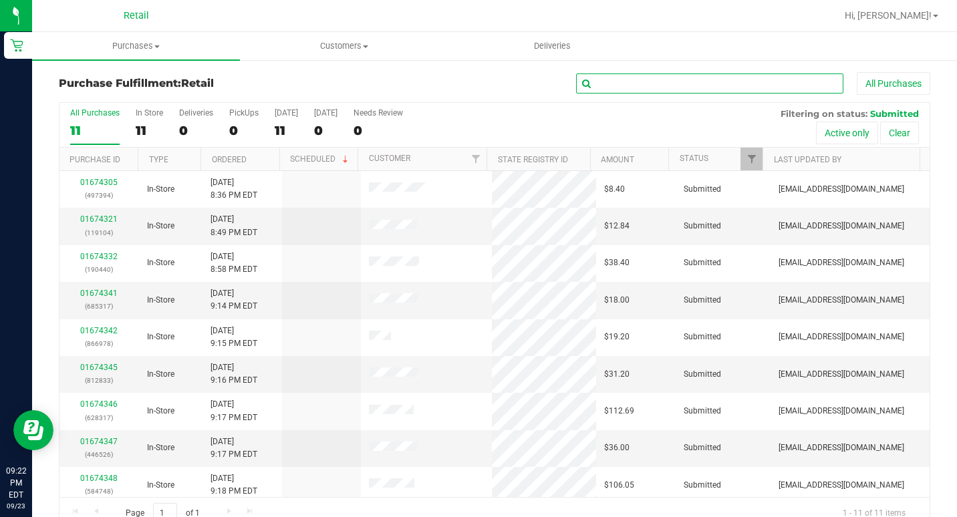
click at [634, 82] on input "text" at bounding box center [709, 84] width 267 height 20
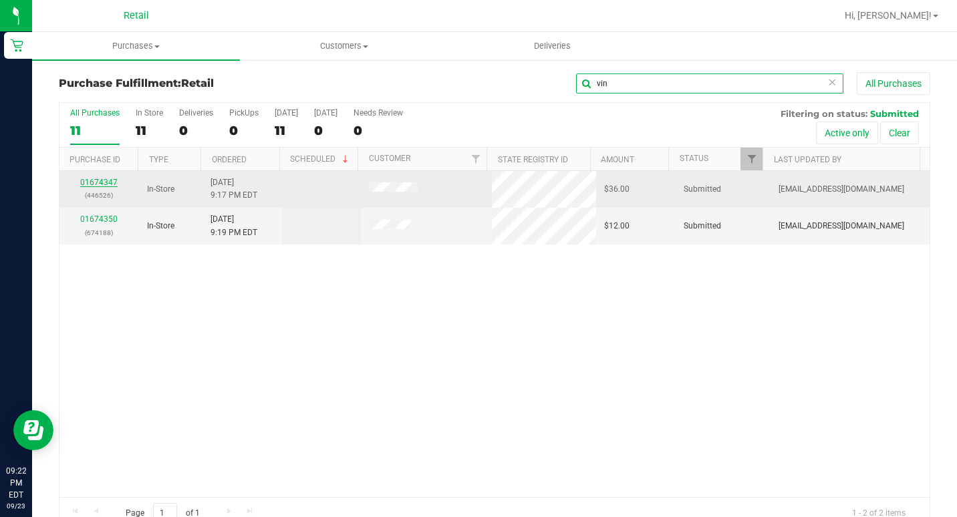
type input "vin"
click at [89, 179] on link "01674347" at bounding box center [98, 182] width 37 height 9
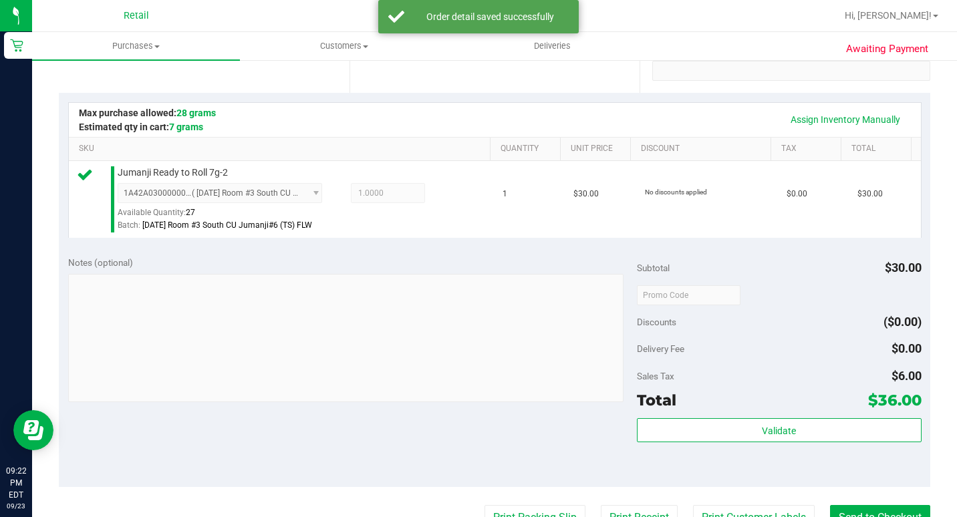
scroll to position [468, 0]
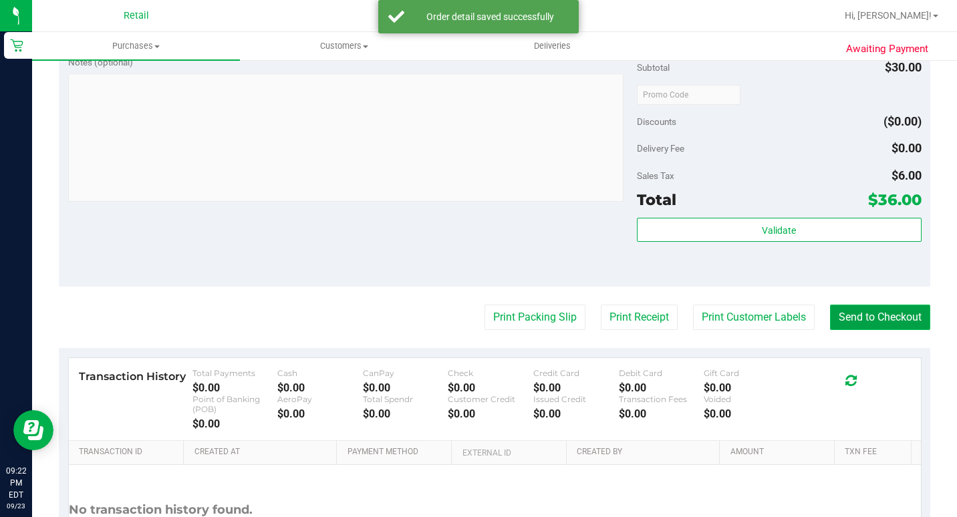
click at [850, 330] on button "Send to Checkout" at bounding box center [880, 317] width 100 height 25
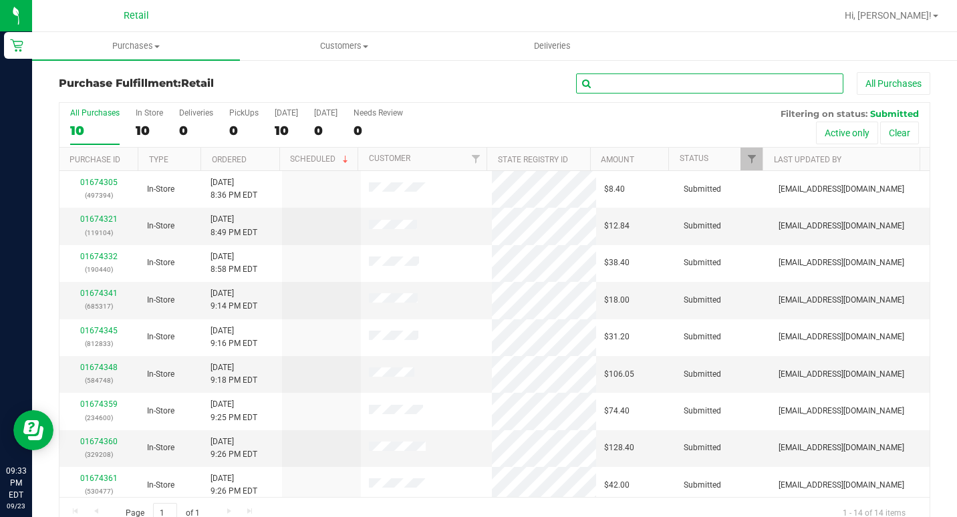
click at [666, 80] on input "text" at bounding box center [709, 84] width 267 height 20
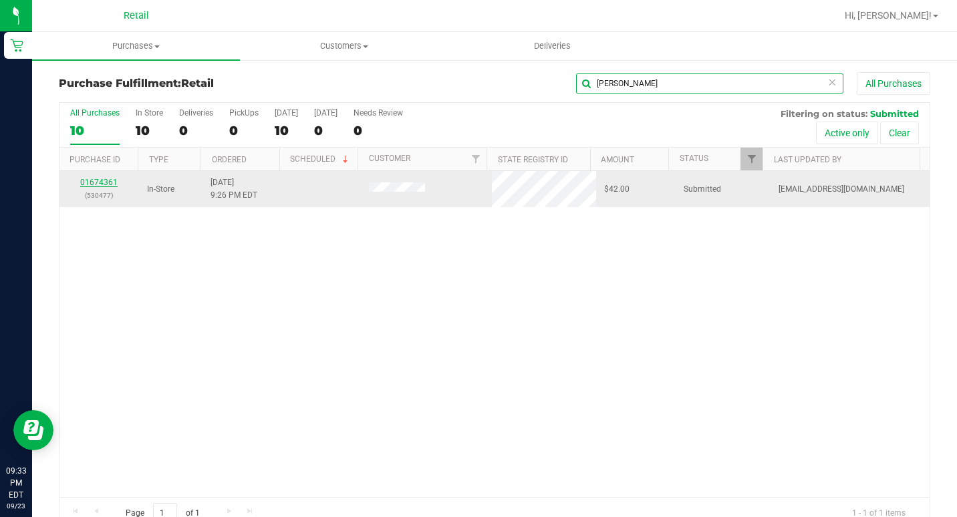
type input "[PERSON_NAME]"
click at [95, 180] on link "01674361" at bounding box center [98, 182] width 37 height 9
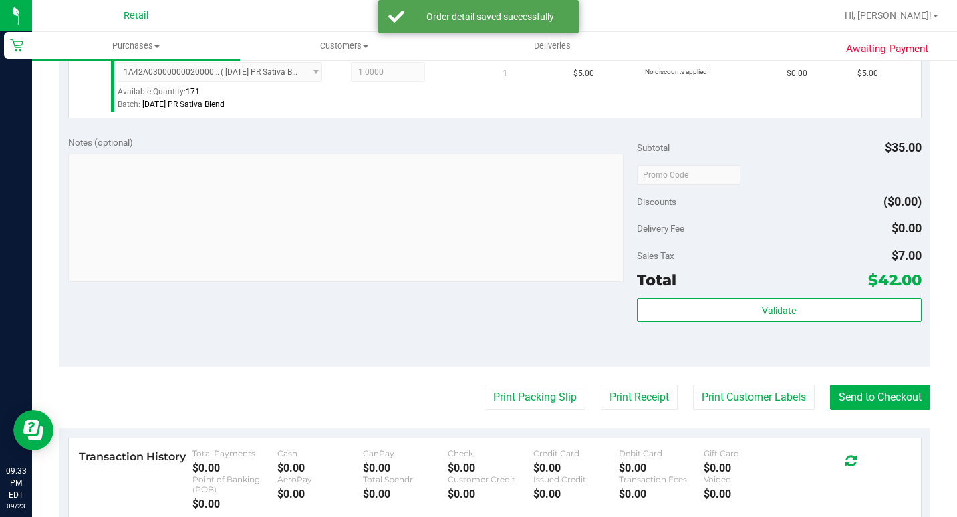
scroll to position [562, 0]
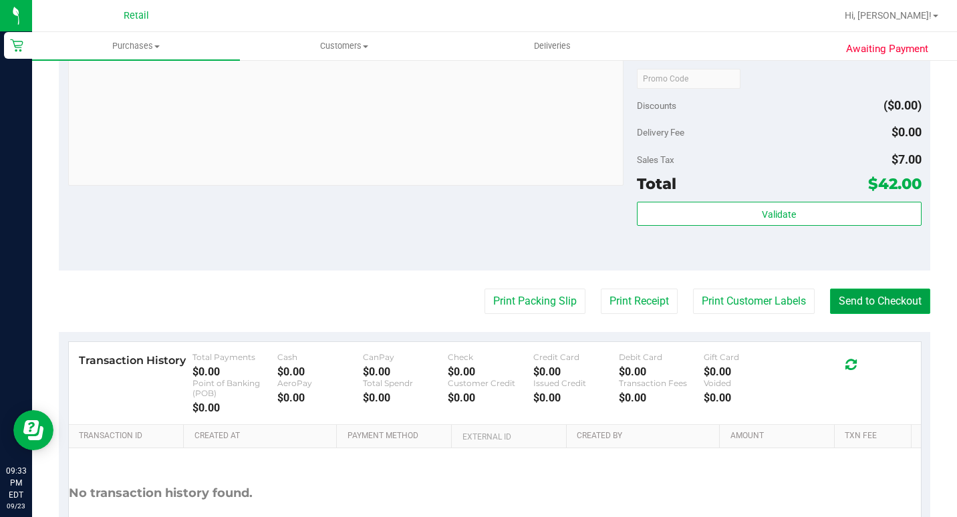
click at [842, 314] on button "Send to Checkout" at bounding box center [880, 301] width 100 height 25
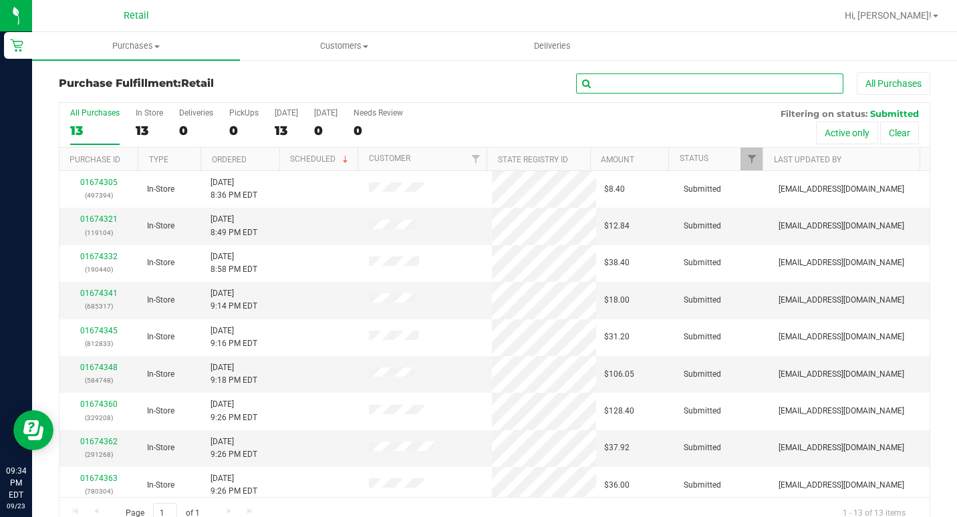
click at [679, 83] on input "text" at bounding box center [709, 84] width 267 height 20
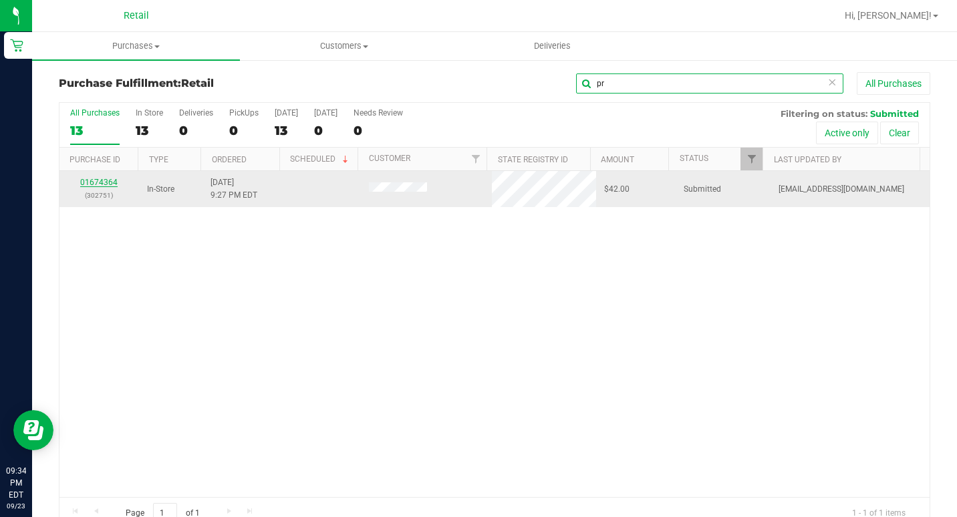
type input "pr"
click at [84, 182] on link "01674364" at bounding box center [98, 182] width 37 height 9
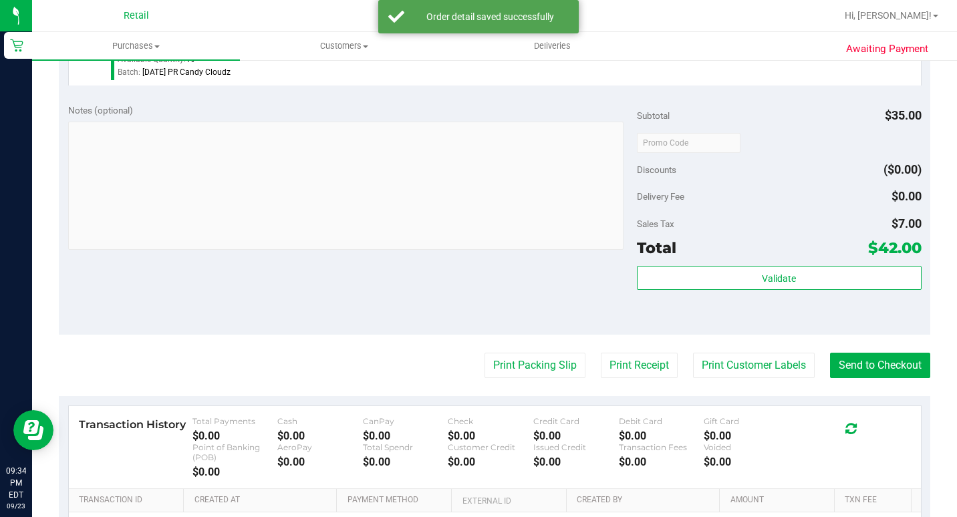
scroll to position [602, 0]
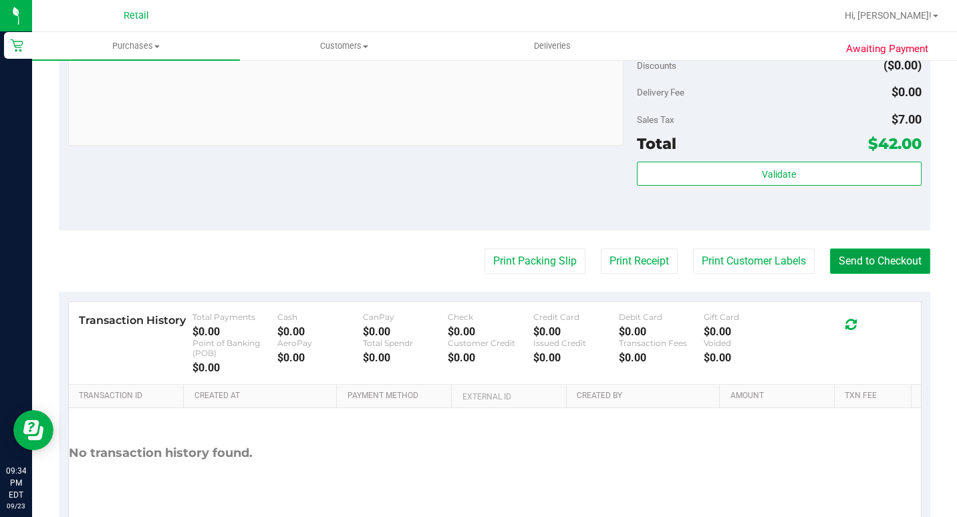
click at [862, 274] on button "Send to Checkout" at bounding box center [880, 261] width 100 height 25
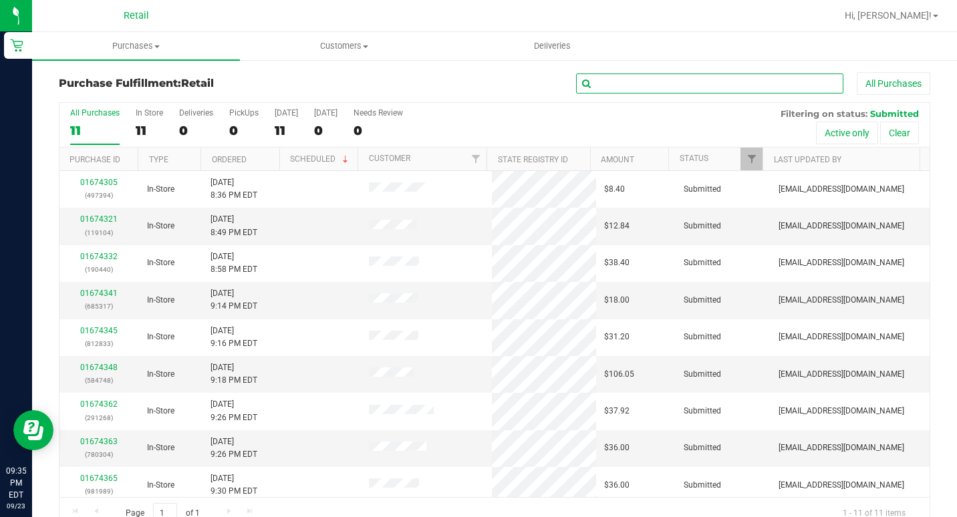
click at [636, 87] on input "text" at bounding box center [709, 84] width 267 height 20
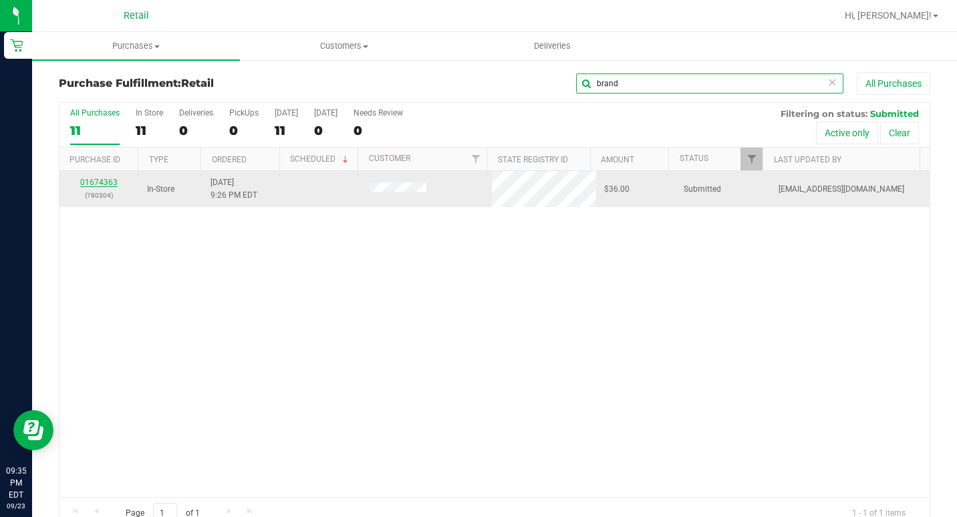
type input "brand"
click at [111, 180] on link "01674363" at bounding box center [98, 182] width 37 height 9
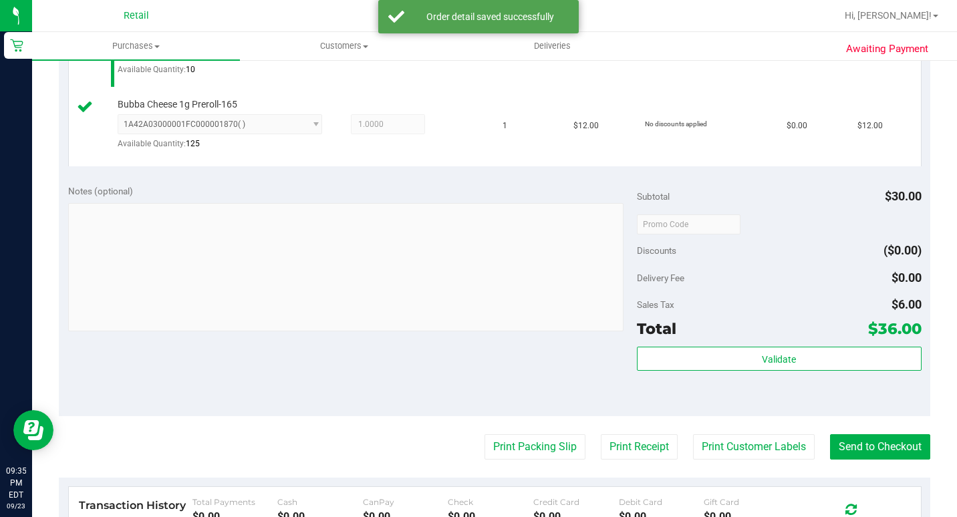
scroll to position [468, 0]
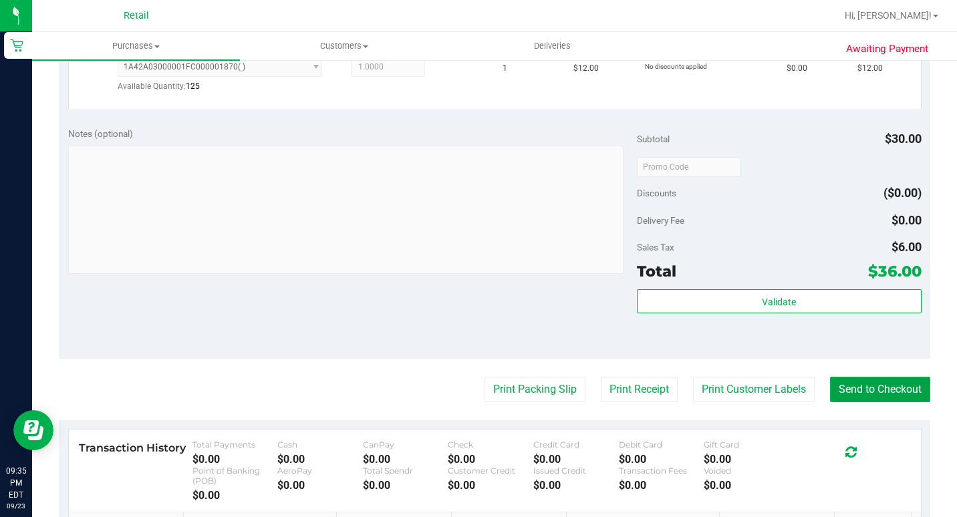
click at [883, 402] on button "Send to Checkout" at bounding box center [880, 389] width 100 height 25
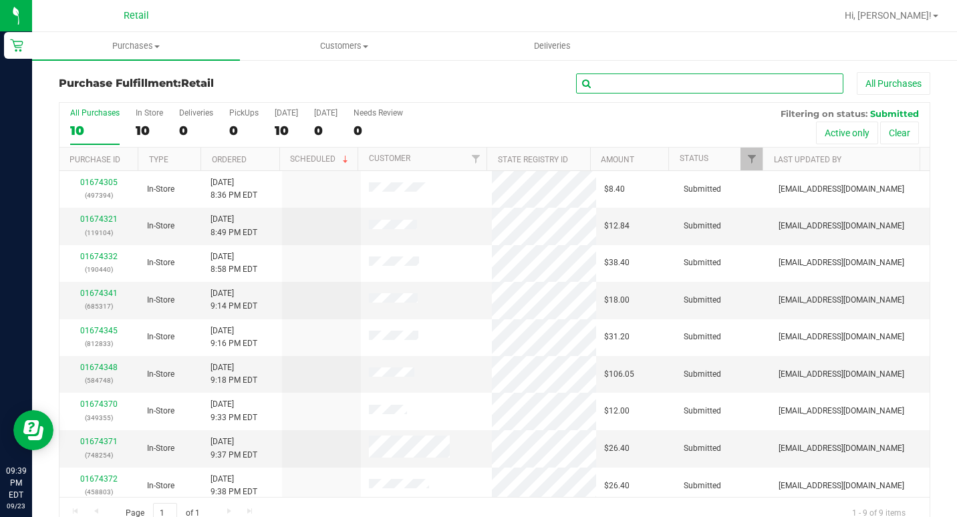
click at [607, 87] on input "text" at bounding box center [709, 84] width 267 height 20
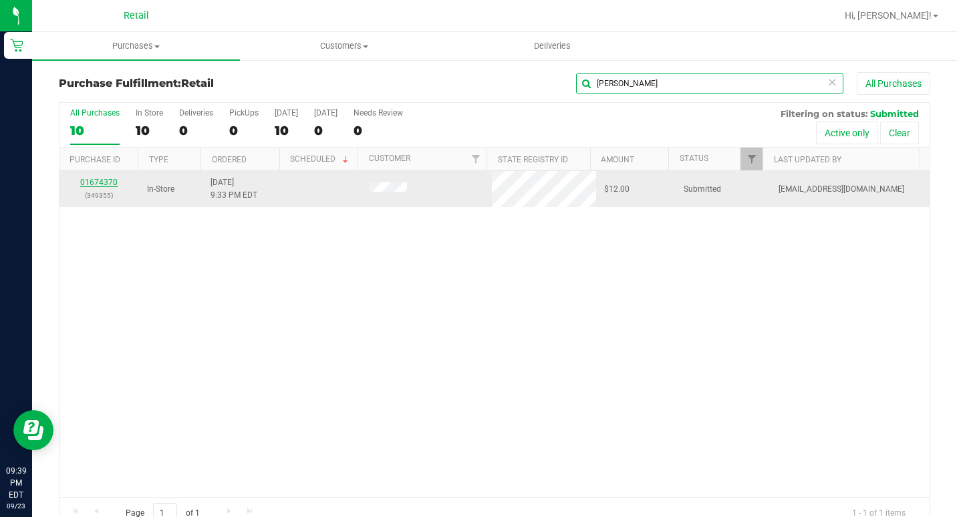
type input "[PERSON_NAME]"
click at [93, 183] on link "01674370" at bounding box center [98, 182] width 37 height 9
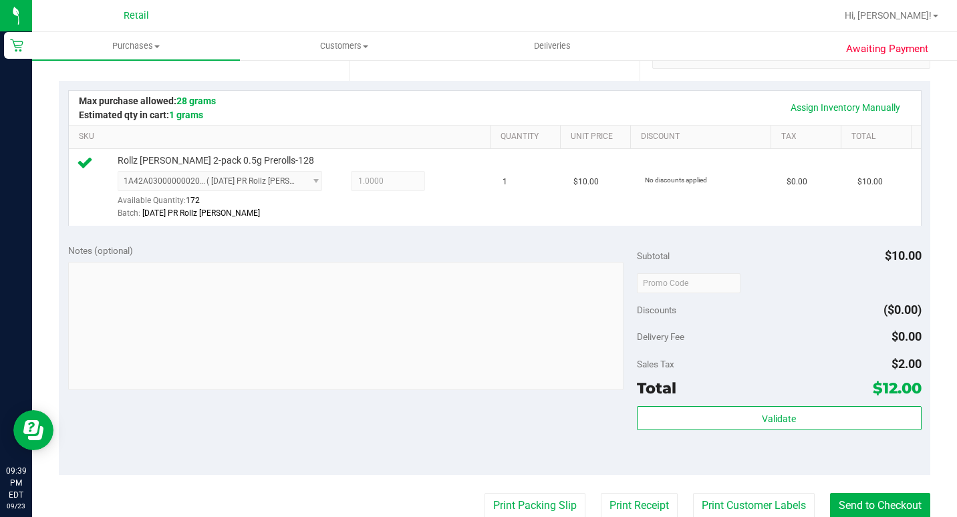
scroll to position [334, 0]
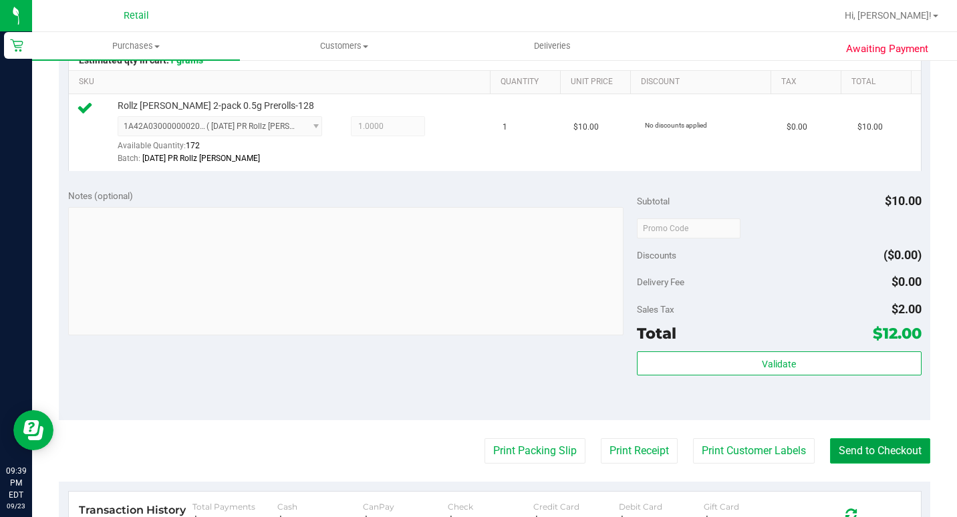
click at [870, 464] on button "Send to Checkout" at bounding box center [880, 451] width 100 height 25
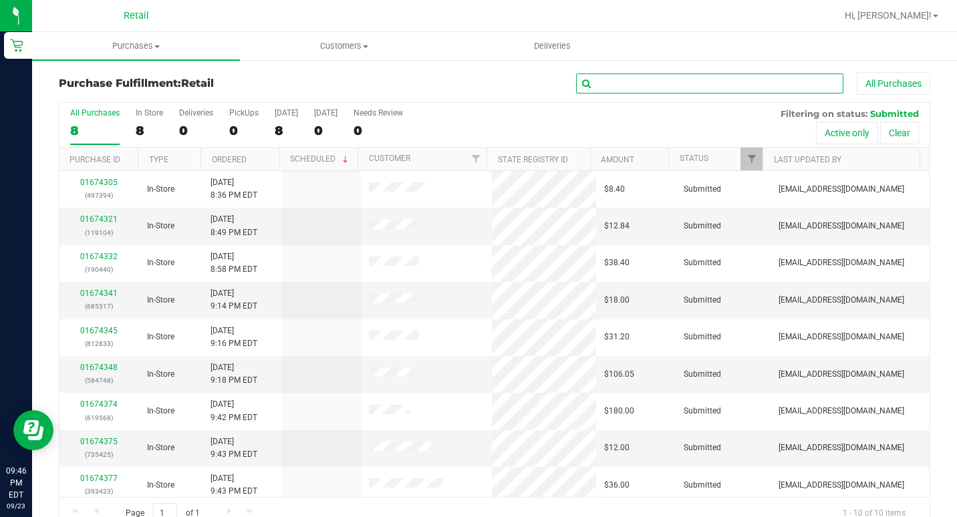
click at [579, 84] on input "text" at bounding box center [709, 84] width 267 height 20
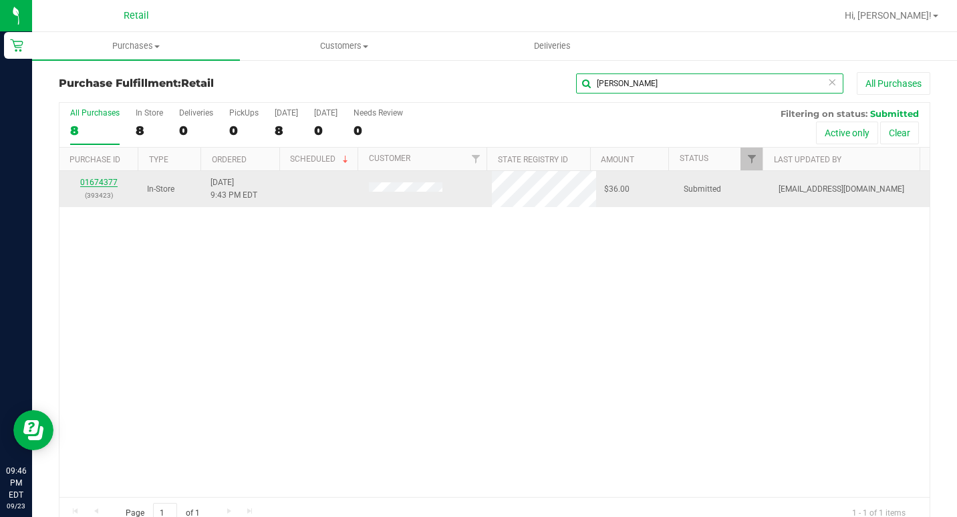
type input "[PERSON_NAME]"
click at [111, 182] on link "01674377" at bounding box center [98, 182] width 37 height 9
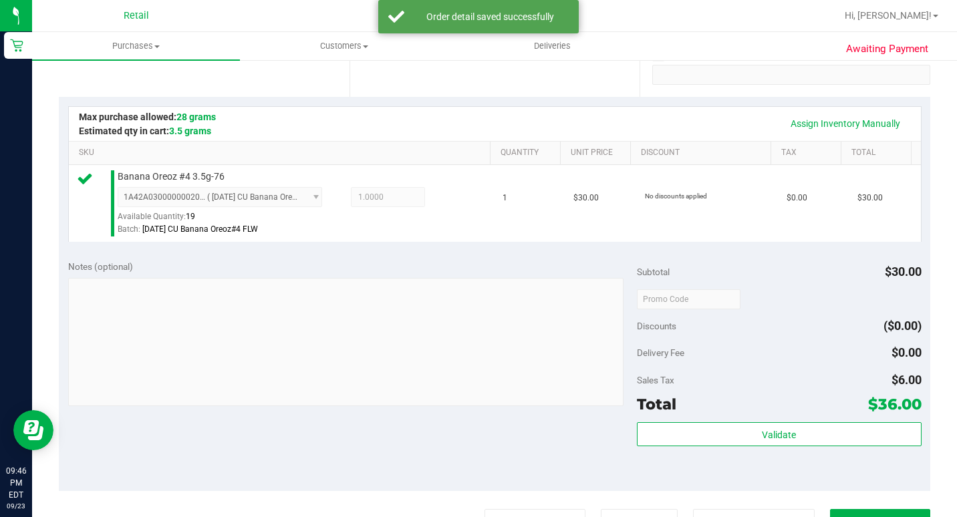
scroll to position [334, 0]
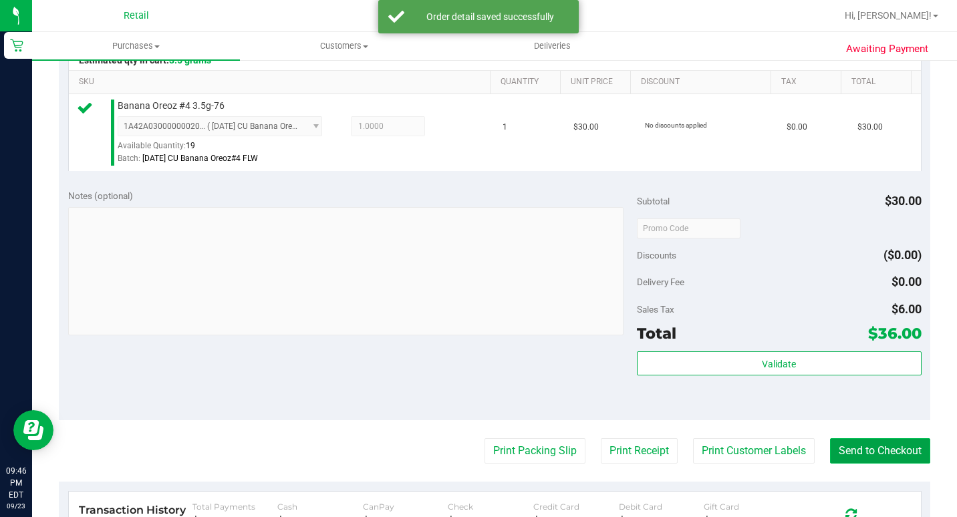
click at [889, 461] on button "Send to Checkout" at bounding box center [880, 451] width 100 height 25
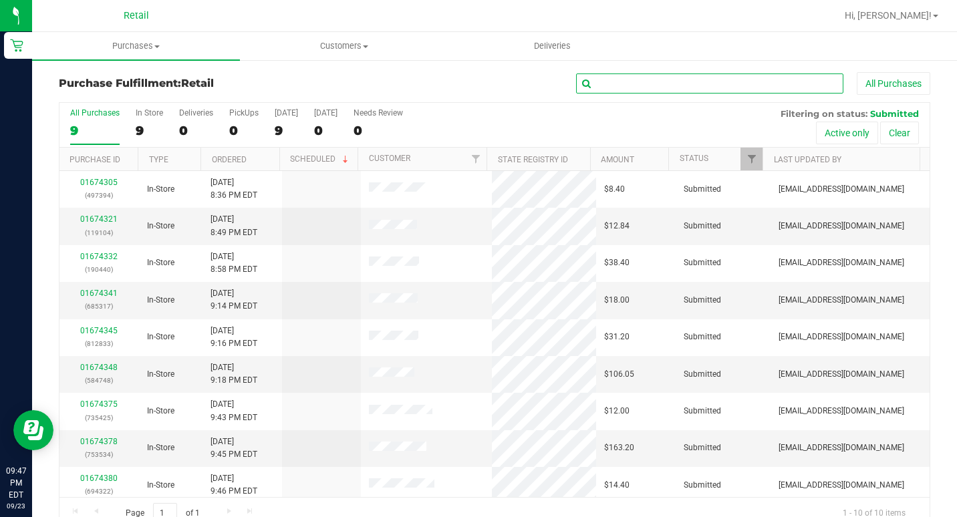
click at [658, 89] on input "text" at bounding box center [709, 84] width 267 height 20
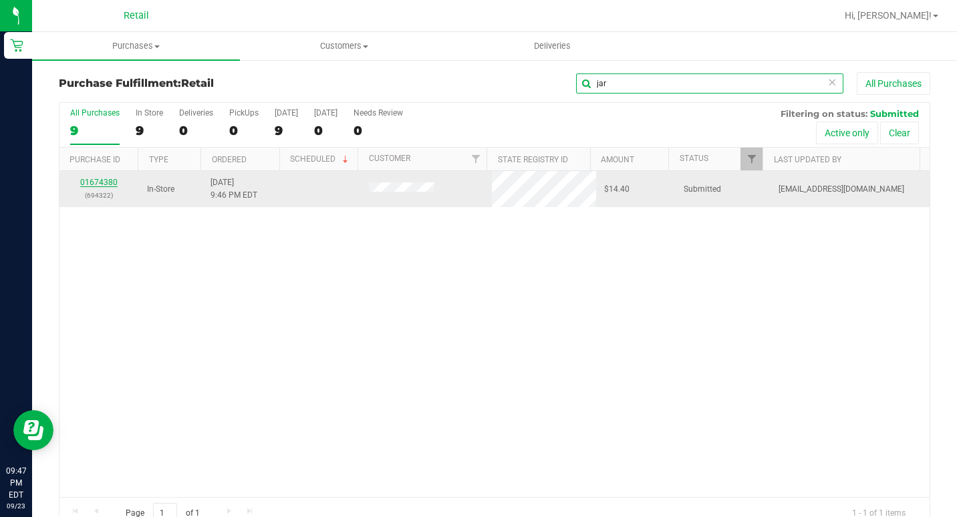
type input "jar"
click at [102, 182] on link "01674380" at bounding box center [98, 182] width 37 height 9
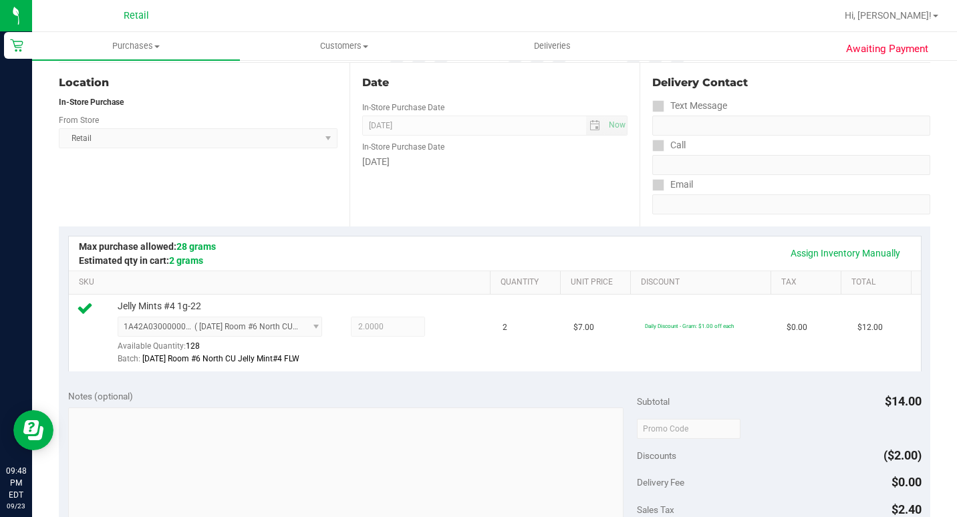
scroll to position [334, 0]
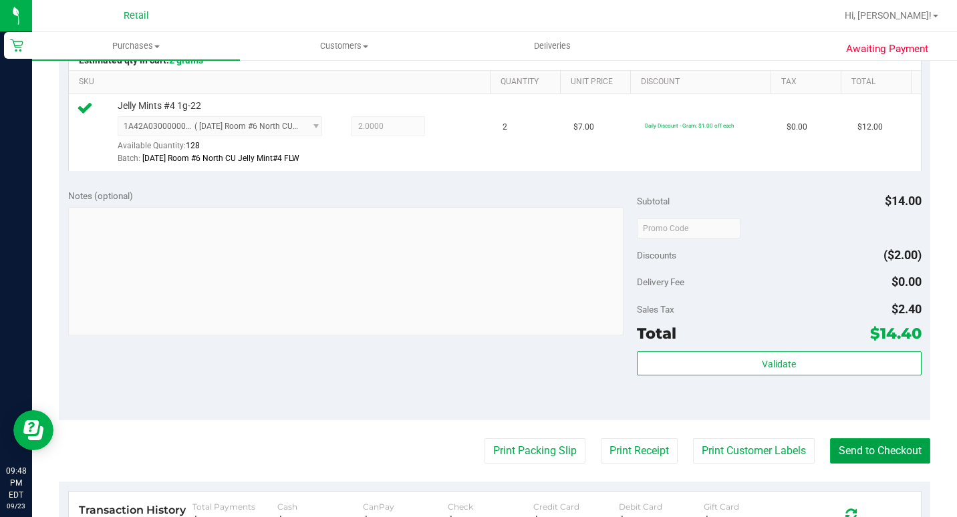
click at [895, 464] on button "Send to Checkout" at bounding box center [880, 451] width 100 height 25
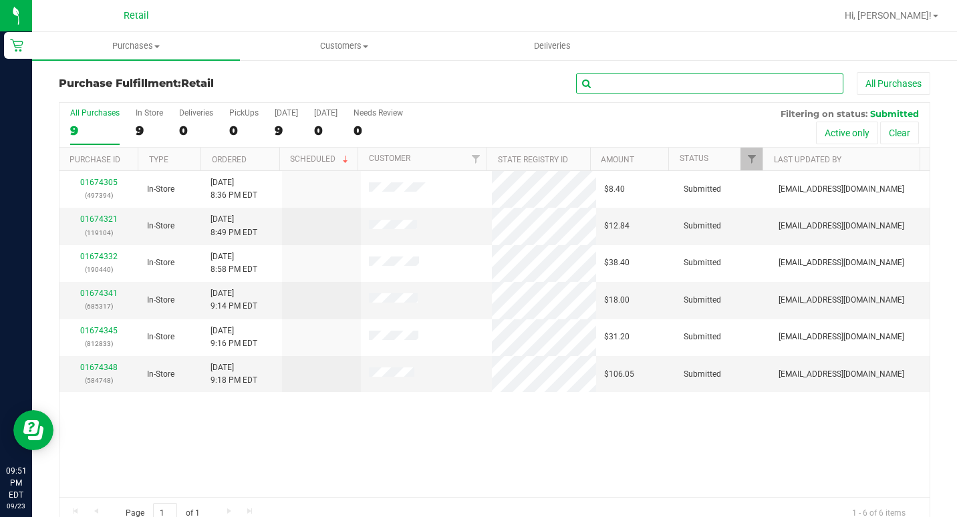
click at [647, 85] on input "text" at bounding box center [709, 84] width 267 height 20
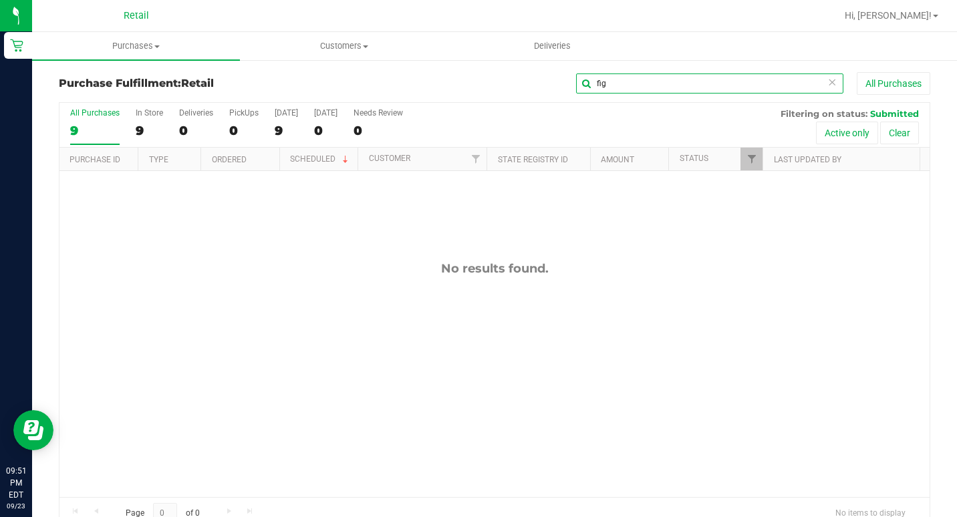
type input "fig"
drag, startPoint x: 824, startPoint y: 84, endPoint x: 797, endPoint y: 82, distance: 26.1
click at [828, 84] on icon at bounding box center [832, 82] width 9 height 16
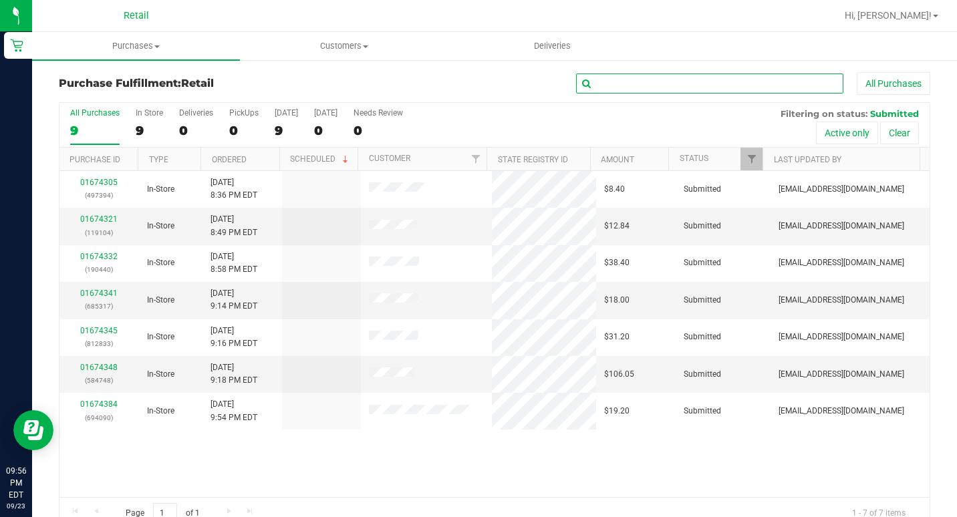
click at [714, 82] on input "text" at bounding box center [709, 84] width 267 height 20
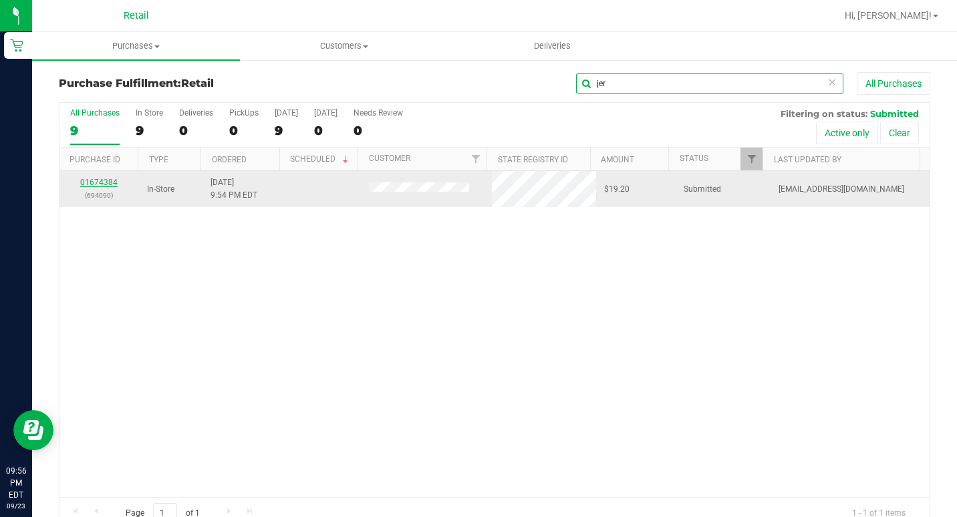
type input "jer"
click at [100, 185] on link "01674384" at bounding box center [98, 182] width 37 height 9
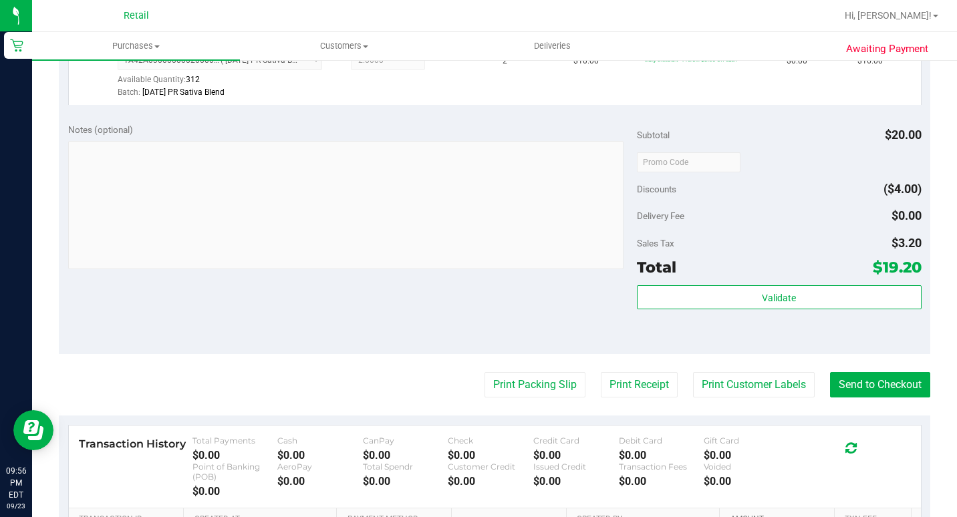
scroll to position [535, 0]
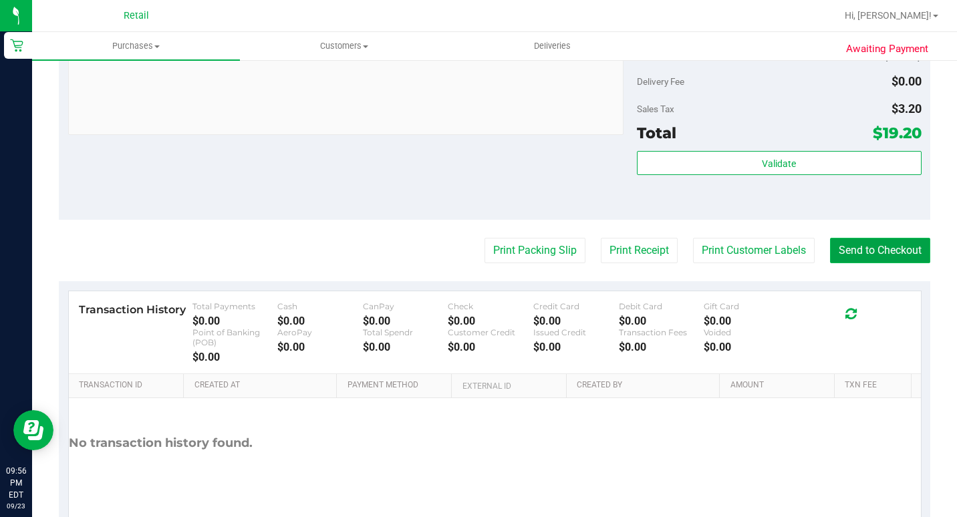
drag, startPoint x: 865, startPoint y: 275, endPoint x: 858, endPoint y: 279, distance: 8.4
click at [864, 263] on button "Send to Checkout" at bounding box center [880, 250] width 100 height 25
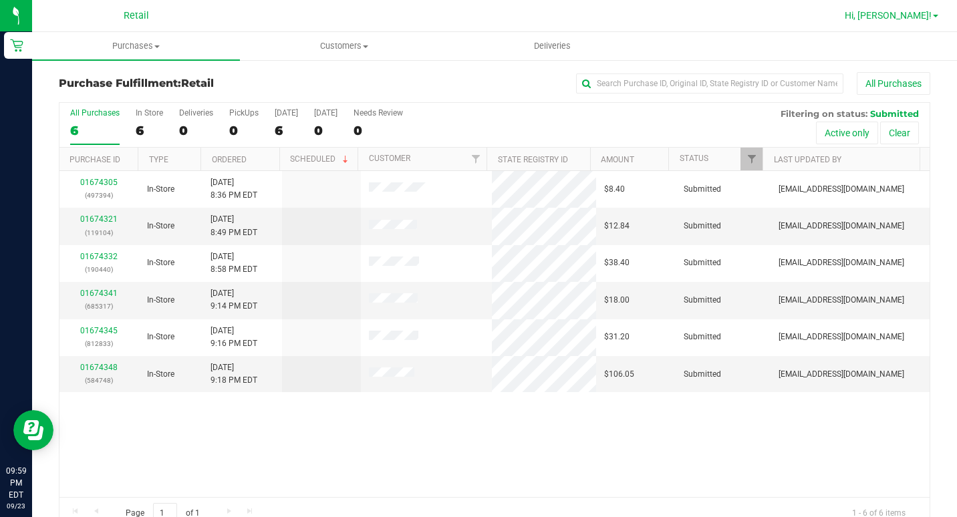
click at [920, 18] on span "Hi, [PERSON_NAME]!" at bounding box center [888, 15] width 87 height 11
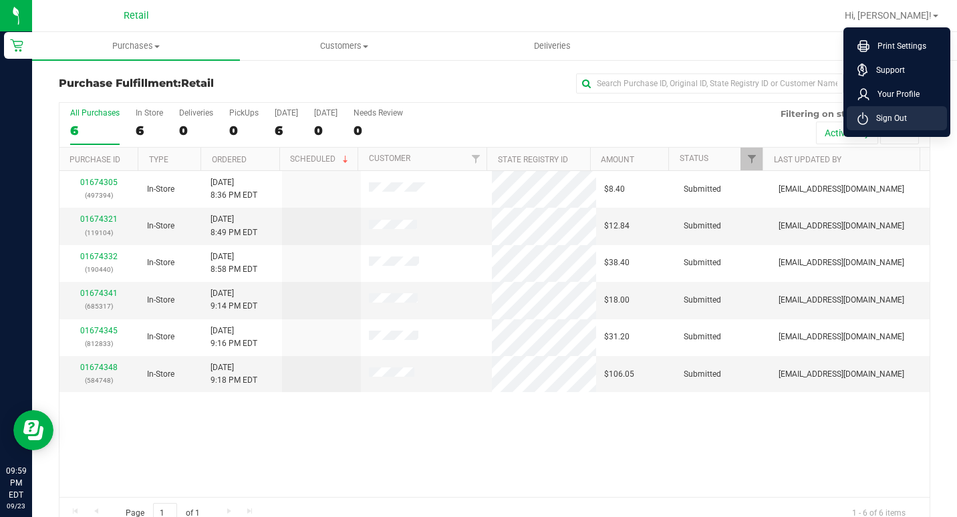
click at [857, 122] on li "Sign Out" at bounding box center [897, 118] width 100 height 24
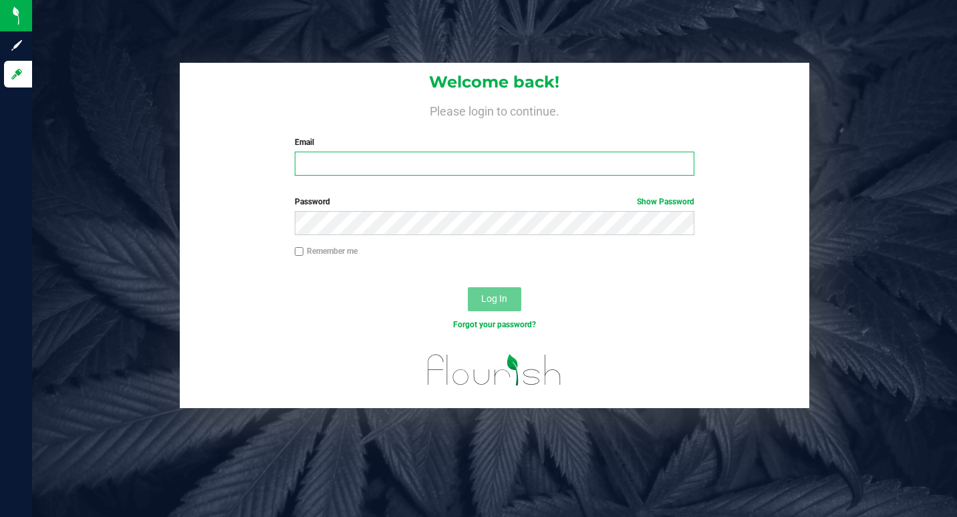
type input "[EMAIL_ADDRESS][DOMAIN_NAME]"
